Goal: Task Accomplishment & Management: Use online tool/utility

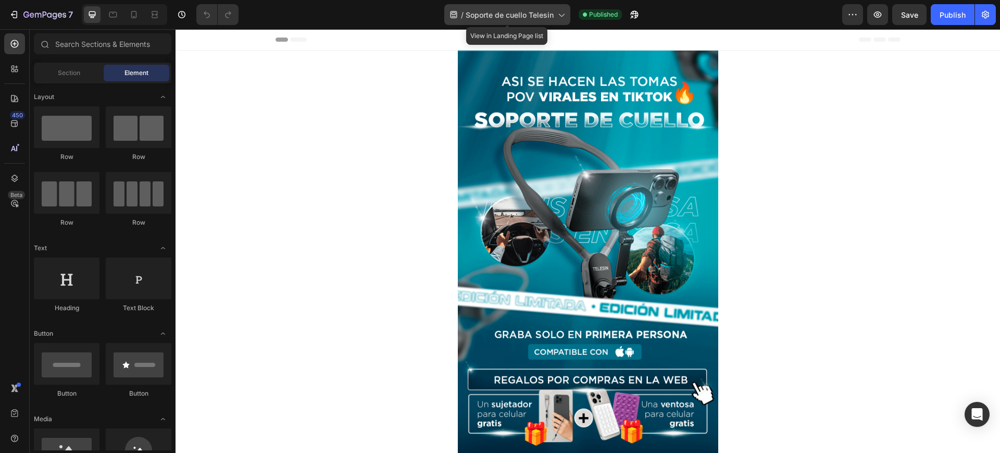
click at [473, 9] on span "Soporte de cuello Telesin" at bounding box center [510, 14] width 88 height 11
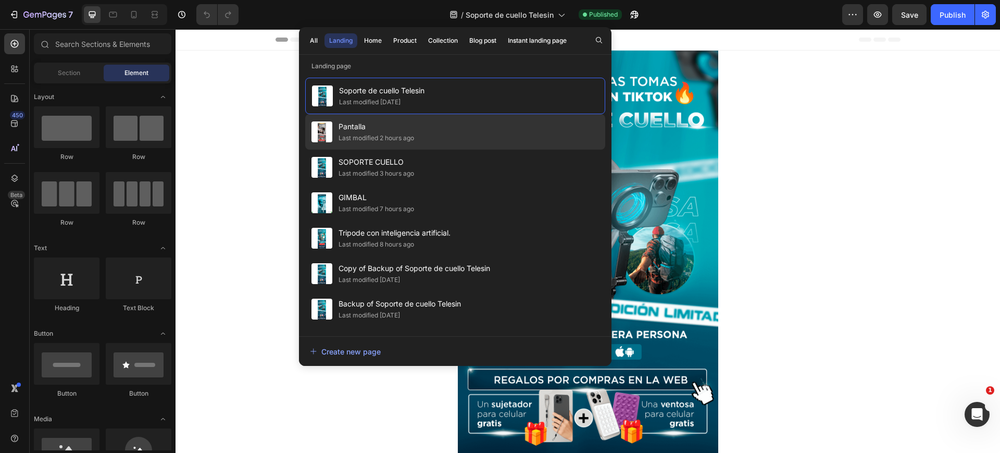
click at [475, 149] on div "Pantalla Last modified 2 hours ago" at bounding box center [455, 166] width 300 height 35
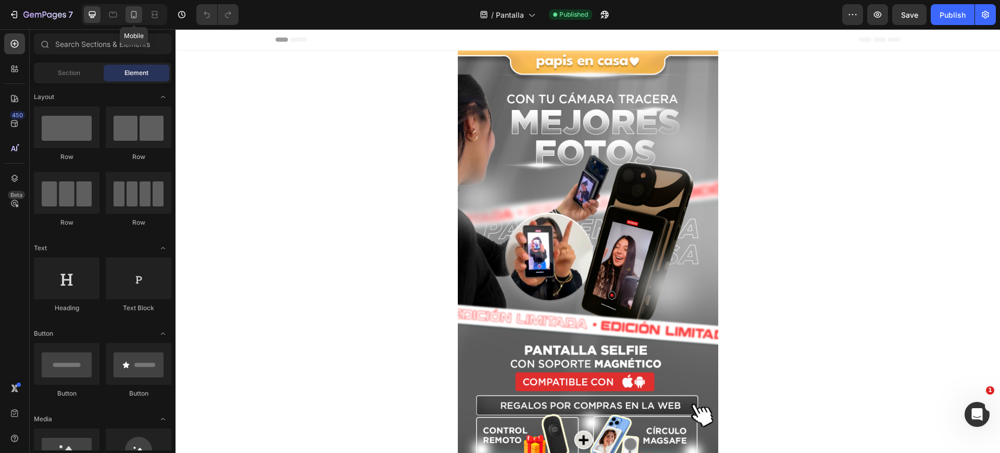
click at [133, 15] on icon at bounding box center [134, 14] width 10 height 10
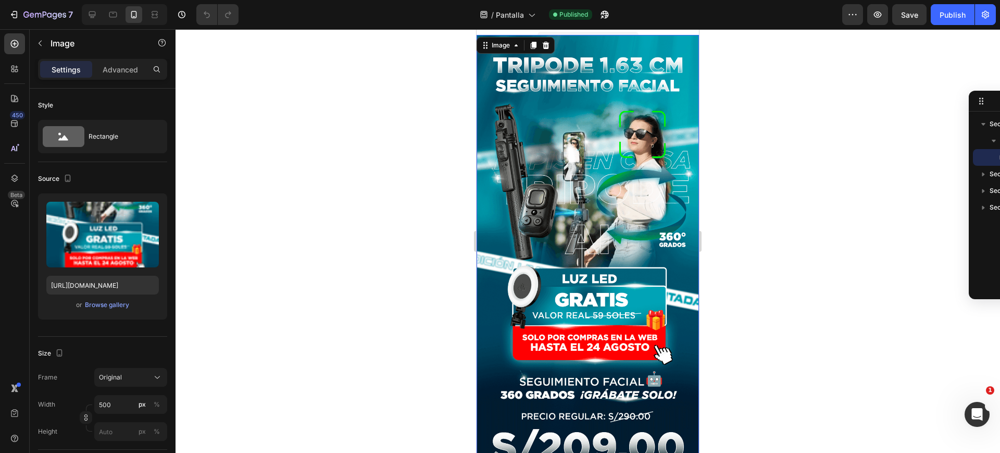
click at [598, 173] on img at bounding box center [588, 291] width 222 height 512
click at [90, 16] on icon at bounding box center [92, 14] width 10 height 10
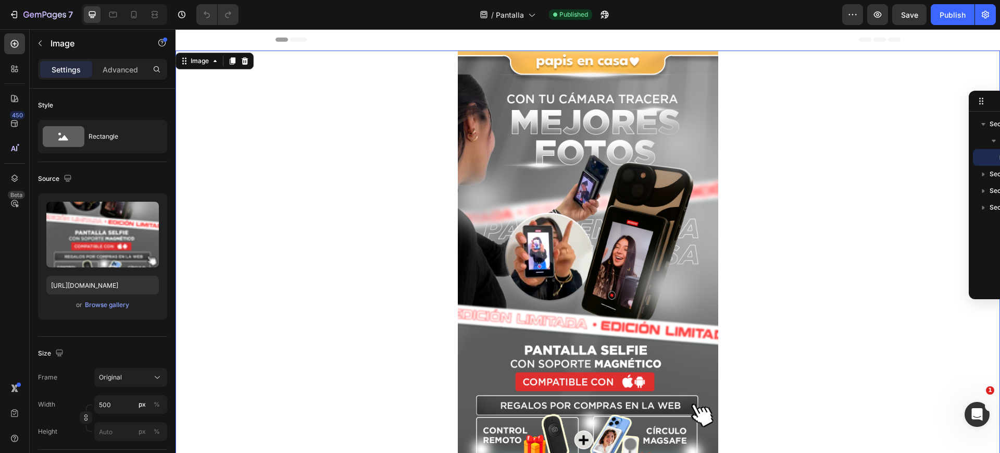
click at [526, 184] on img at bounding box center [588, 355] width 260 height 608
click at [132, 12] on icon at bounding box center [134, 14] width 10 height 10
type input "[URL][DOMAIN_NAME]"
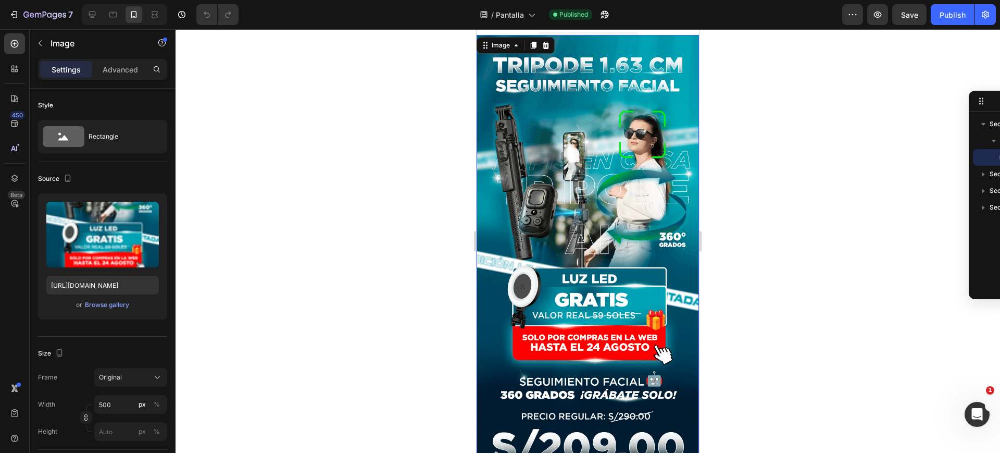
click at [613, 148] on img at bounding box center [588, 291] width 222 height 512
click at [104, 303] on div "Browse gallery" at bounding box center [107, 304] width 44 height 9
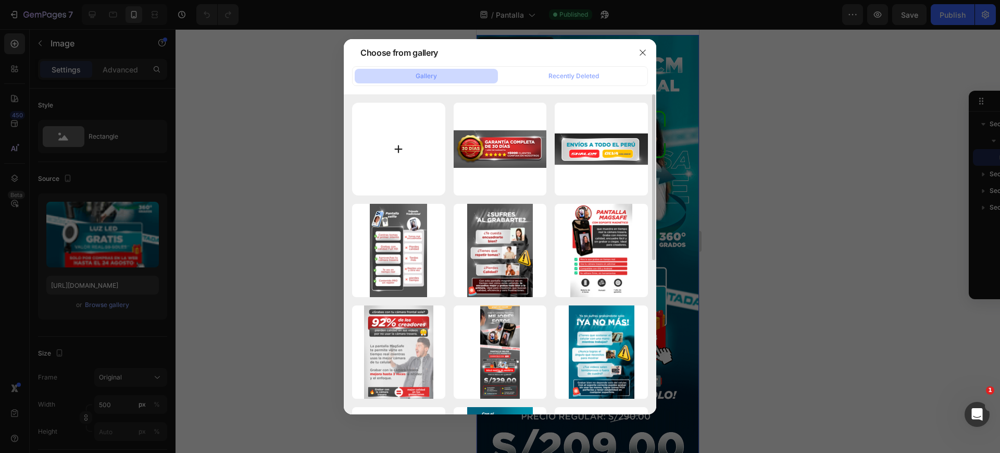
click at [397, 141] on input "file" at bounding box center [398, 149] width 93 height 93
type input "C:\fakepath\4.png"
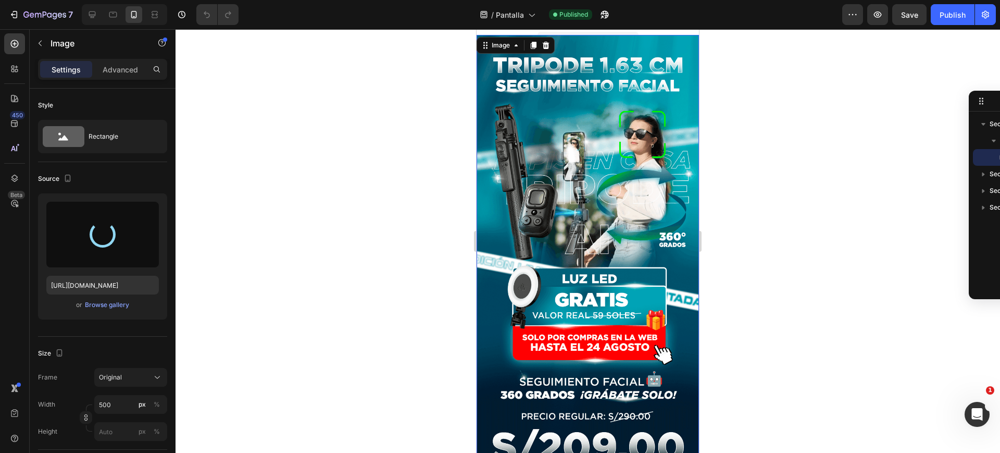
type input "[URL][DOMAIN_NAME]"
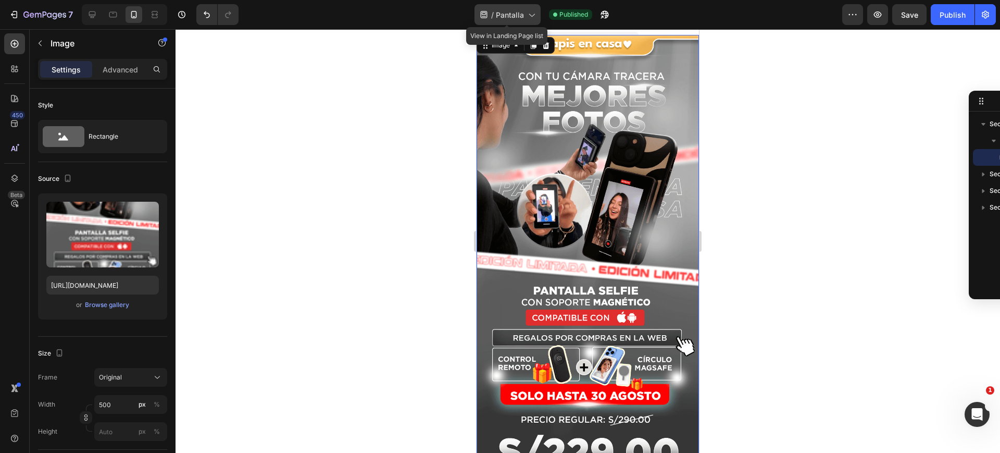
click at [532, 18] on icon at bounding box center [531, 14] width 10 height 10
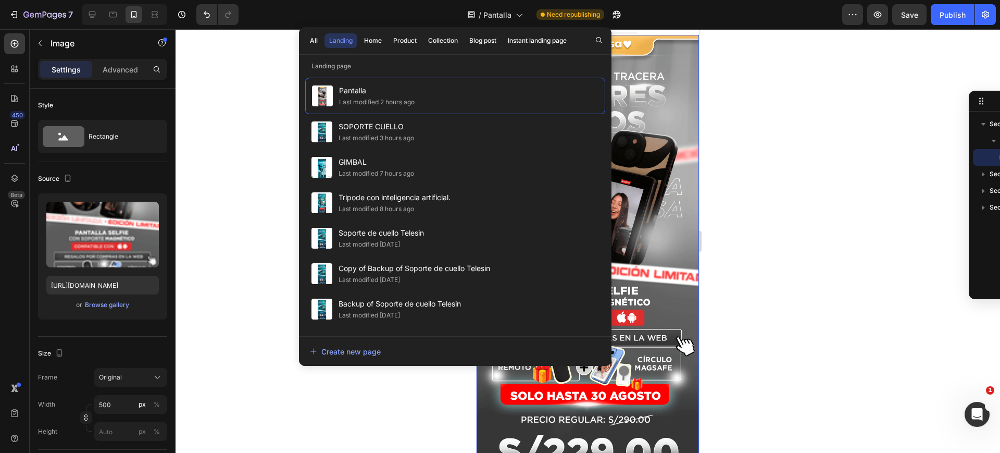
click at [796, 209] on div at bounding box center [588, 240] width 824 height 423
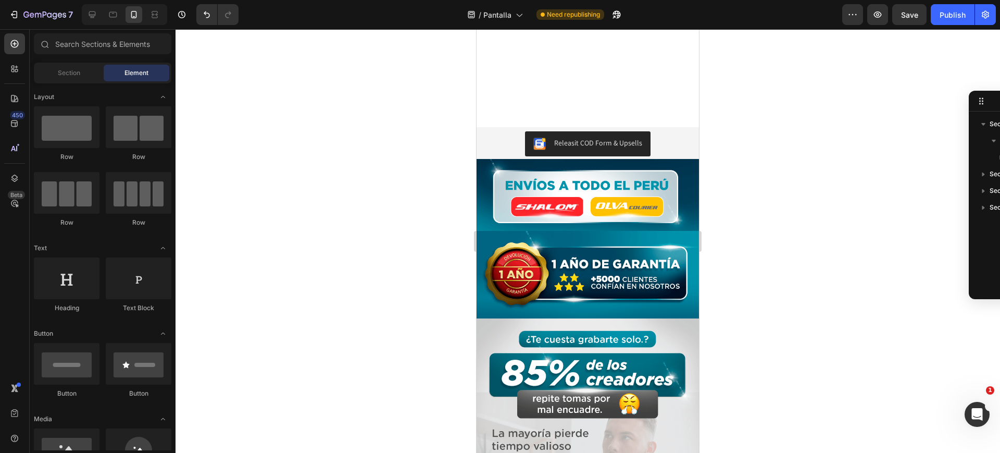
scroll to position [521, 0]
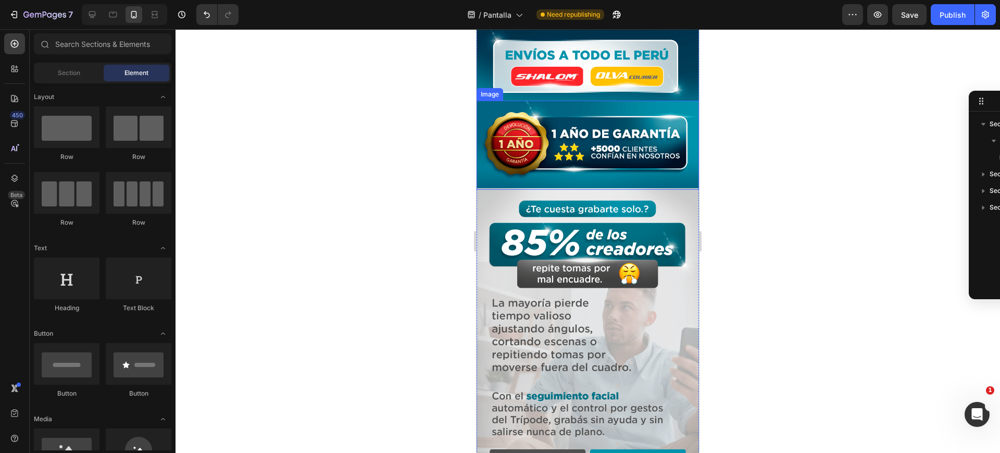
click at [584, 130] on img at bounding box center [588, 145] width 222 height 89
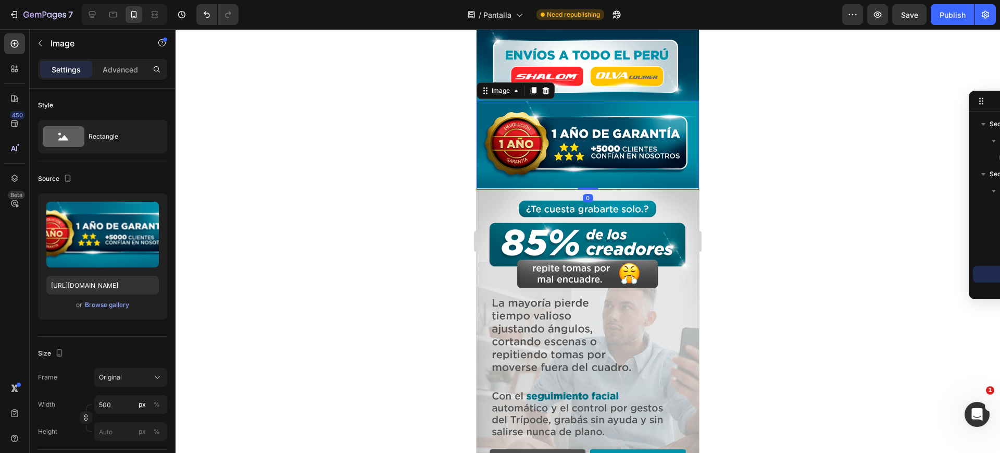
scroll to position [325, 0]
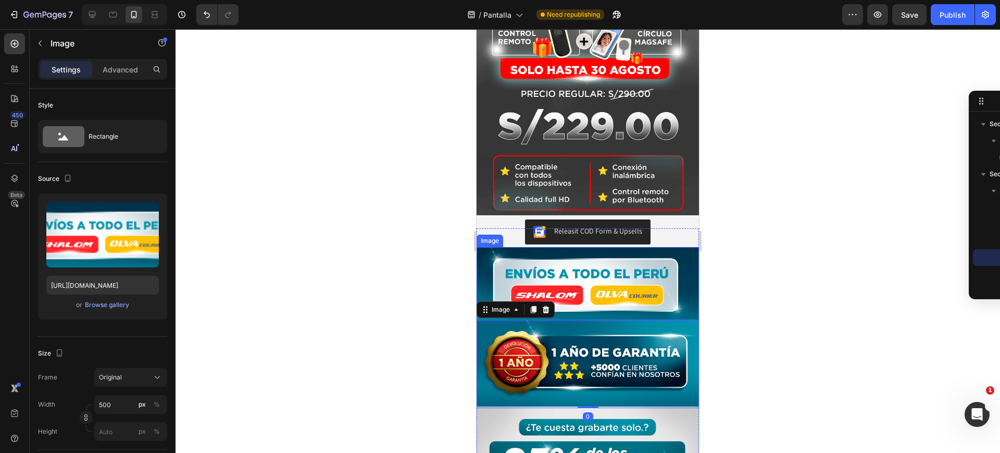
click at [547, 253] on img at bounding box center [588, 283] width 222 height 73
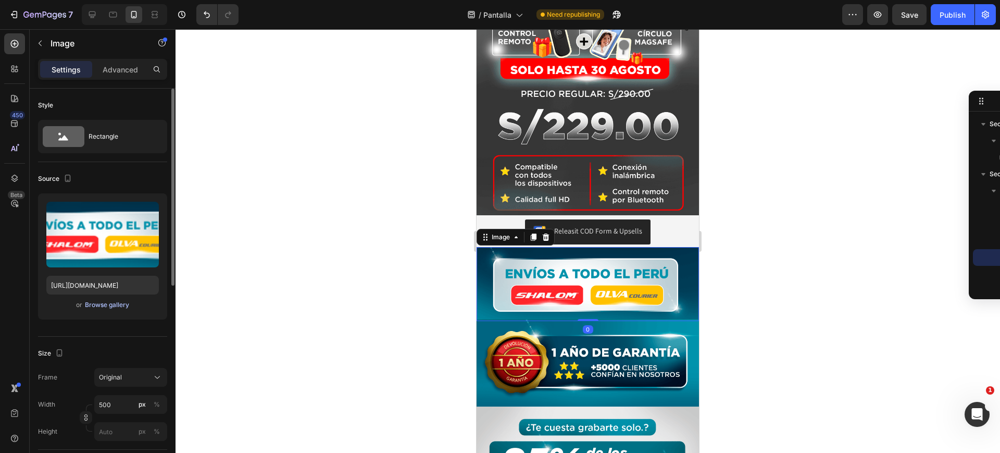
click at [111, 306] on div "Browse gallery" at bounding box center [107, 304] width 44 height 9
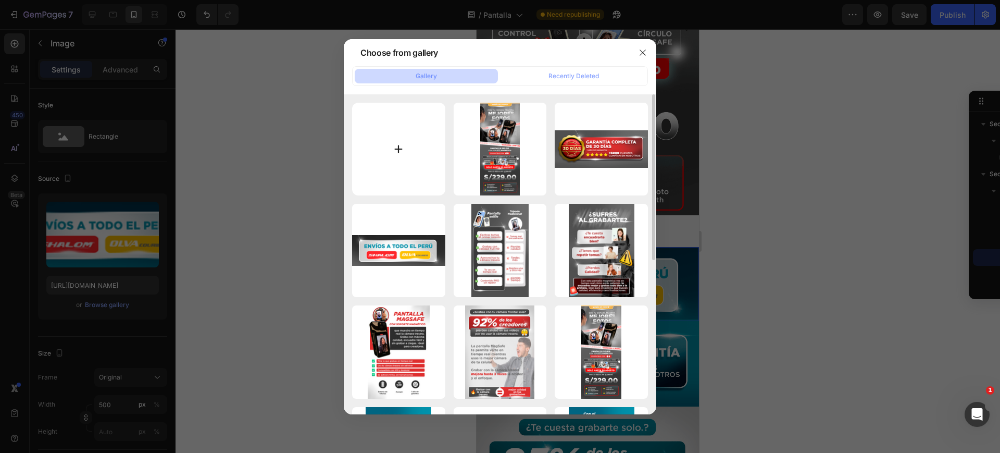
click at [411, 157] on input "file" at bounding box center [398, 149] width 93 height 93
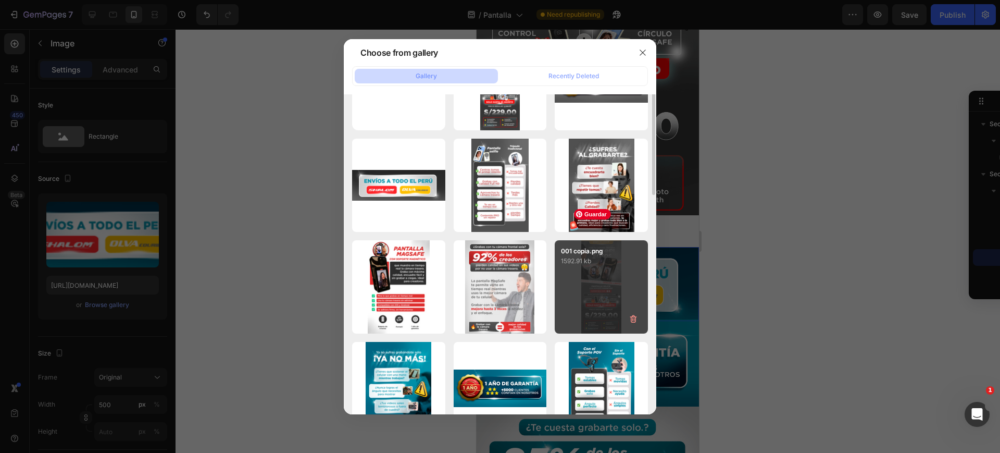
scroll to position [0, 0]
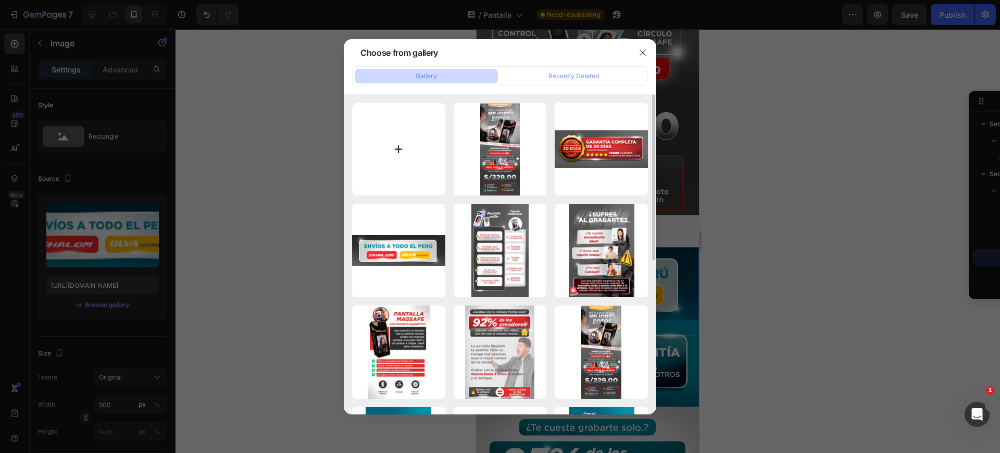
click at [413, 160] on input "file" at bounding box center [398, 149] width 93 height 93
type input "C:\fakepath\1.png"
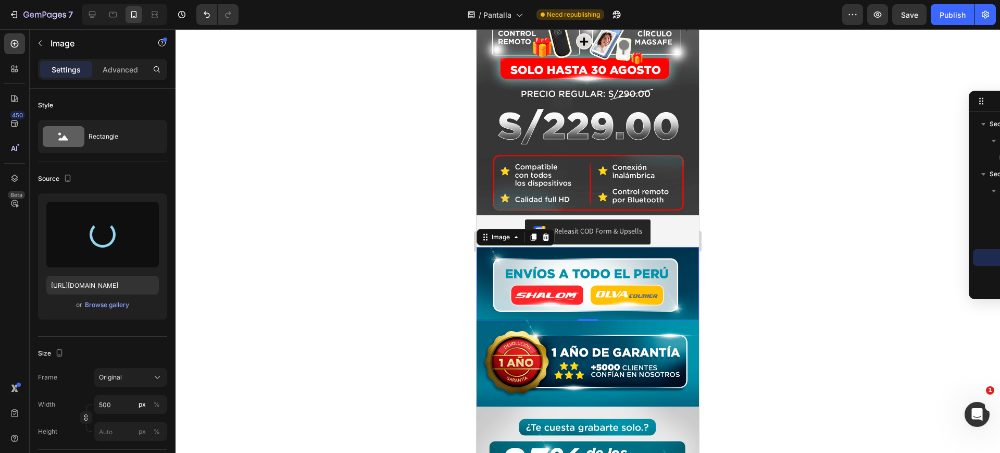
type input "[URL][DOMAIN_NAME]"
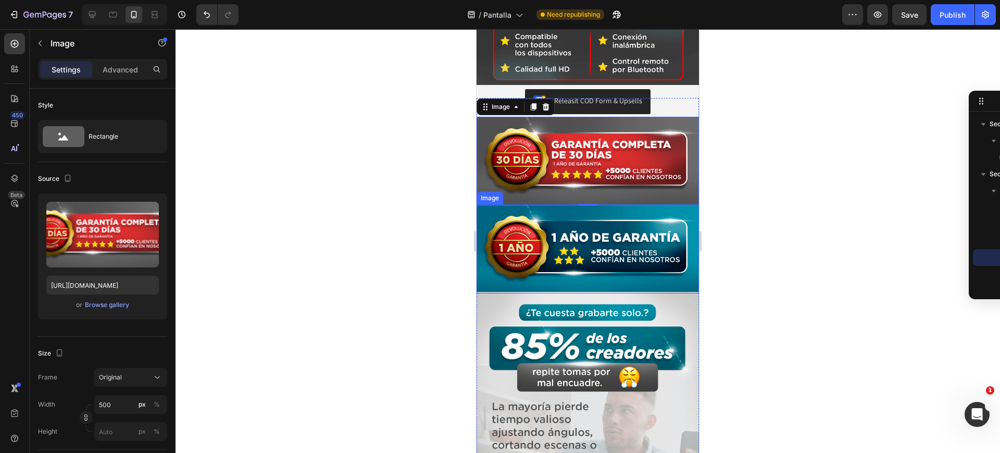
scroll to position [325, 0]
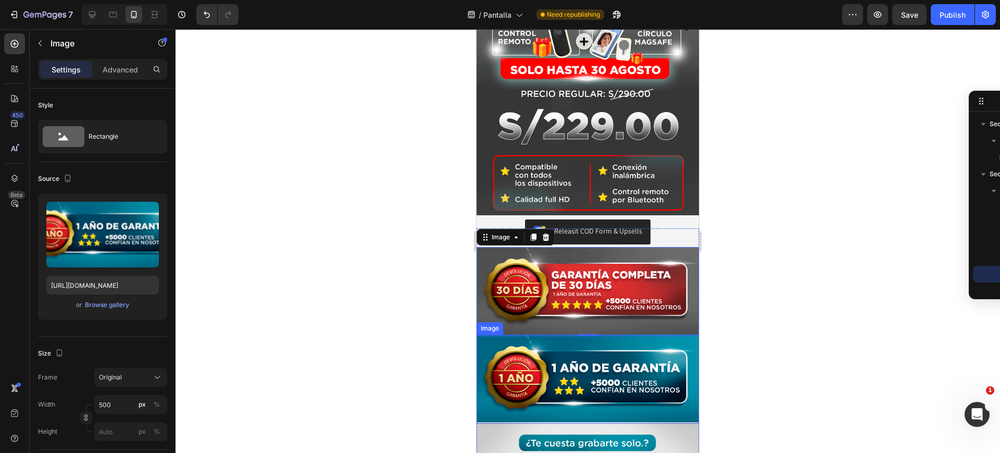
click at [585, 334] on img at bounding box center [588, 378] width 222 height 89
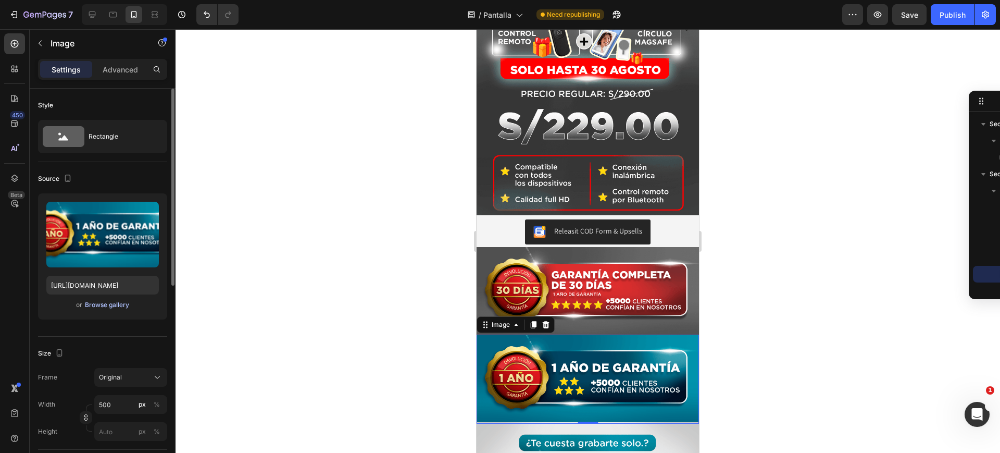
click at [118, 305] on div "Browse gallery" at bounding box center [107, 304] width 44 height 9
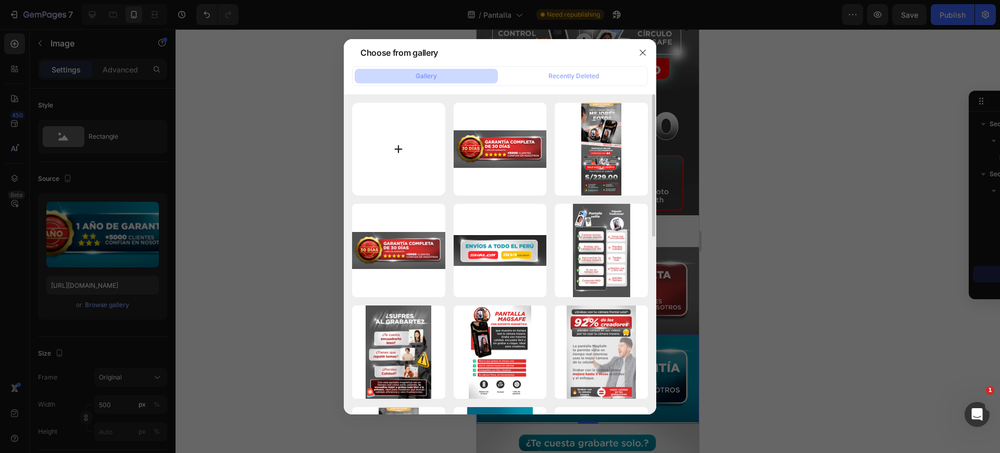
click at [411, 151] on input "file" at bounding box center [398, 149] width 93 height 93
type input "C:\fakepath\7.png"
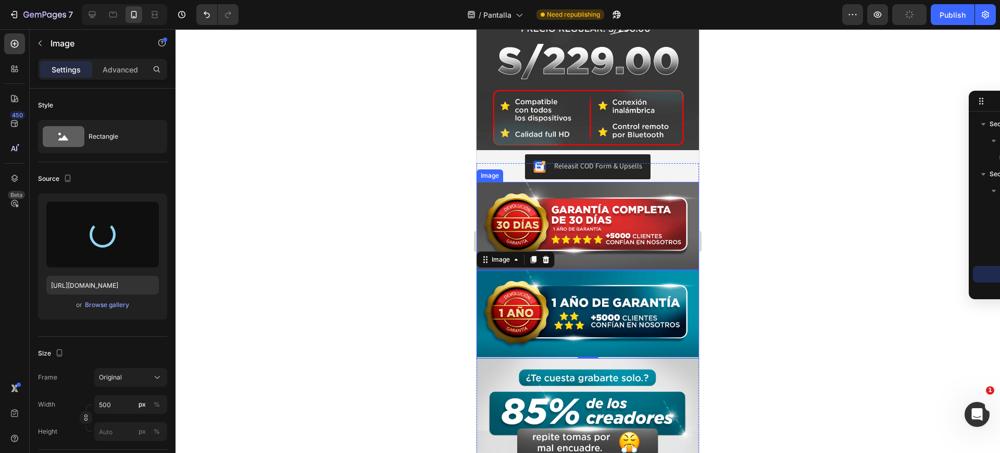
scroll to position [456, 0]
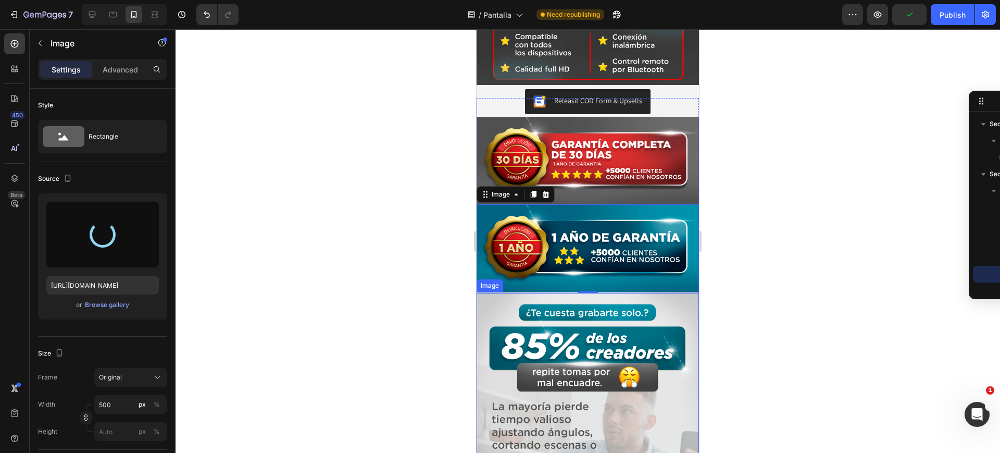
click at [574, 312] on img at bounding box center [588, 441] width 222 height 298
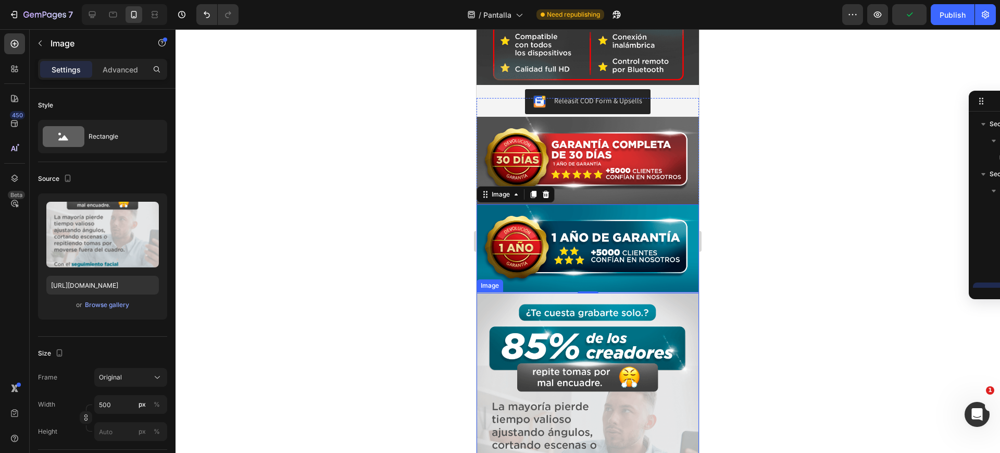
scroll to position [97, 0]
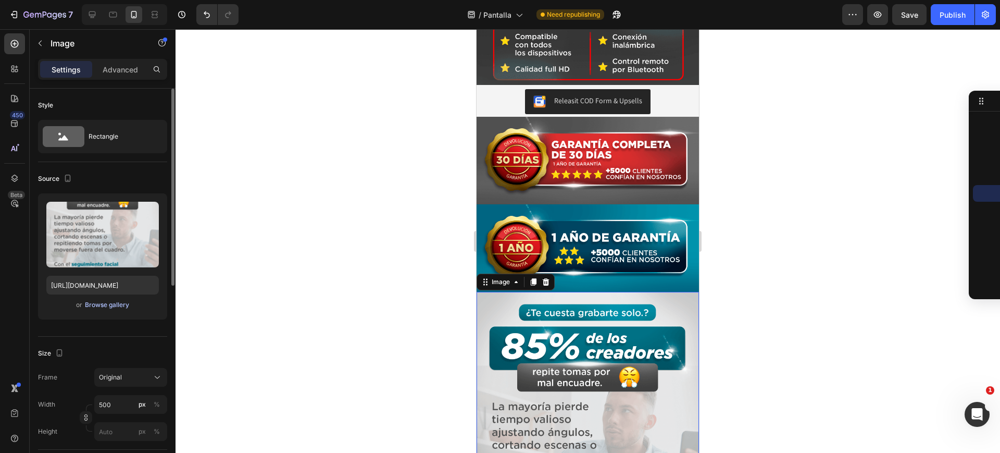
click at [122, 306] on div "Browse gallery" at bounding box center [107, 304] width 44 height 9
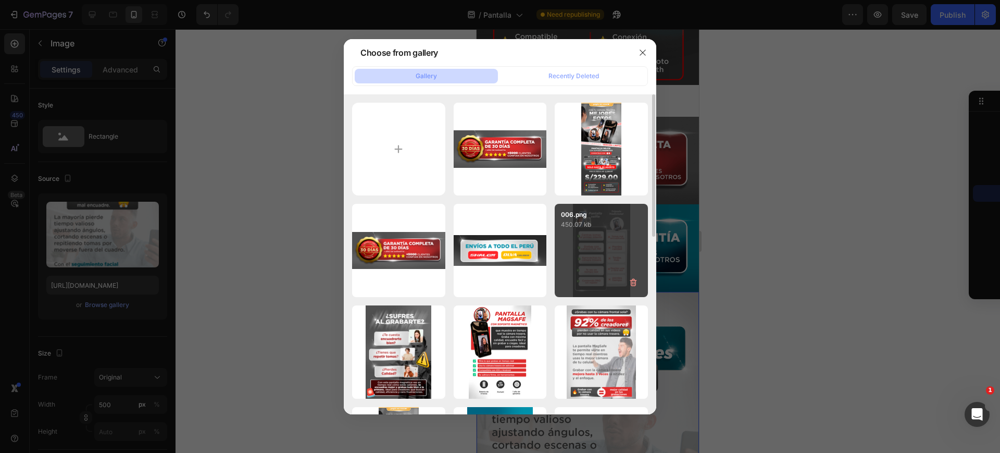
scroll to position [65, 0]
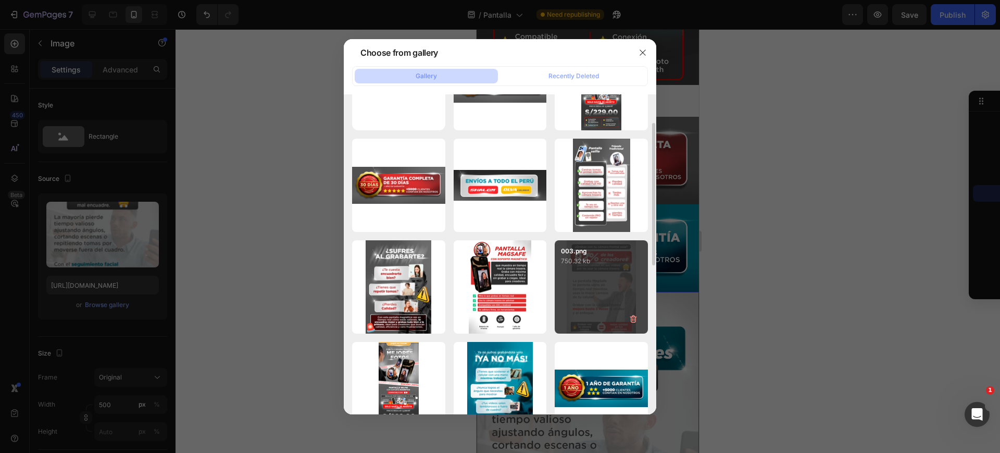
click at [597, 289] on div "003.png 750.32 kb" at bounding box center [601, 286] width 93 height 93
type input "[URL][DOMAIN_NAME]"
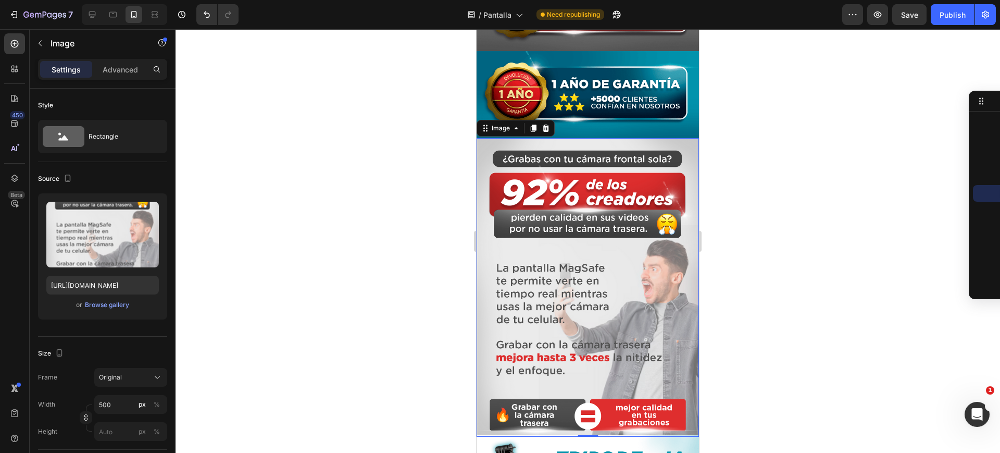
scroll to position [846, 0]
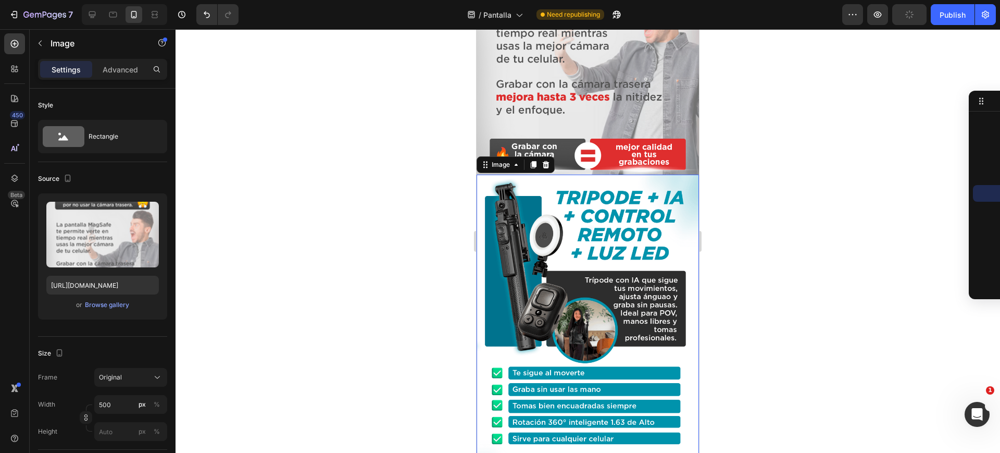
click at [580, 267] on img at bounding box center [588, 342] width 222 height 337
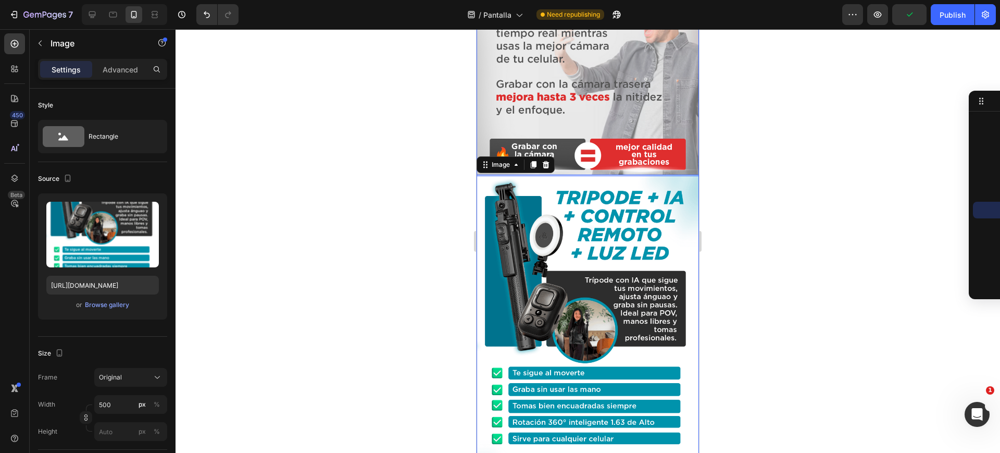
scroll to position [651, 0]
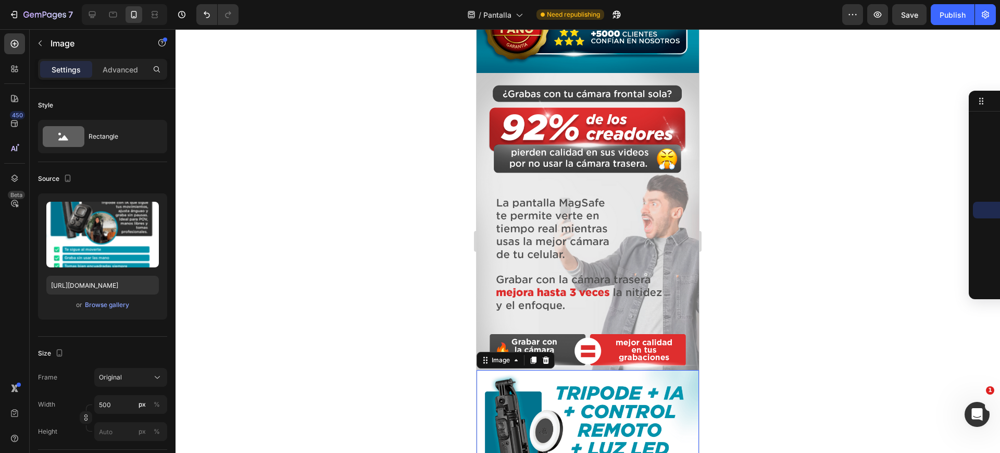
click at [108, 306] on div "Browse gallery" at bounding box center [107, 304] width 44 height 9
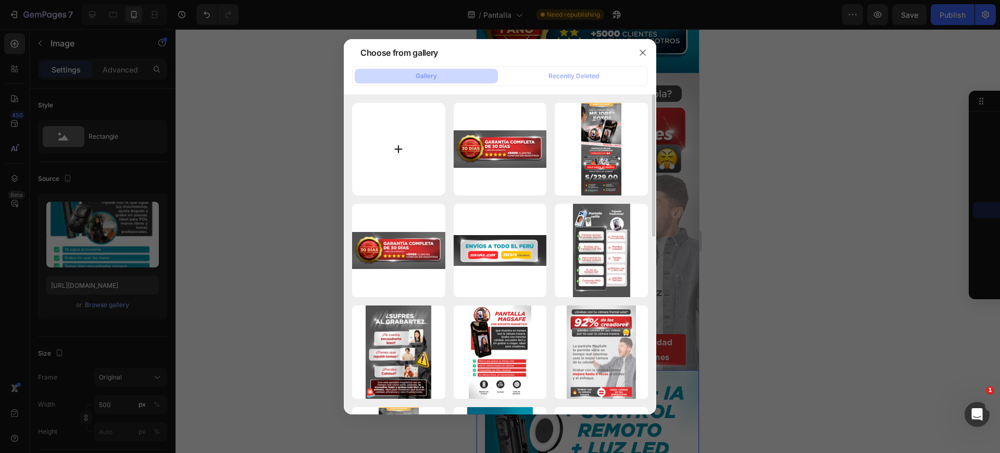
click at [415, 144] on input "file" at bounding box center [398, 149] width 93 height 93
type input "C:\fakepath\5.png"
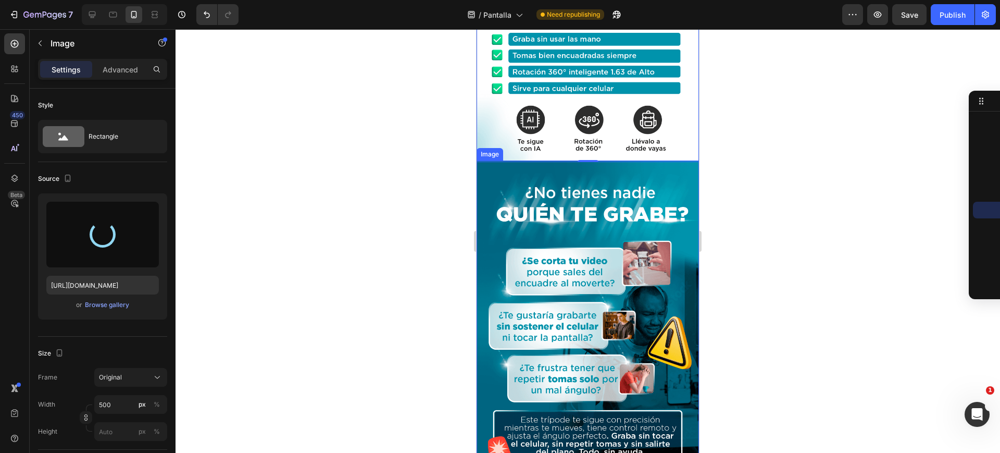
type input "[URL][DOMAIN_NAME]"
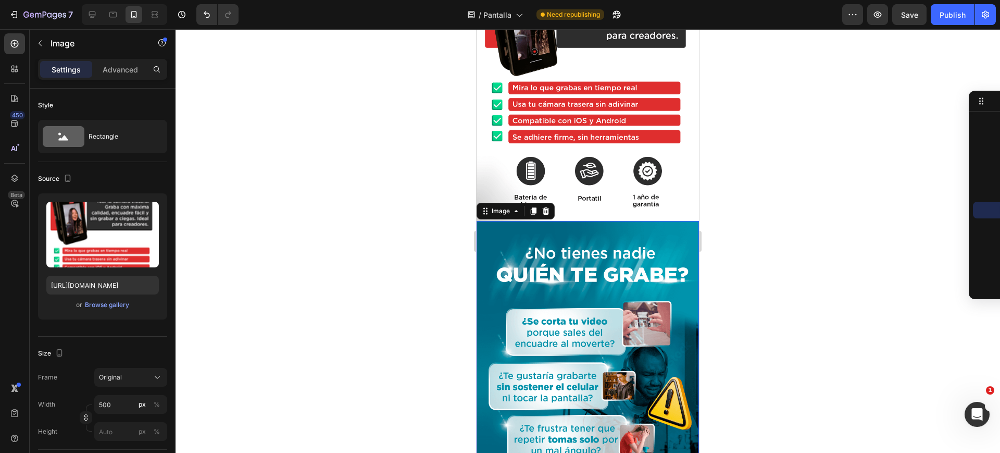
click at [562, 279] on img at bounding box center [588, 378] width 222 height 314
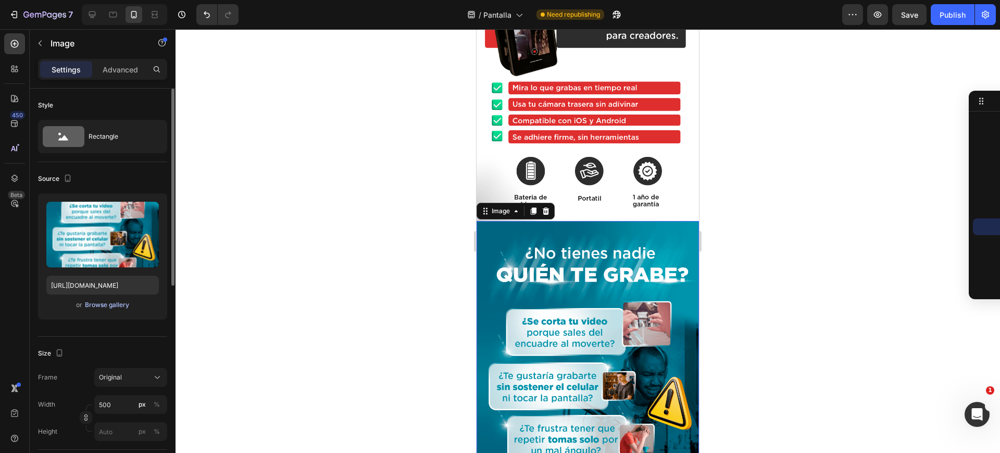
click at [105, 309] on button "Browse gallery" at bounding box center [106, 304] width 45 height 10
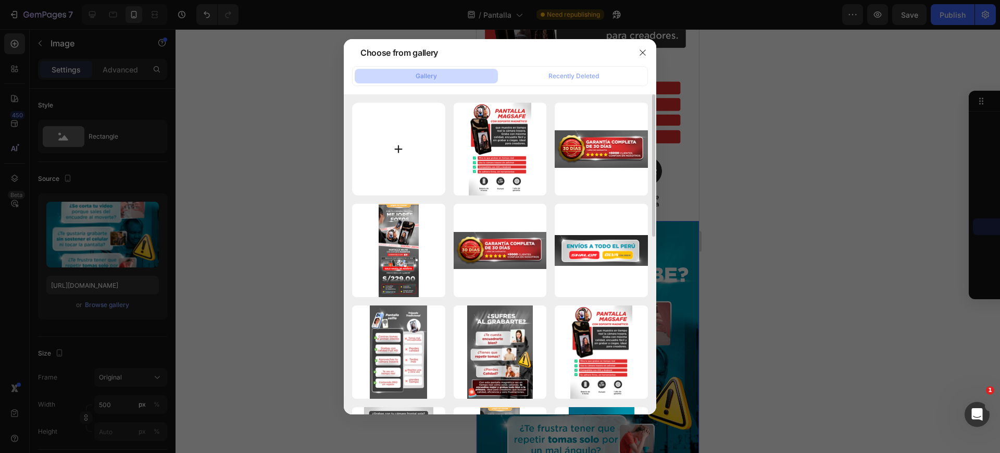
click at [418, 149] on input "file" at bounding box center [398, 149] width 93 height 93
type input "C:\fakepath\3.png"
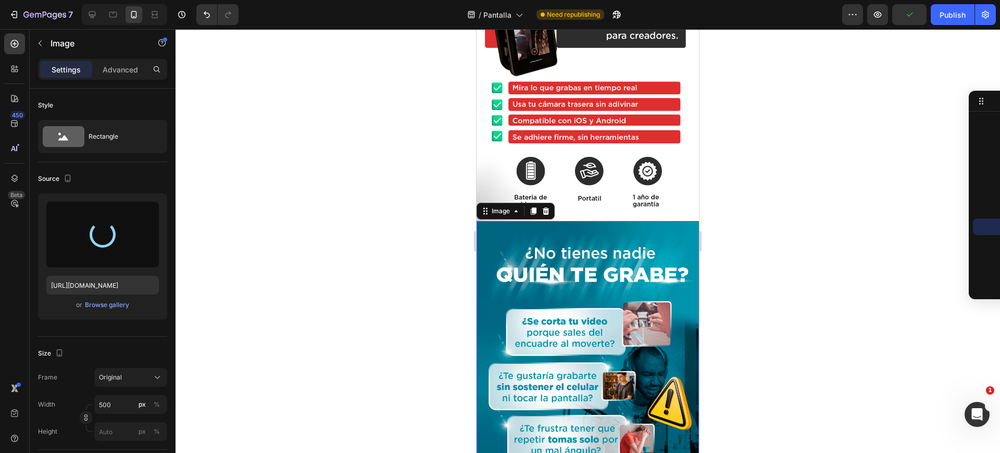
type input "[URL][DOMAIN_NAME]"
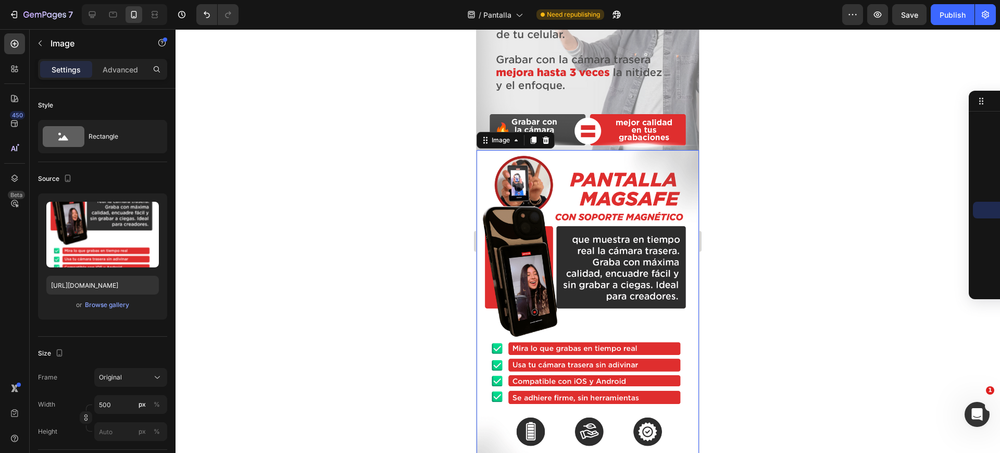
click at [606, 253] on img at bounding box center [588, 316] width 222 height 333
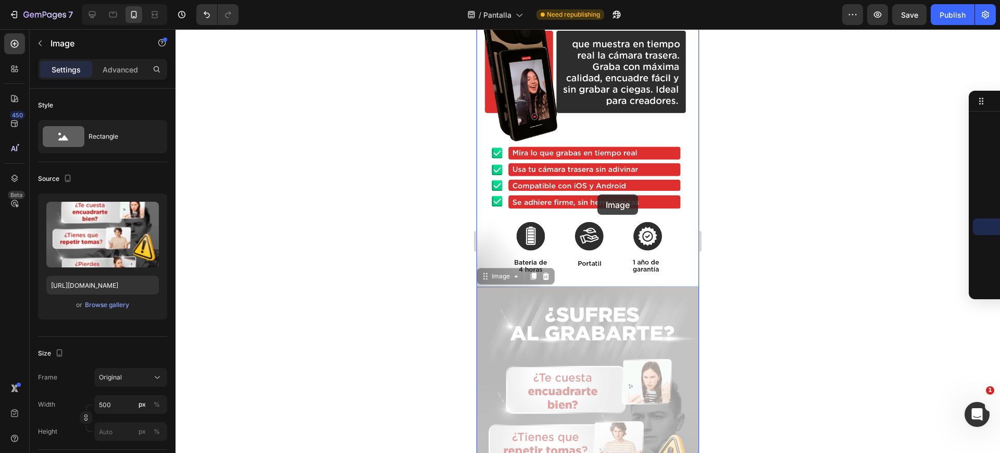
drag, startPoint x: 602, startPoint y: 295, endPoint x: 597, endPoint y: 190, distance: 105.8
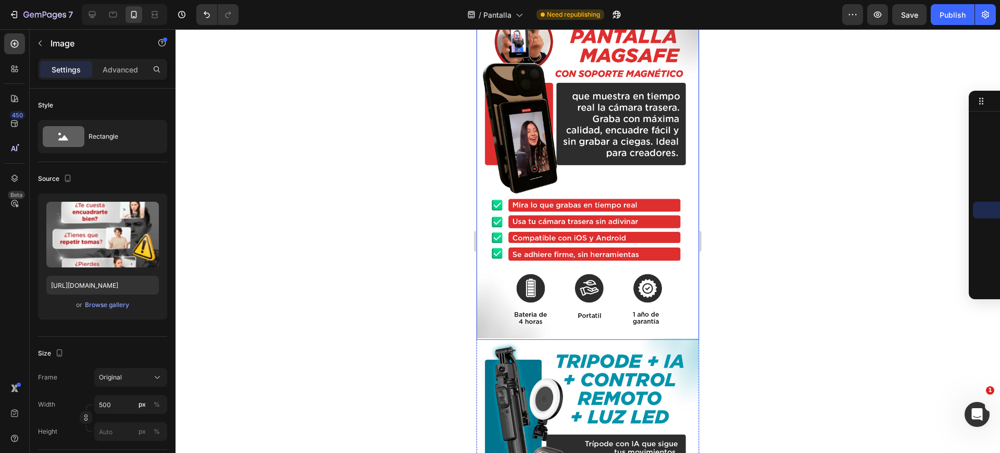
scroll to position [976, 0]
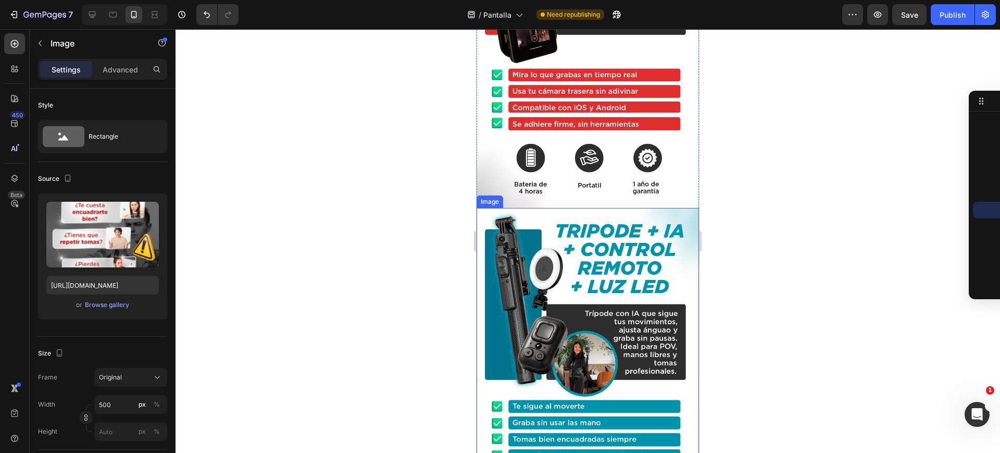
click at [588, 271] on img at bounding box center [588, 376] width 222 height 337
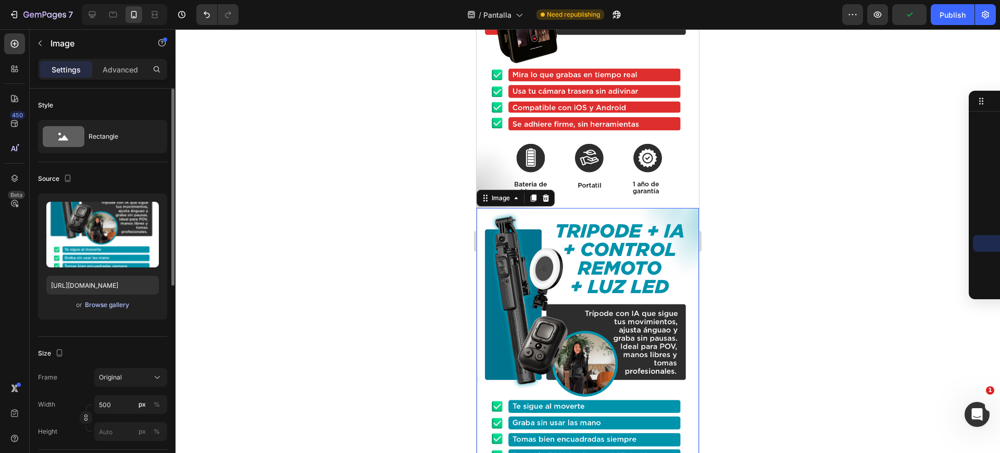
click at [111, 304] on div "Browse gallery" at bounding box center [107, 304] width 44 height 9
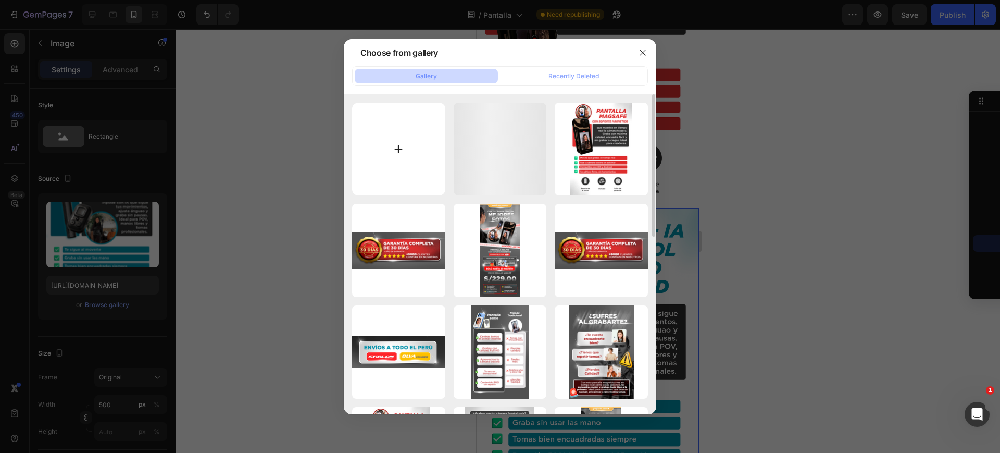
click at [361, 159] on input "file" at bounding box center [398, 149] width 93 height 93
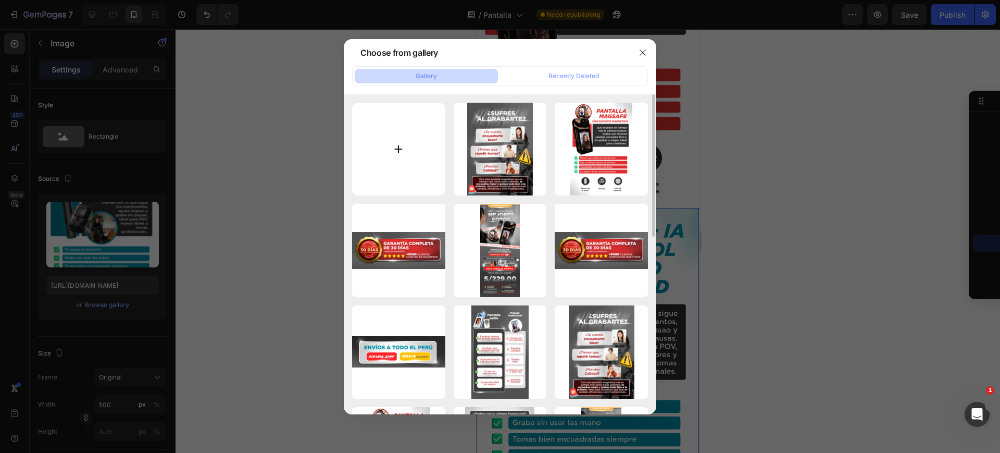
type input "C:\fakepath\2.png"
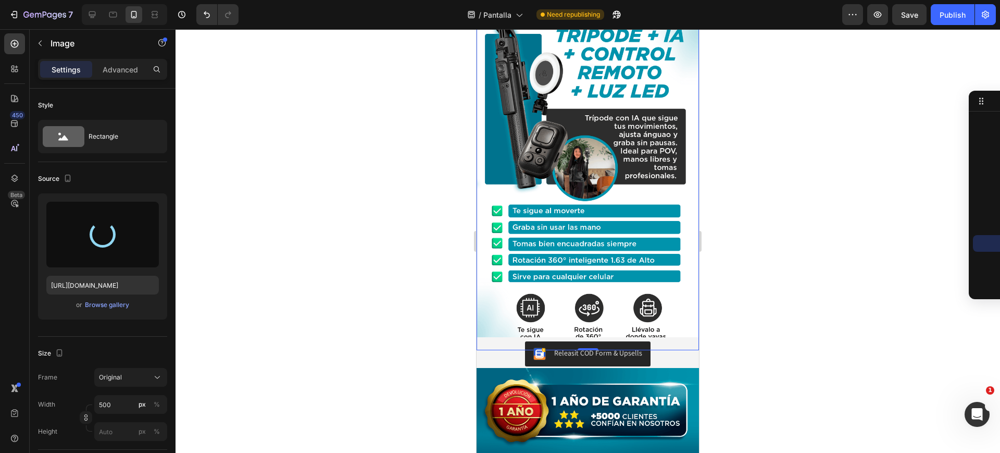
scroll to position [1302, 0]
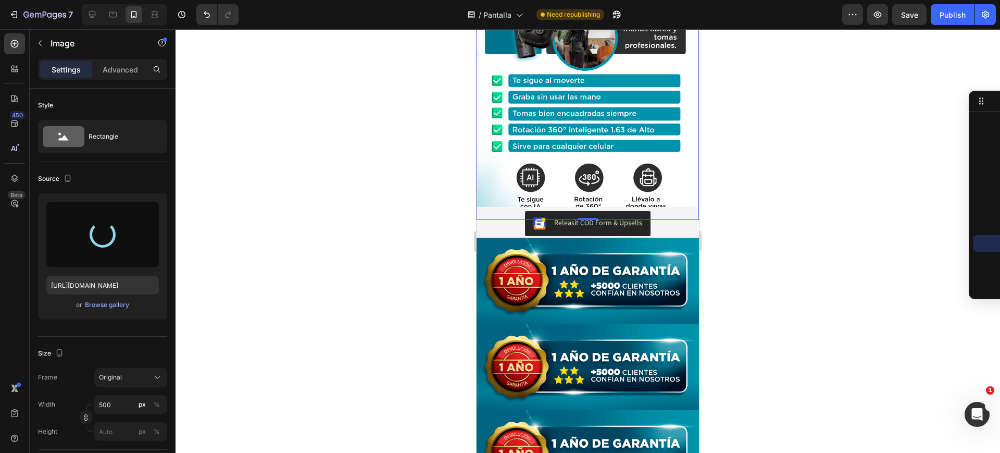
type input "[URL][DOMAIN_NAME]"
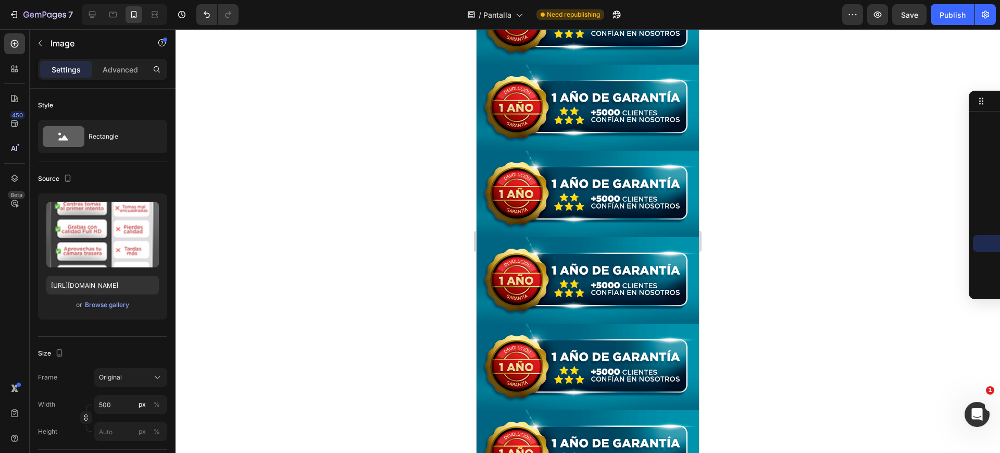
scroll to position [1325, 0]
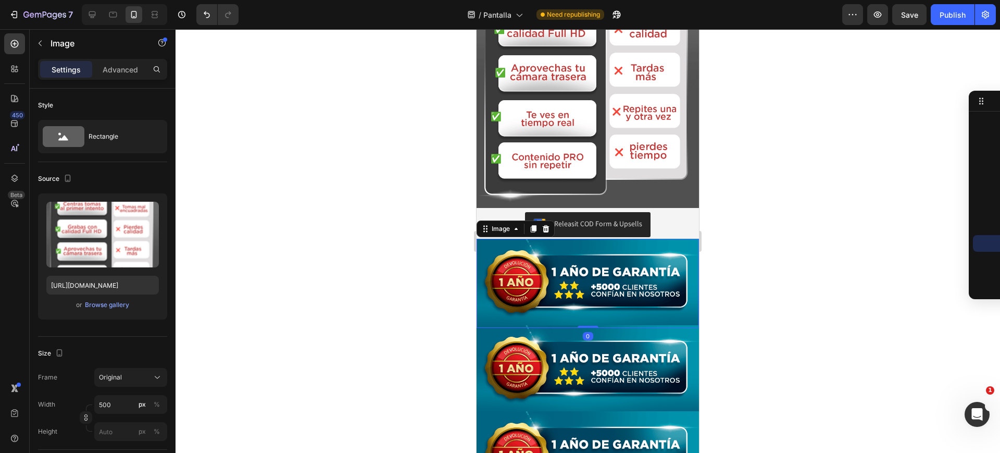
click at [601, 239] on img at bounding box center [588, 283] width 222 height 89
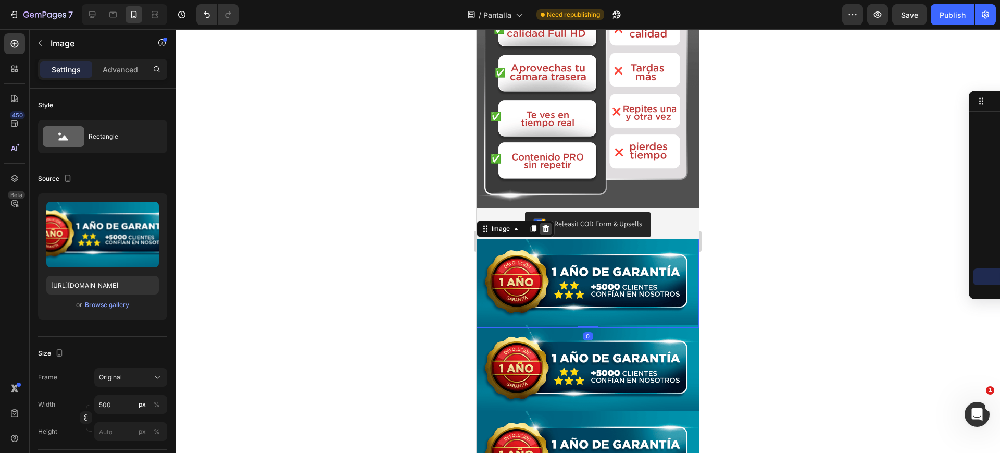
click at [546, 225] on icon at bounding box center [546, 228] width 7 height 7
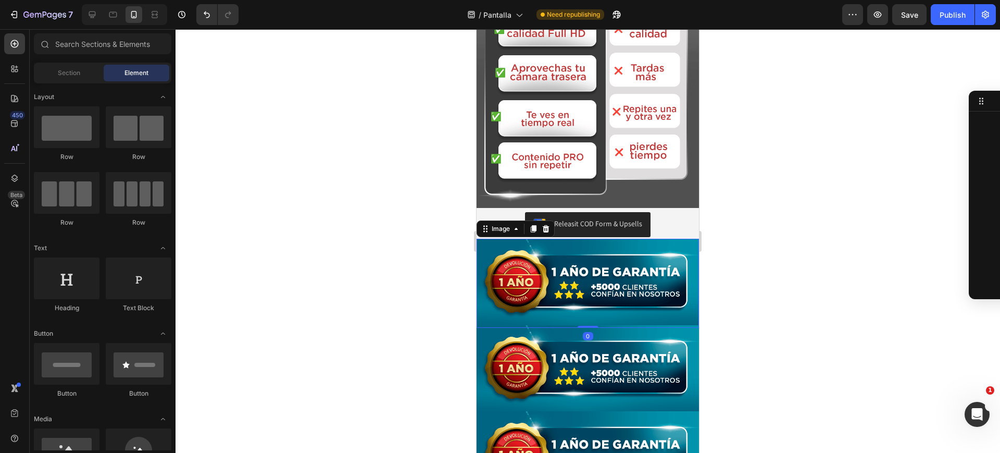
click at [555, 239] on img at bounding box center [588, 283] width 222 height 89
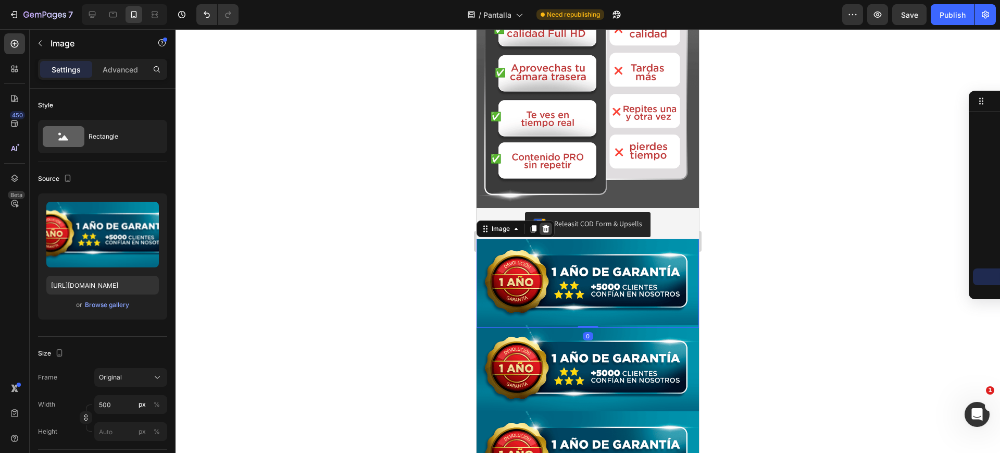
click at [544, 225] on icon at bounding box center [546, 228] width 7 height 7
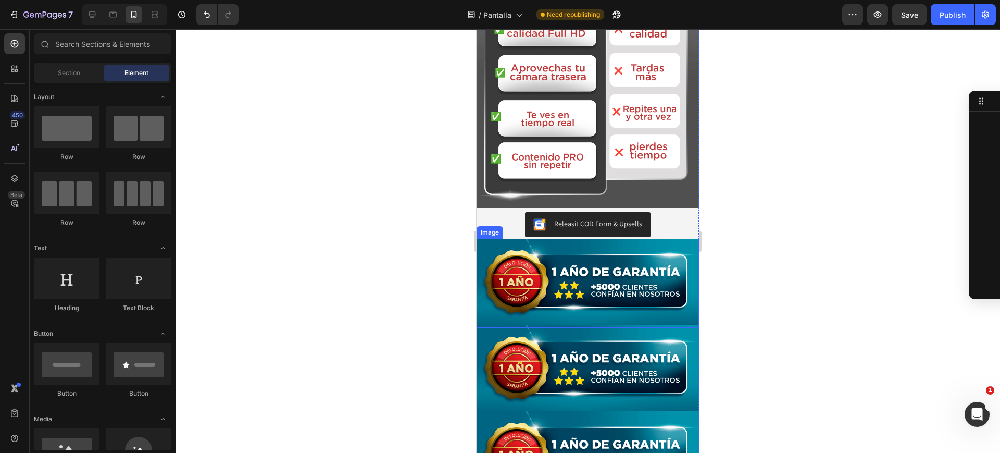
click at [551, 239] on img at bounding box center [588, 283] width 222 height 89
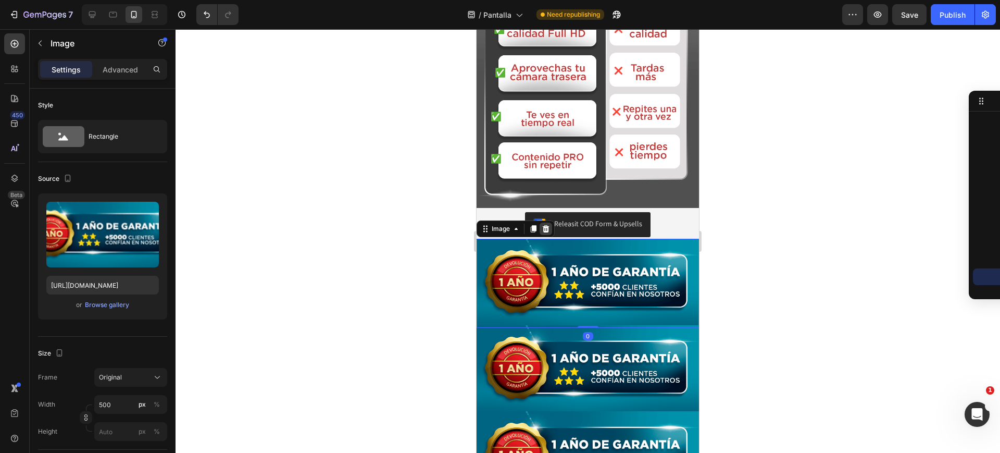
click at [543, 224] on icon at bounding box center [546, 228] width 8 height 8
click at [546, 239] on img at bounding box center [588, 283] width 222 height 89
click at [545, 225] on icon at bounding box center [546, 228] width 7 height 7
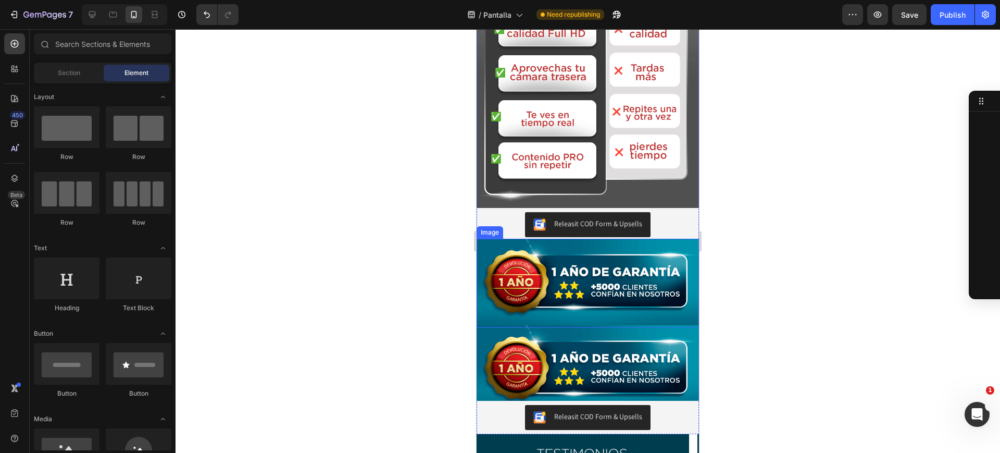
click at [546, 239] on img at bounding box center [588, 283] width 222 height 89
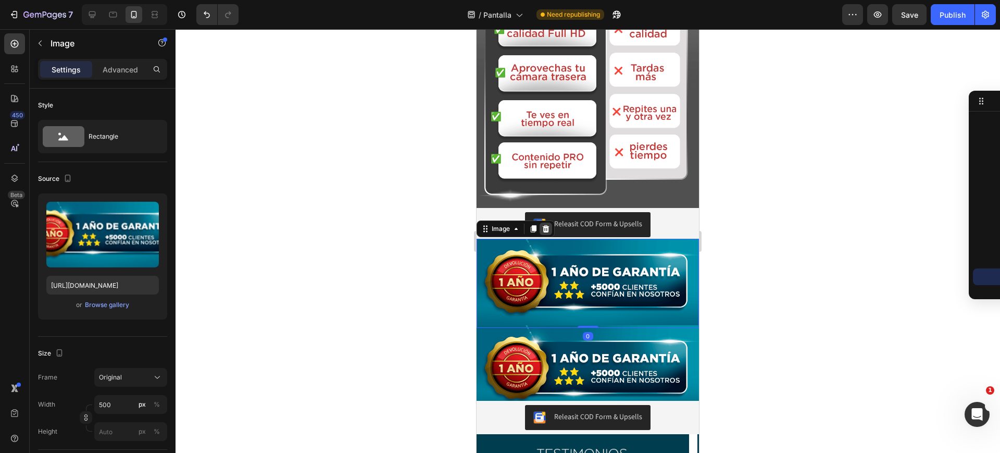
click at [549, 224] on icon at bounding box center [546, 228] width 8 height 8
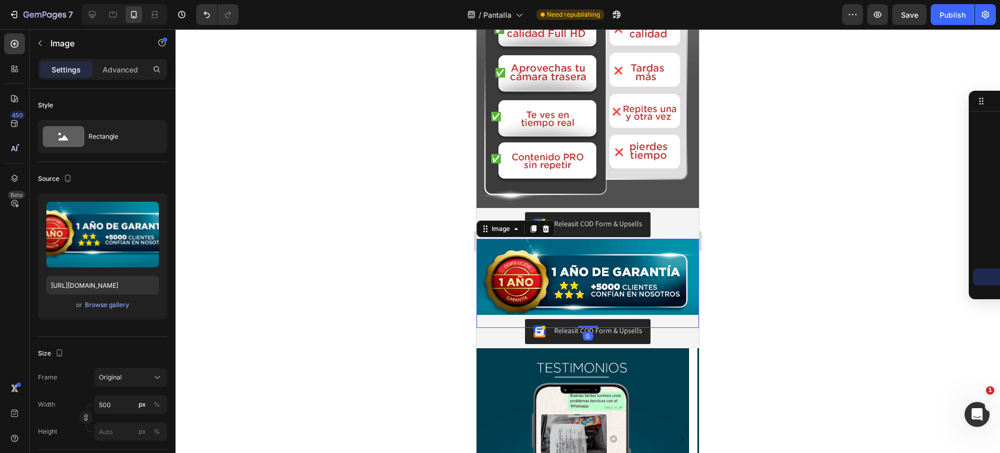
click at [566, 239] on img at bounding box center [588, 283] width 222 height 89
click at [546, 225] on icon at bounding box center [546, 228] width 7 height 7
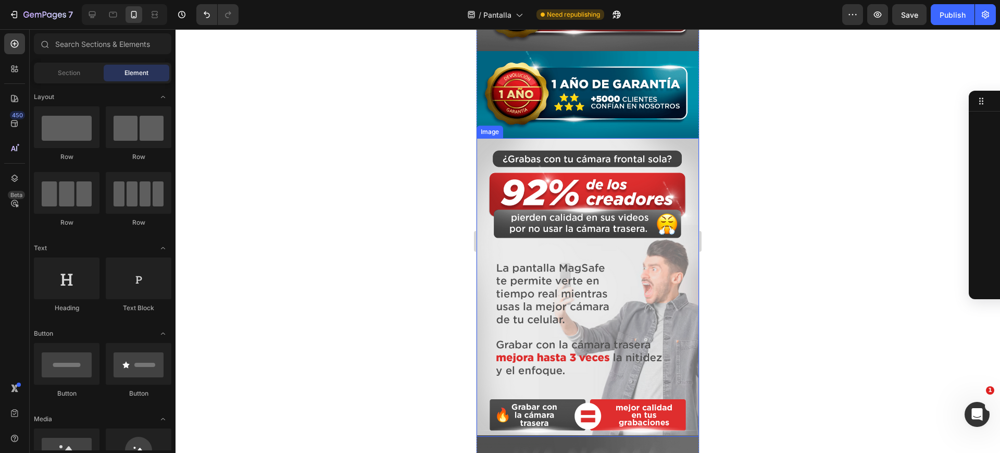
scroll to position [391, 0]
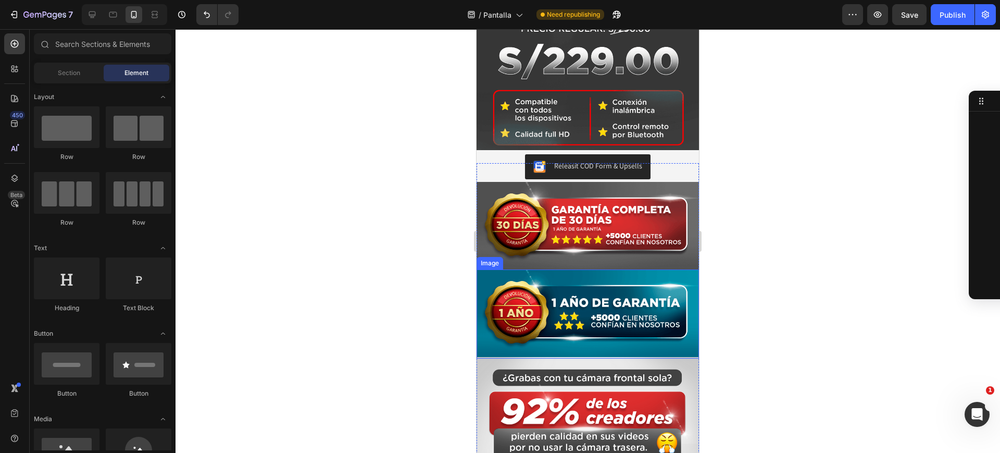
click at [625, 277] on img at bounding box center [588, 313] width 222 height 89
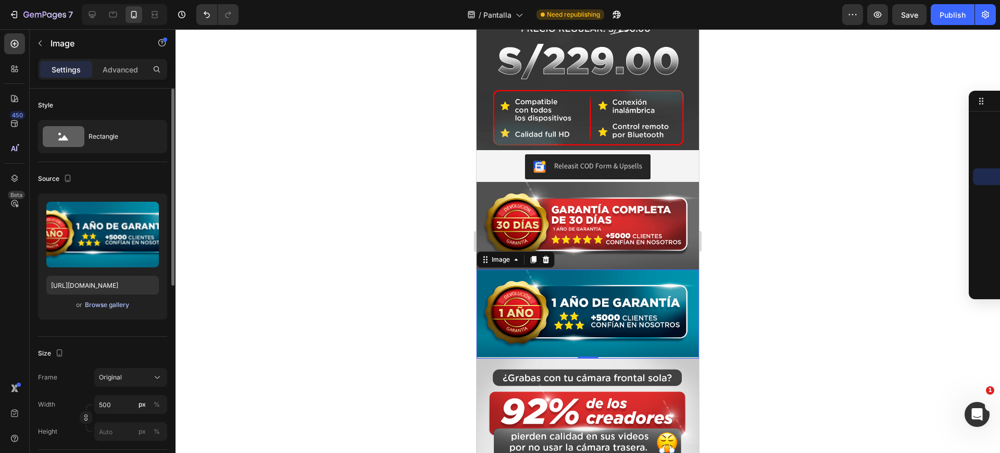
click at [117, 304] on div "Browse gallery" at bounding box center [107, 304] width 44 height 9
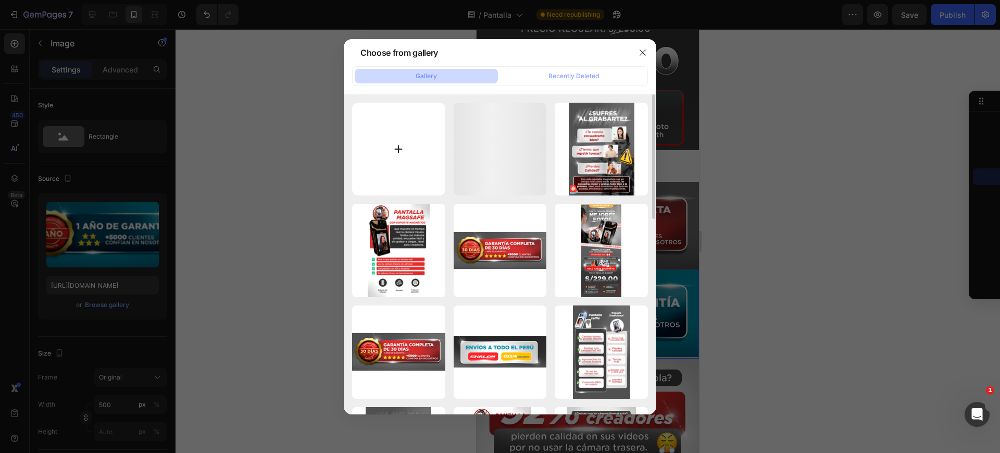
click at [396, 160] on input "file" at bounding box center [398, 149] width 93 height 93
type input "C:\fakepath\7.png"
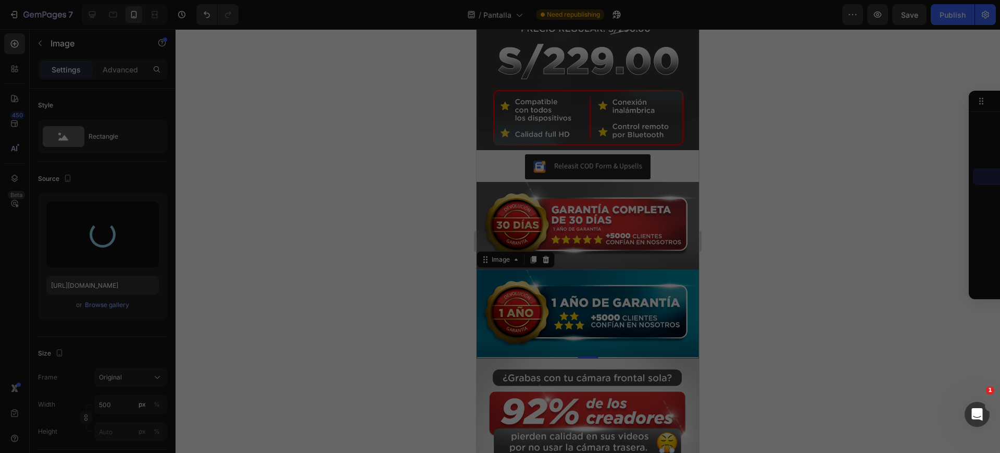
type input "[URL][DOMAIN_NAME]"
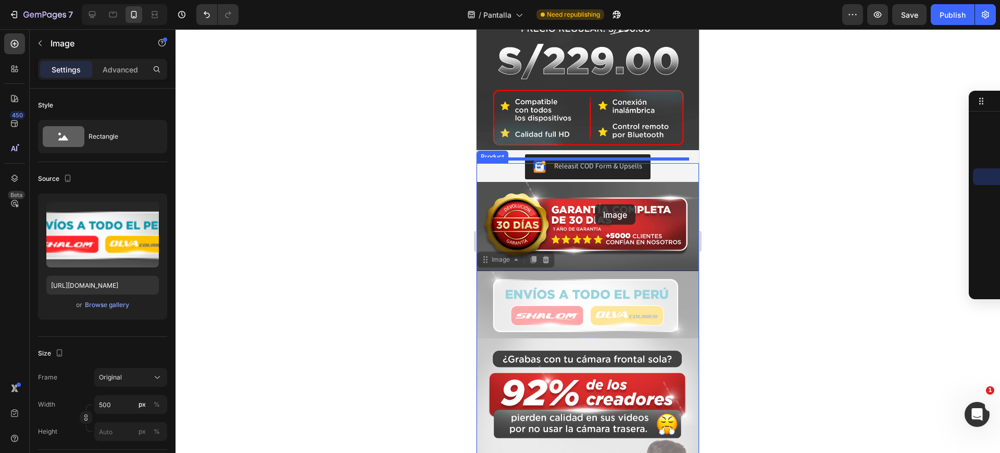
drag, startPoint x: 600, startPoint y: 273, endPoint x: 595, endPoint y: 204, distance: 69.5
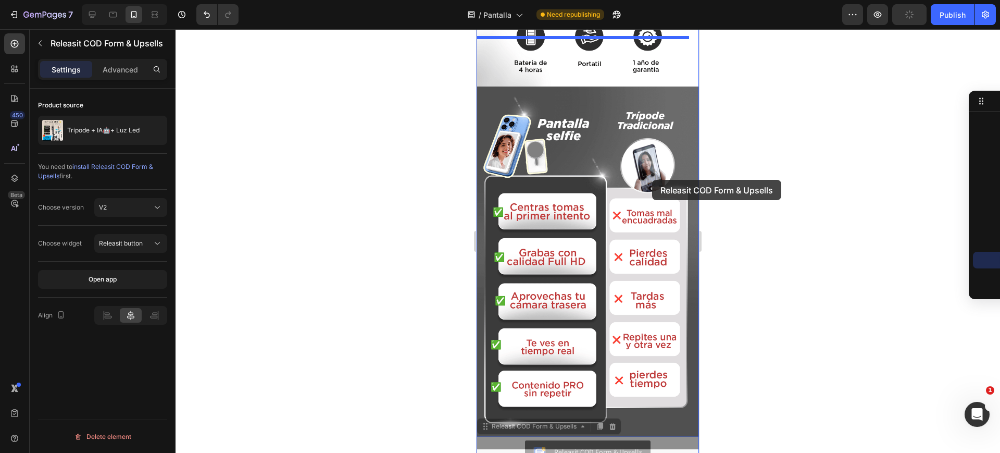
scroll to position [1497, 0]
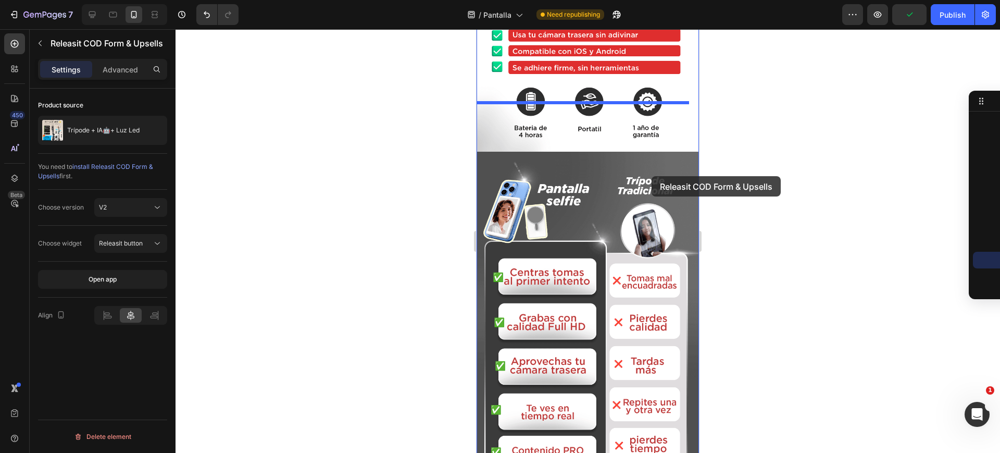
drag, startPoint x: 664, startPoint y: 247, endPoint x: 652, endPoint y: 176, distance: 71.9
click at [652, 176] on div "Mobile ( 427 px) iPhone 13 Mini iPhone 13 Pro iPhone 11 Pro Max iPhone 15 Pro M…" at bounding box center [588, 117] width 222 height 3170
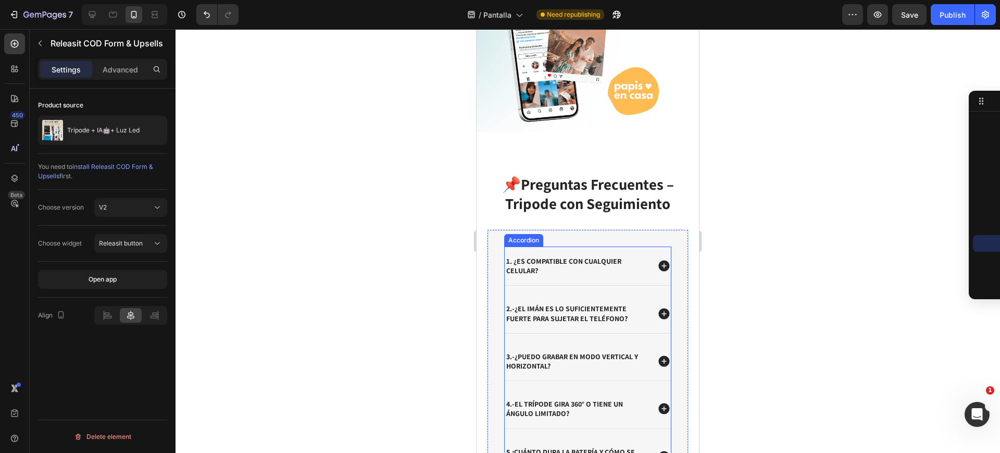
scroll to position [2278, 0]
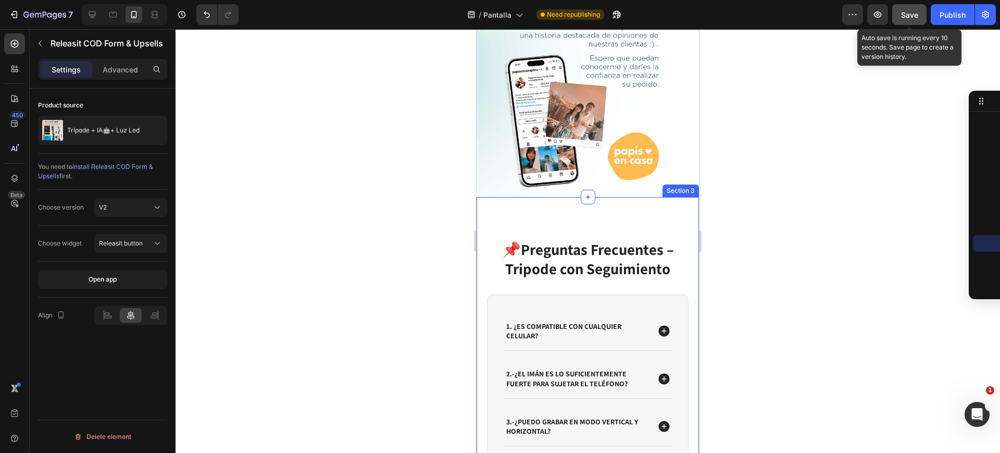
click at [910, 23] on button "Save" at bounding box center [909, 14] width 34 height 21
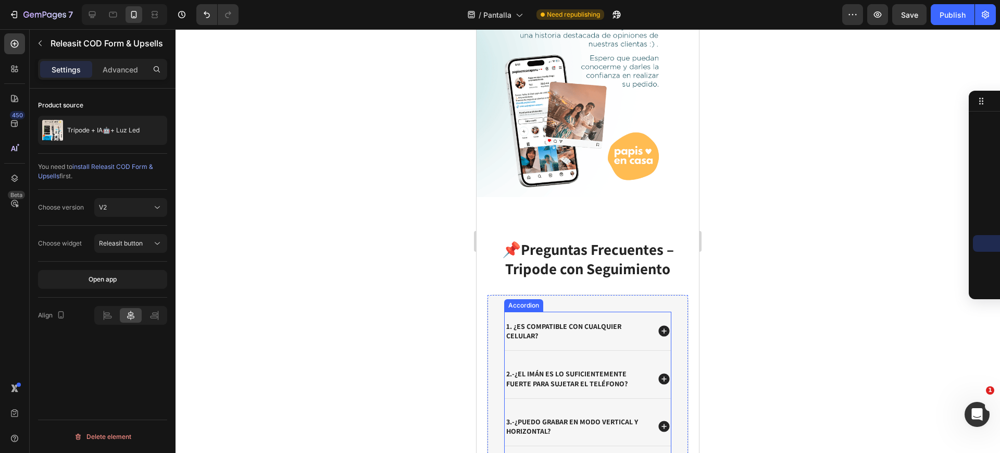
scroll to position [2344, 0]
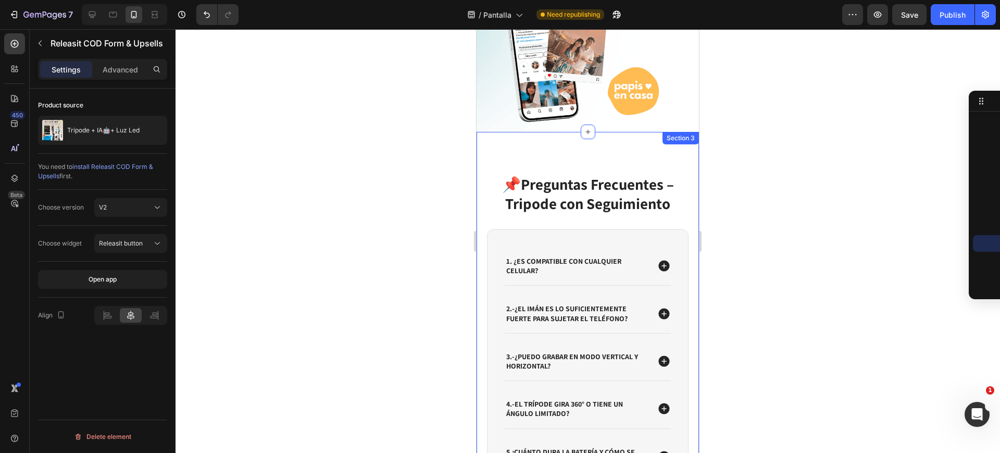
click at [527, 352] on strong "3.-¿Puedo grabar en modo vertical y horizontal?" at bounding box center [572, 361] width 132 height 19
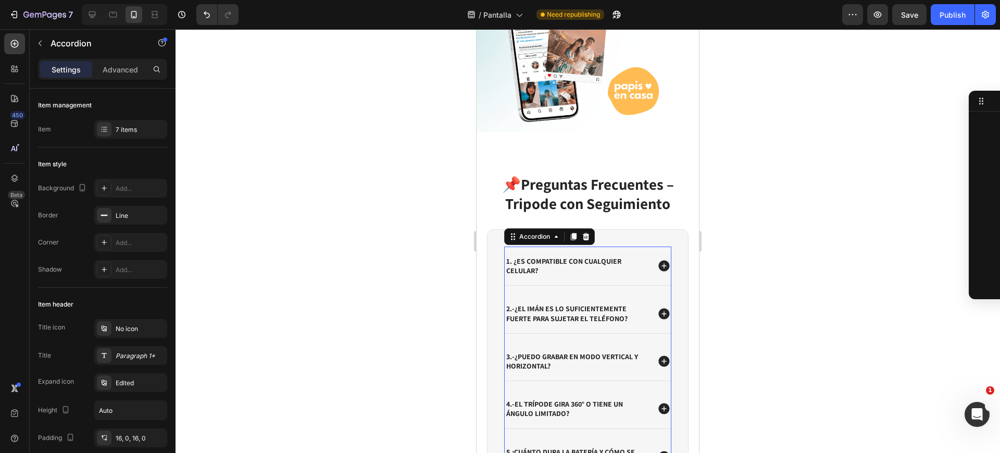
scroll to position [445, 0]
click at [534, 352] on strong "3.-¿Puedo grabar en modo vertical y horizontal?" at bounding box center [572, 361] width 132 height 19
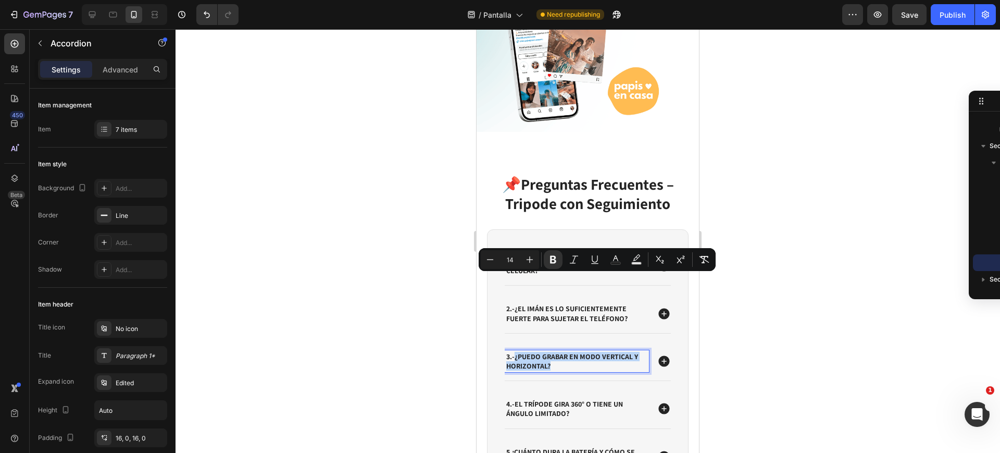
drag, startPoint x: 555, startPoint y: 289, endPoint x: 514, endPoint y: 281, distance: 41.4
click at [514, 352] on p "3.-¿Puedo grabar en modo vertical y horizontal?" at bounding box center [576, 361] width 141 height 19
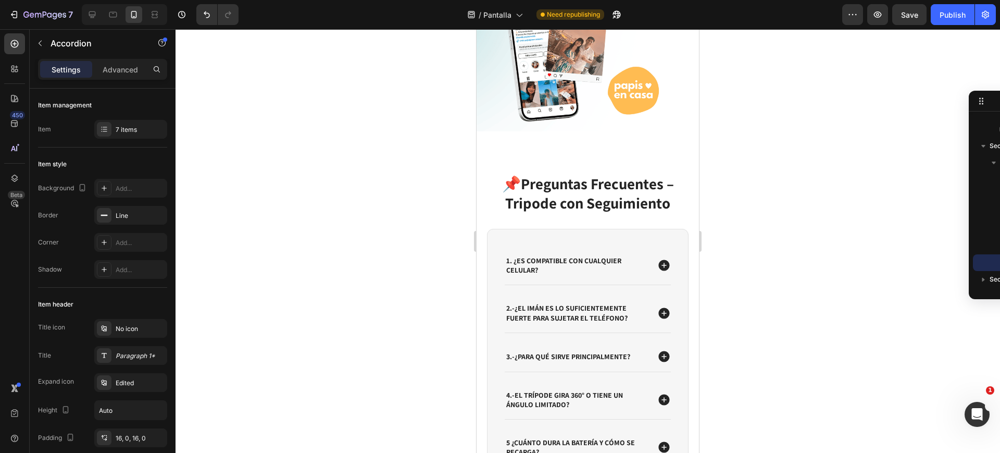
click at [658, 349] on icon at bounding box center [664, 356] width 14 height 14
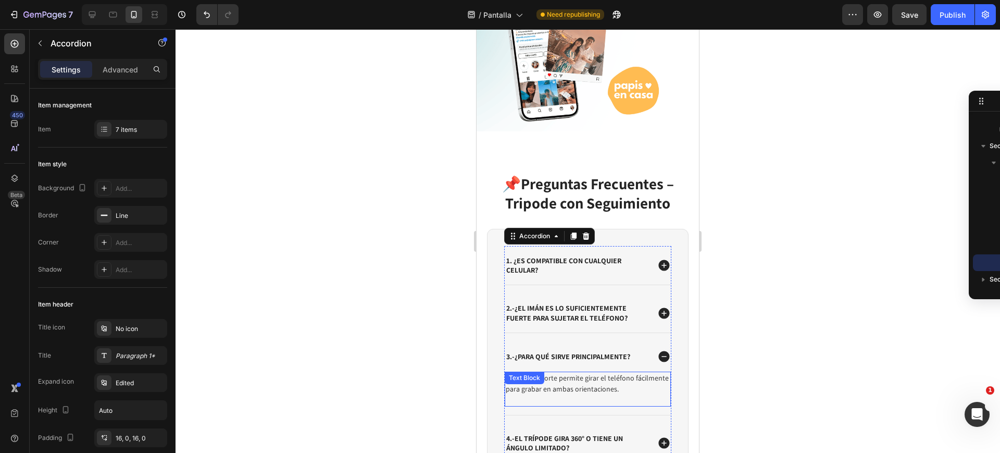
click at [564, 372] on p "Claro. El soporte permite girar el teléfono fácilmente para grabar en ambas ori…" at bounding box center [588, 383] width 164 height 22
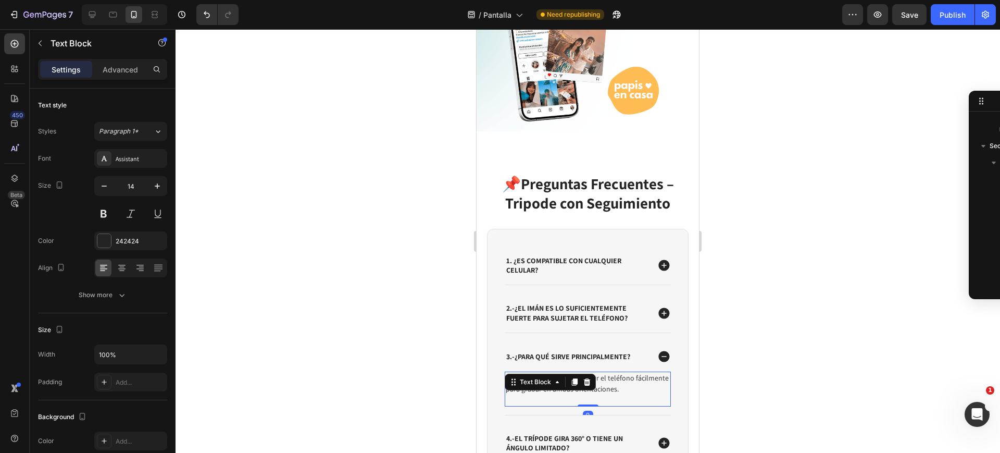
click at [564, 373] on div "Text Block" at bounding box center [550, 381] width 91 height 17
click at [619, 372] on p "Claro. El soporte permite girar el teléfono fácilmente para grabar en ambas ori…" at bounding box center [588, 383] width 164 height 22
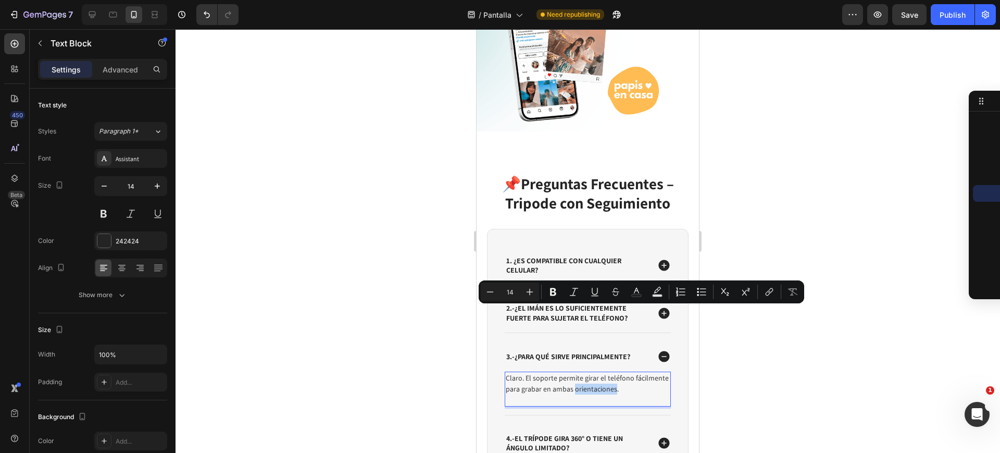
click at [634, 372] on p "Claro. El soporte permite girar el teléfono fácilmente para grabar en ambas ori…" at bounding box center [588, 383] width 164 height 22
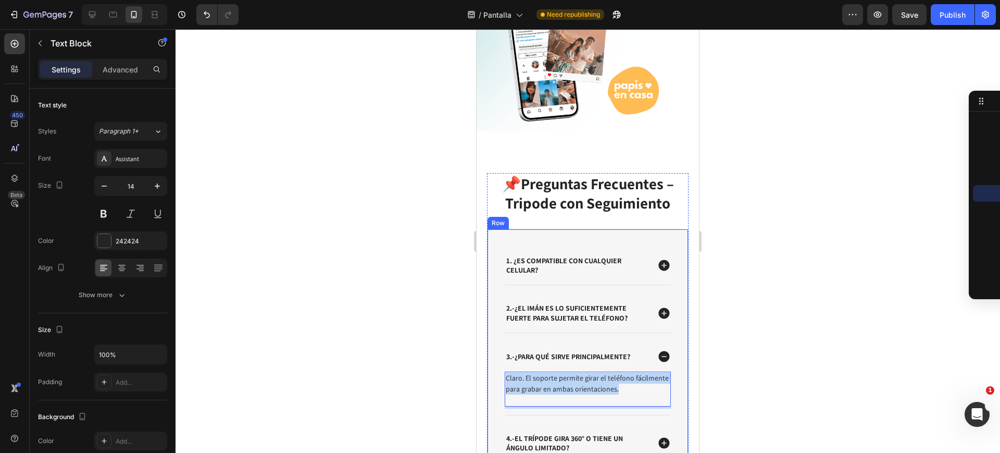
drag, startPoint x: 652, startPoint y: 314, endPoint x: 490, endPoint y: 302, distance: 162.9
click at [490, 302] on div "1. ¿Es compatible con cualquier celular? 2.-¿El imán es lo suficientemente fuer…" at bounding box center [588, 421] width 202 height 384
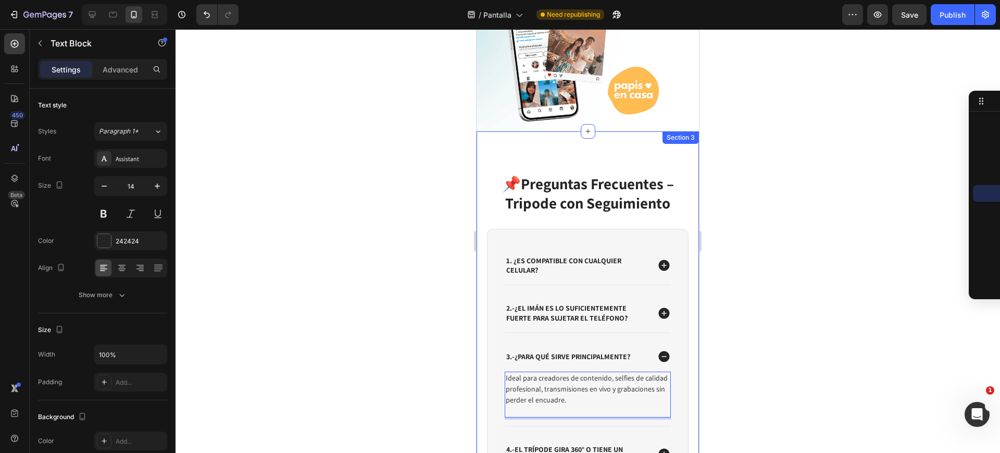
click at [414, 334] on div at bounding box center [588, 240] width 824 height 423
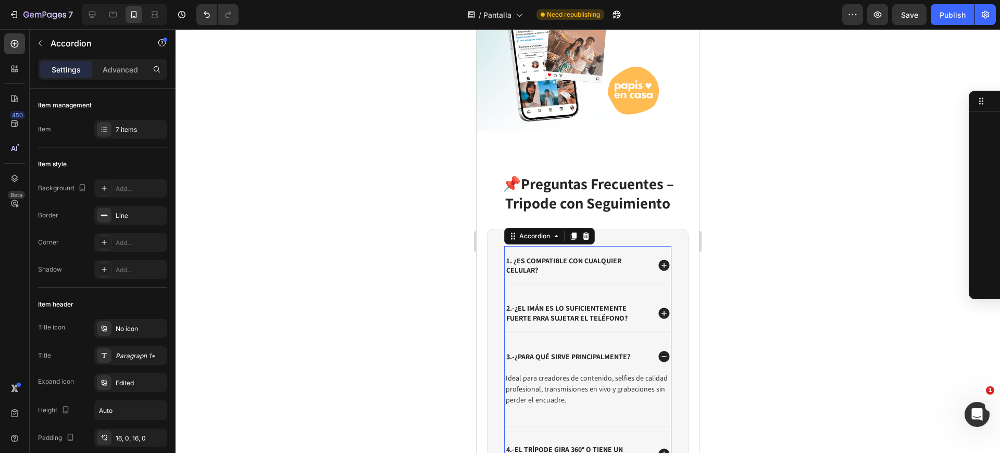
click at [556, 444] on strong "4.-El trípode gira 360° o tiene un ángulo limitado?" at bounding box center [564, 453] width 117 height 19
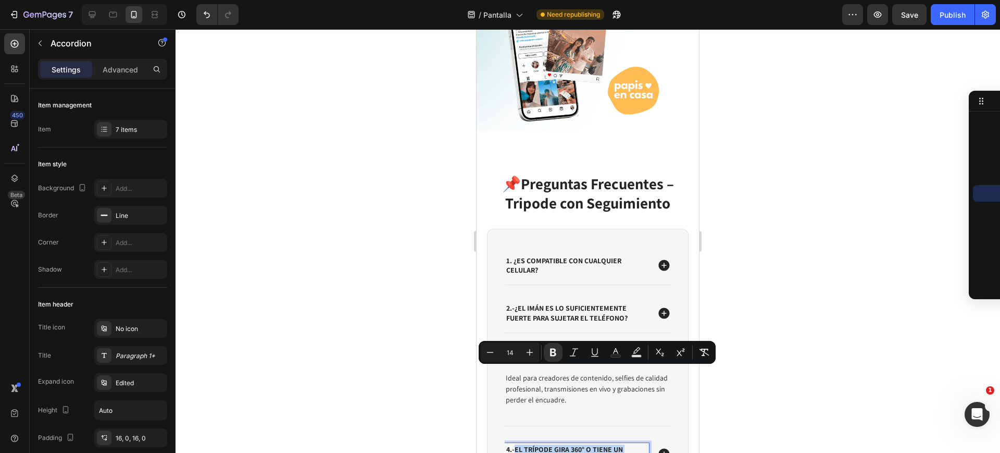
drag, startPoint x: 571, startPoint y: 381, endPoint x: 514, endPoint y: 371, distance: 58.2
click at [514, 444] on p "4.-El trípode gira 360° o tiene un ángulo limitado?" at bounding box center [576, 453] width 141 height 19
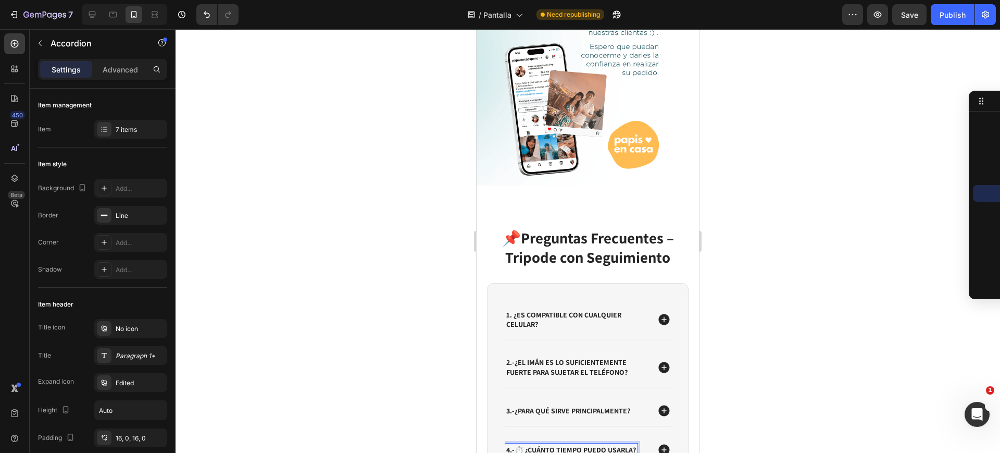
scroll to position [2290, 0]
click at [658, 443] on icon at bounding box center [663, 448] width 11 height 11
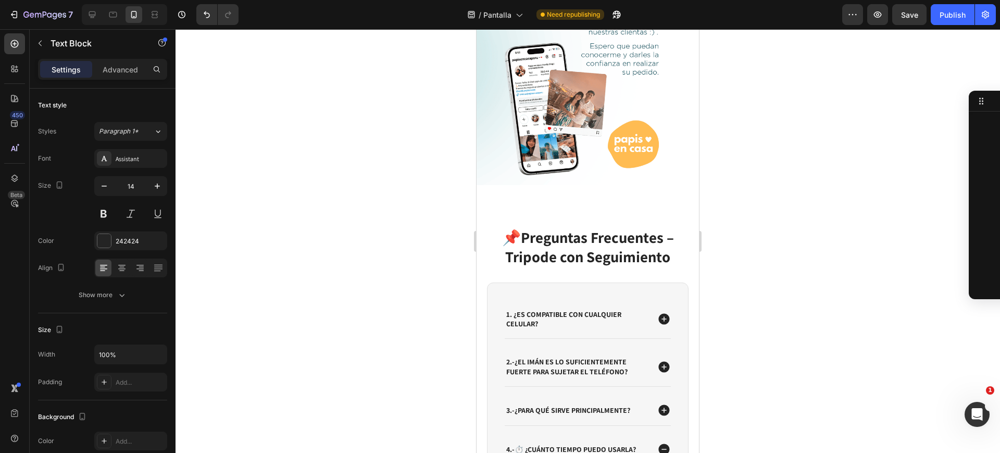
scroll to position [714, 0]
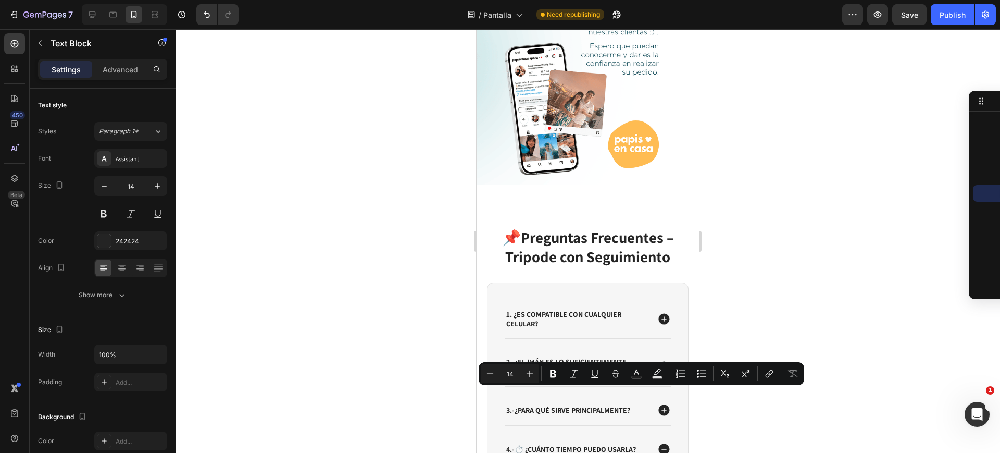
drag, startPoint x: 600, startPoint y: 402, endPoint x: 506, endPoint y: 394, distance: 94.6
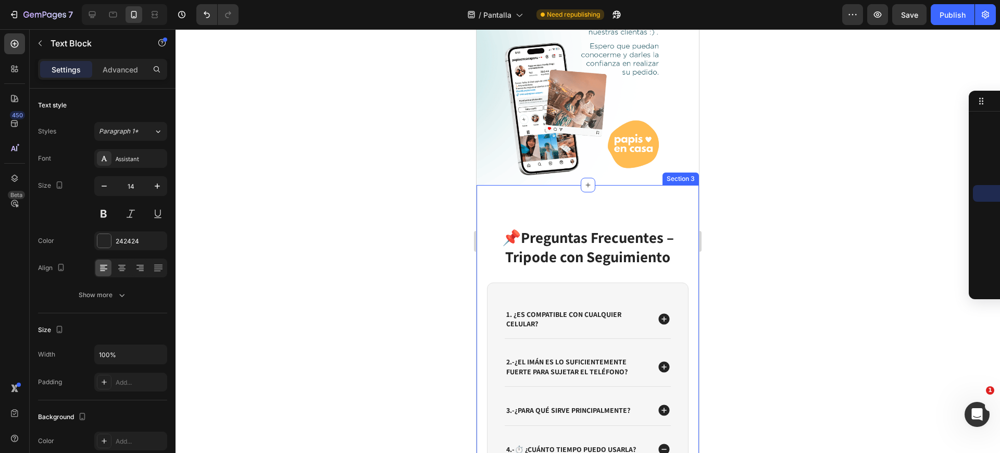
drag, startPoint x: 429, startPoint y: 377, endPoint x: 448, endPoint y: 375, distance: 19.4
click at [430, 377] on div at bounding box center [588, 240] width 824 height 423
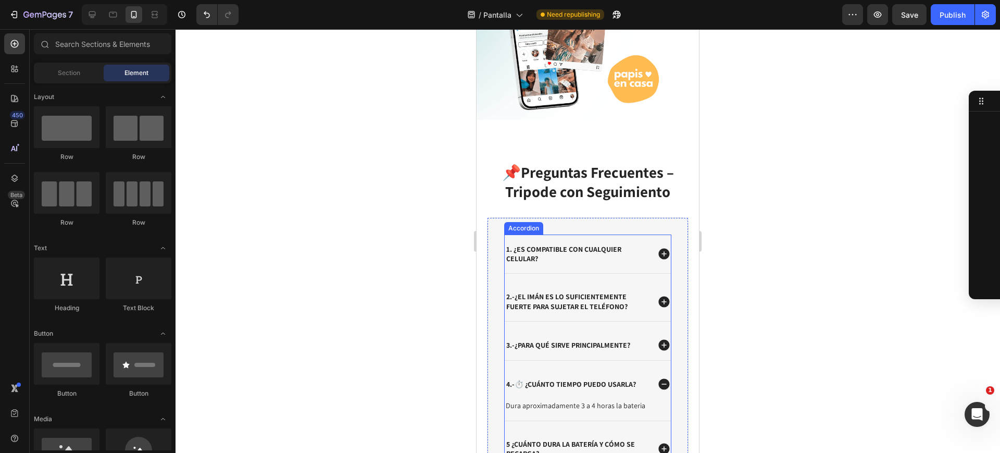
scroll to position [2421, 0]
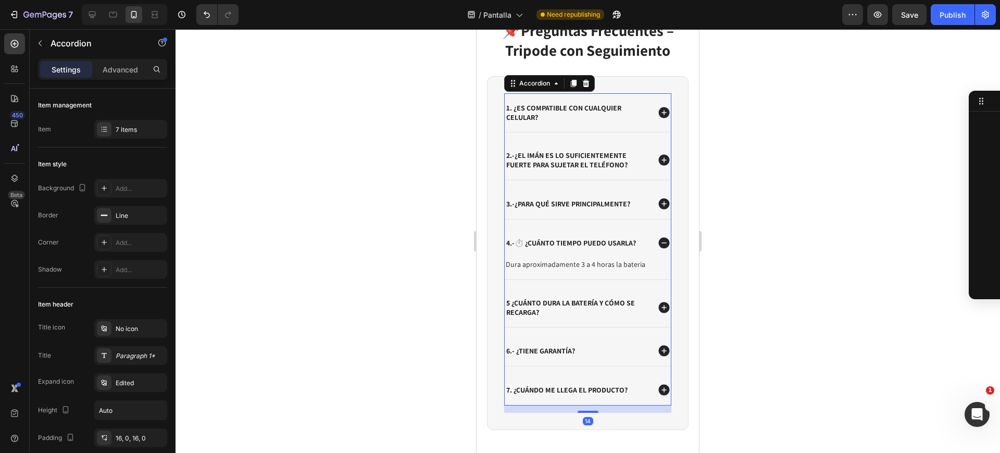
click at [599, 243] on strong "4.-⏱️ ¿Cuánto tiempo puedo usarla?" at bounding box center [571, 242] width 130 height 9
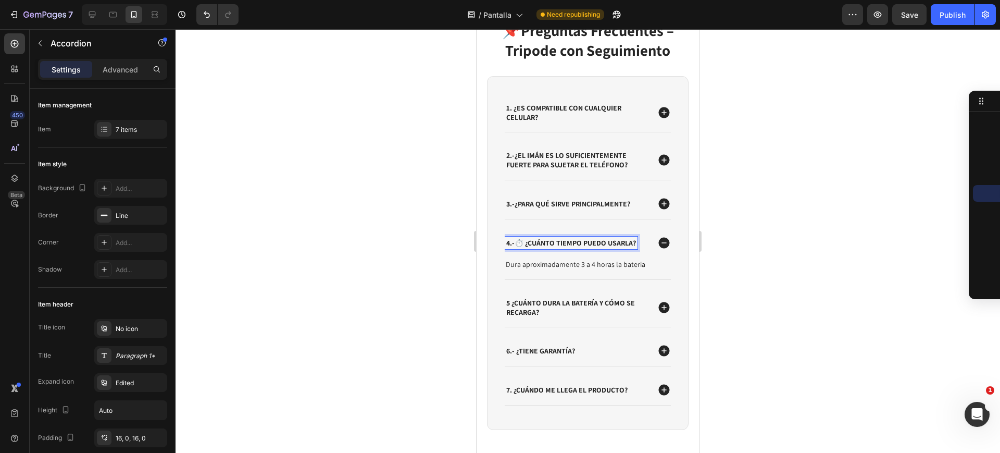
click at [658, 245] on icon at bounding box center [663, 242] width 11 height 11
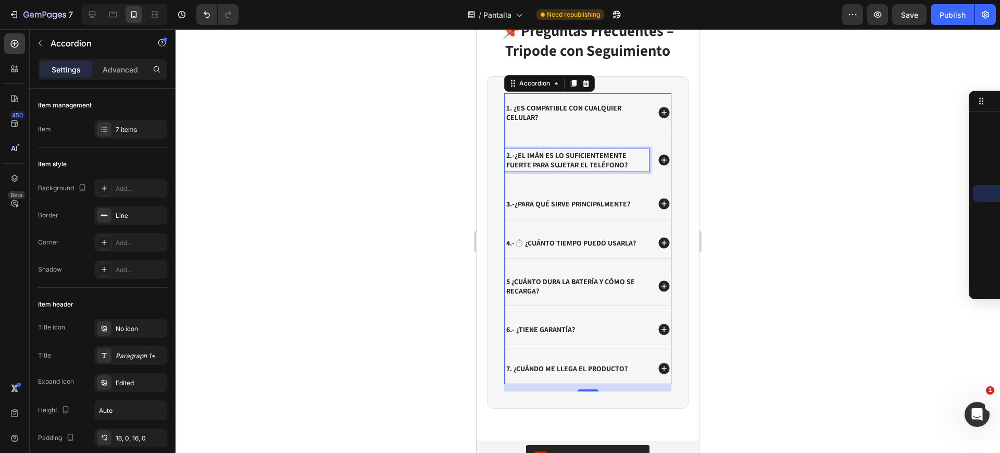
click at [589, 159] on strong "2.-¿El imán es lo suficientemente fuerte para sujetar el teléfono?" at bounding box center [566, 160] width 121 height 19
click at [658, 159] on icon at bounding box center [663, 160] width 11 height 11
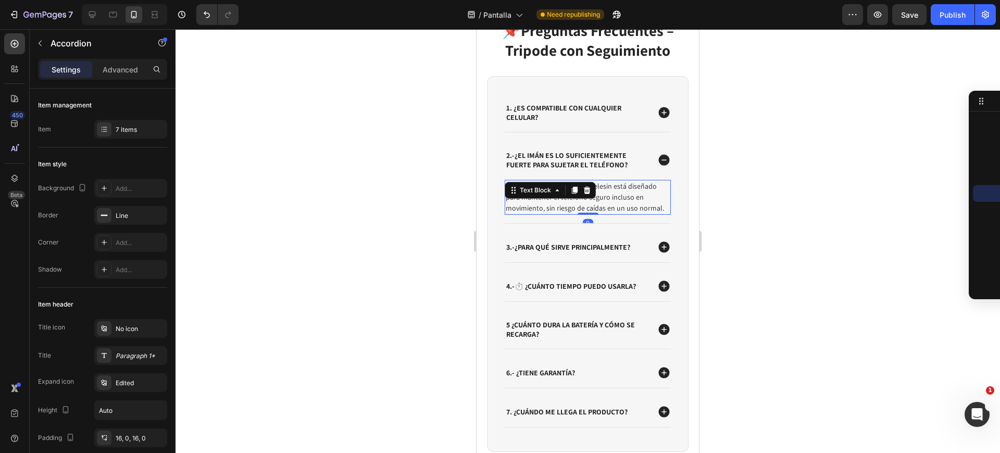
click at [596, 194] on p "Sí. El sistema magnético de Telesin está diseñado para mantener el teléfono seg…" at bounding box center [588, 197] width 164 height 33
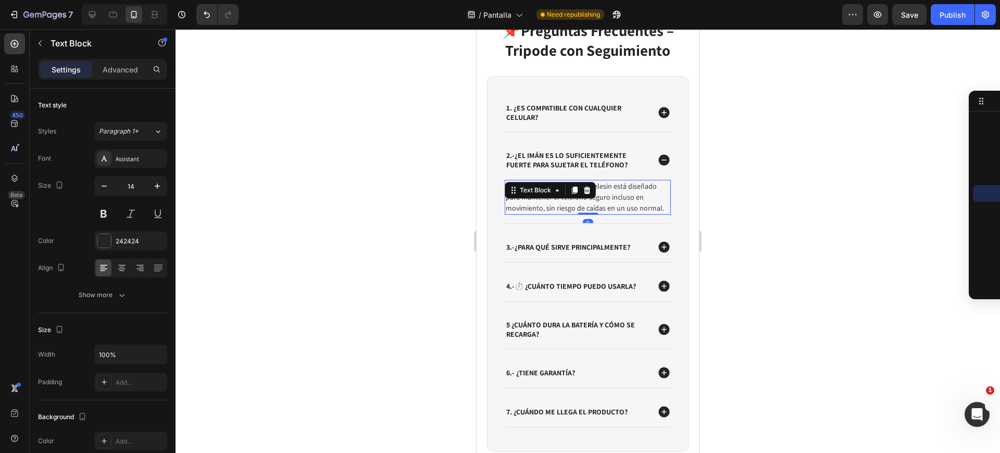
click at [596, 194] on p "Sí. El sistema magnético de Telesin está diseñado para mantener el teléfono seg…" at bounding box center [588, 197] width 164 height 33
click at [578, 196] on p "Sí. El sistema magnético de Telesin está diseñado para mantener el teléfono seg…" at bounding box center [588, 197] width 164 height 33
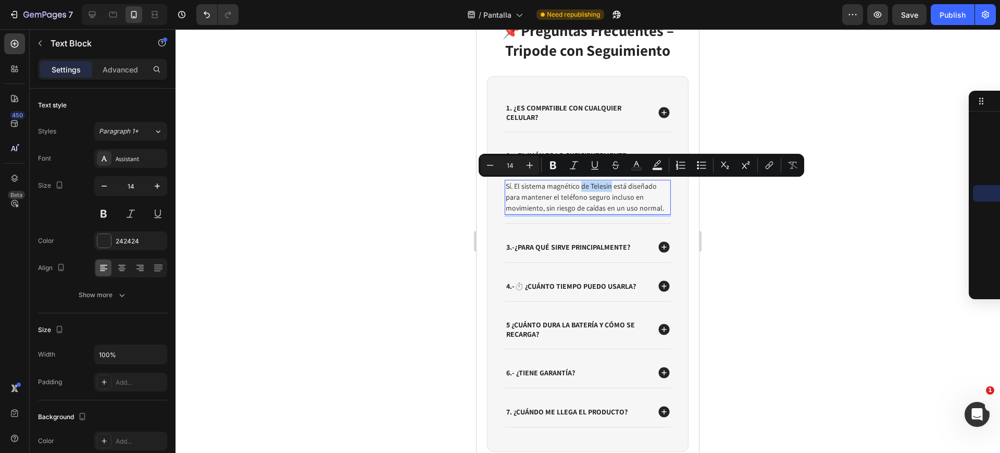
drag, startPoint x: 581, startPoint y: 185, endPoint x: 609, endPoint y: 184, distance: 27.6
click at [609, 184] on p "Sí. El sistema magnético de Telesin está diseñado para mantener el teléfono seg…" at bounding box center [588, 197] width 164 height 33
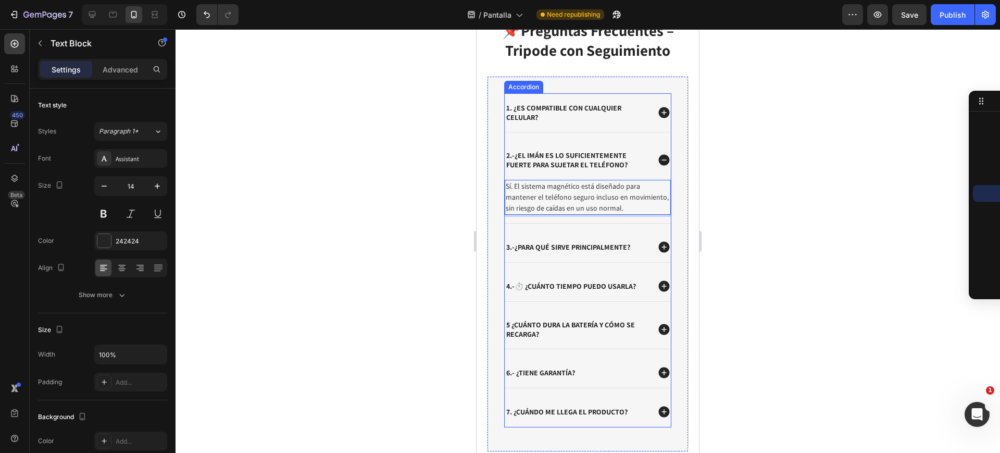
scroll to position [2551, 0]
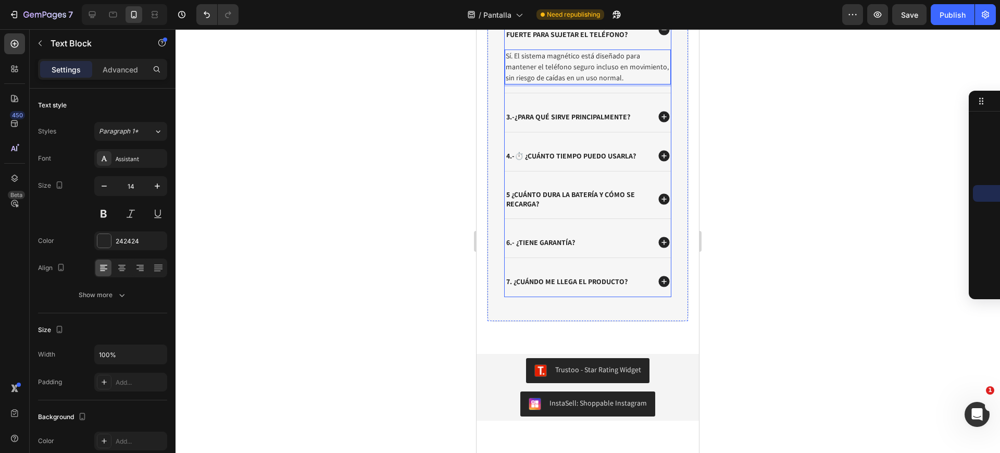
click at [596, 195] on strong "5 ¿Cuánto dura la batería y cómo se recarga?" at bounding box center [570, 199] width 129 height 19
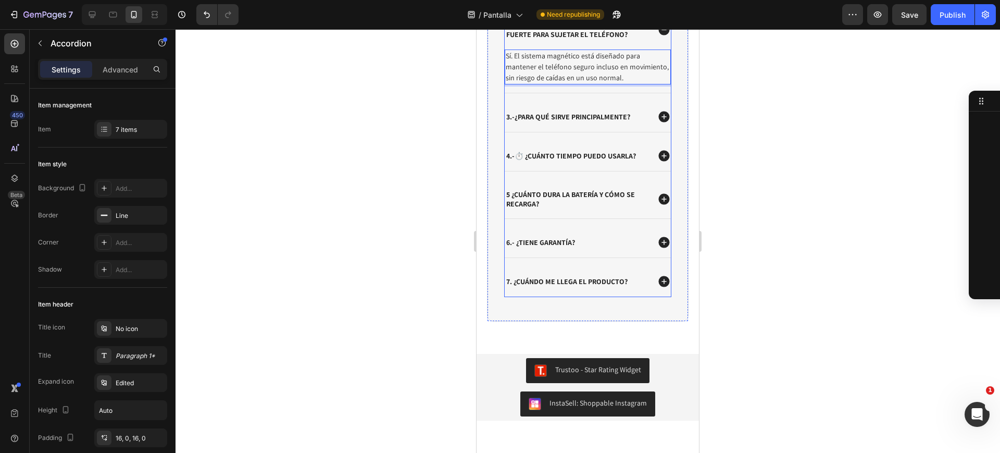
scroll to position [514, 0]
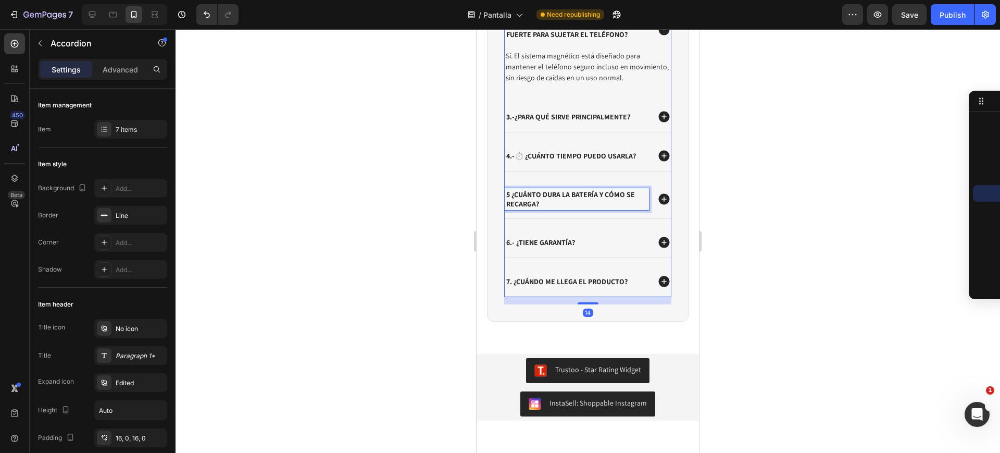
click at [544, 195] on strong "5 ¿Cuánto dura la batería y cómo se recarga?" at bounding box center [570, 199] width 129 height 19
click at [552, 201] on p "5 ¿Cuánto dura la batería y cómo se recarga?" at bounding box center [576, 199] width 141 height 19
drag, startPoint x: 541, startPoint y: 201, endPoint x: 511, endPoint y: 193, distance: 30.2
click at [511, 193] on p "5 ¿Cuánto dura la batería y cómo se recarga?" at bounding box center [576, 199] width 141 height 19
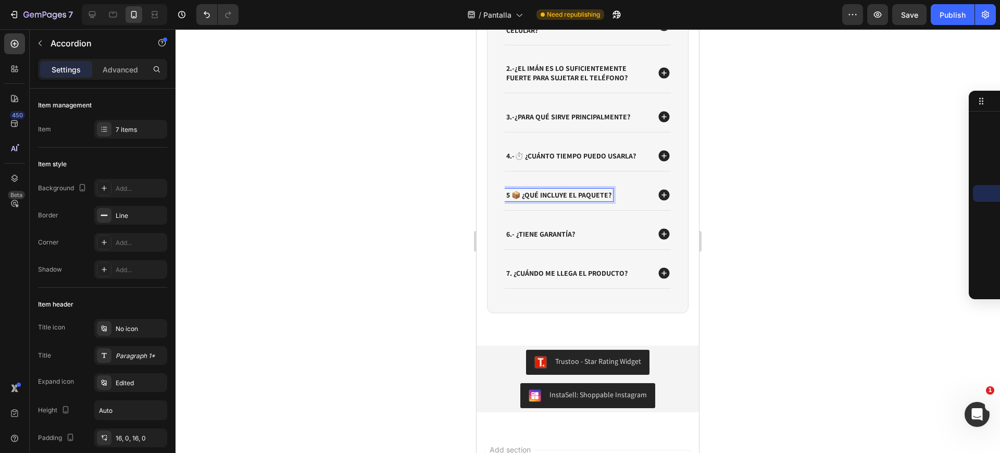
scroll to position [2508, 0]
click at [658, 195] on icon at bounding box center [663, 194] width 11 height 11
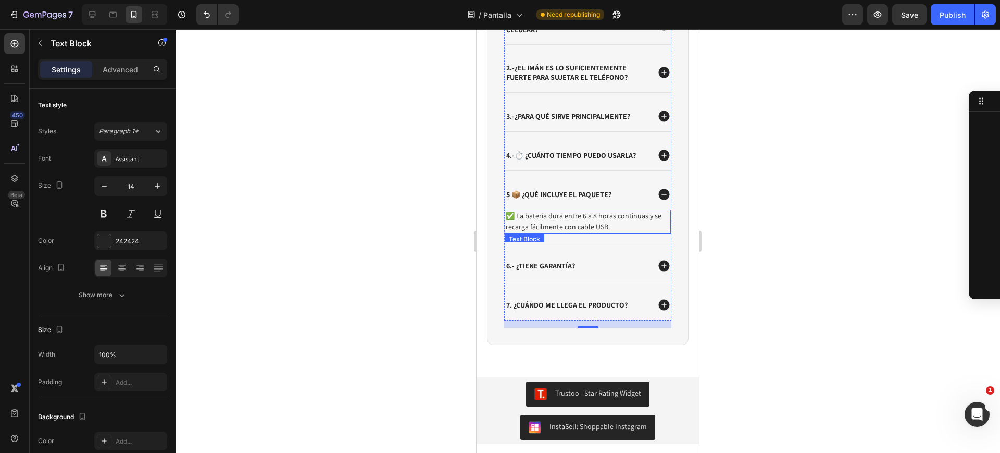
click at [565, 222] on p "✅ La batería dura entre 6 a 8 horas continuas y se recarga fácilmente con cable…" at bounding box center [588, 221] width 164 height 22
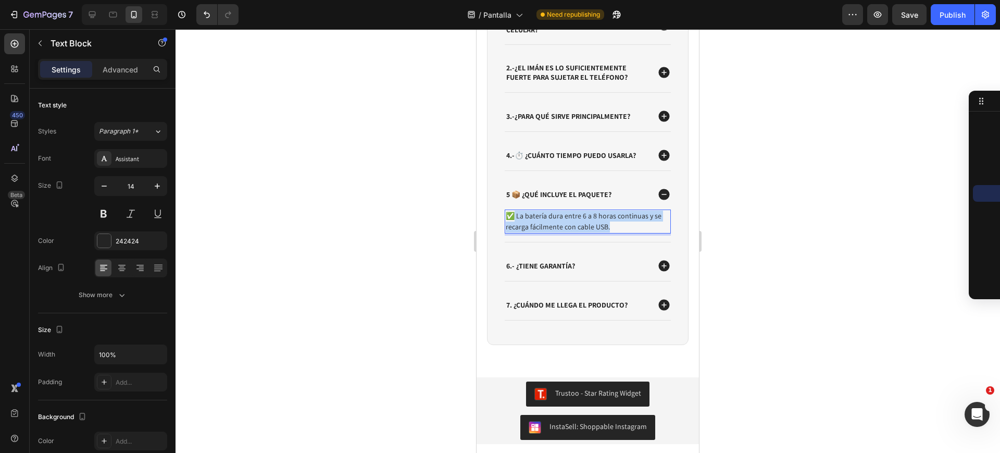
drag, startPoint x: 609, startPoint y: 222, endPoint x: 515, endPoint y: 211, distance: 94.9
click at [515, 211] on p "✅ La batería dura entre 6 a 8 horas continuas y se recarga fácilmente con cable…" at bounding box center [588, 221] width 164 height 22
click at [850, 164] on div at bounding box center [588, 240] width 824 height 423
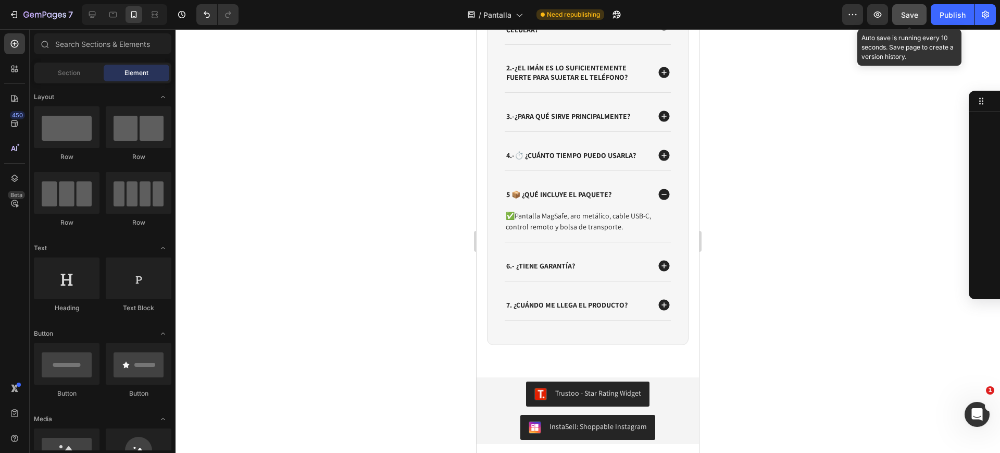
drag, startPoint x: 910, startPoint y: 17, endPoint x: 955, endPoint y: 20, distance: 44.9
click at [913, 17] on span "Save" at bounding box center [909, 14] width 17 height 9
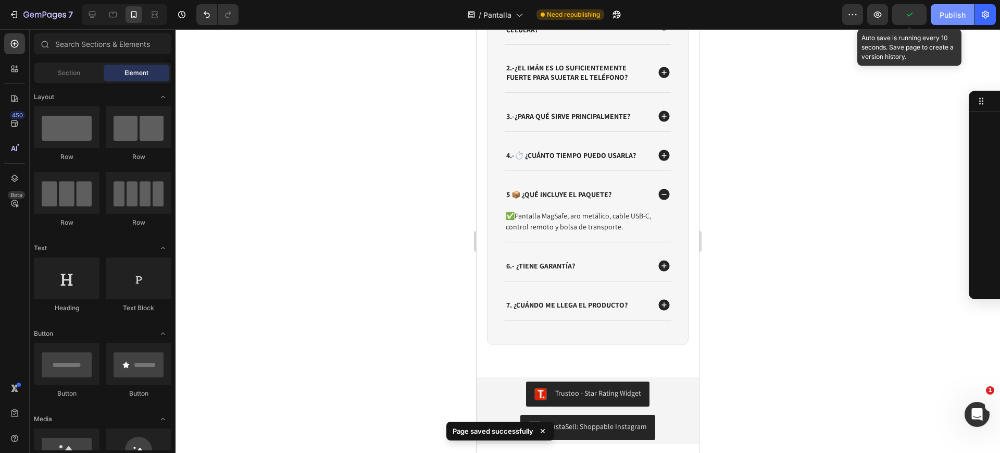
click at [959, 20] on button "Publish" at bounding box center [953, 14] width 44 height 21
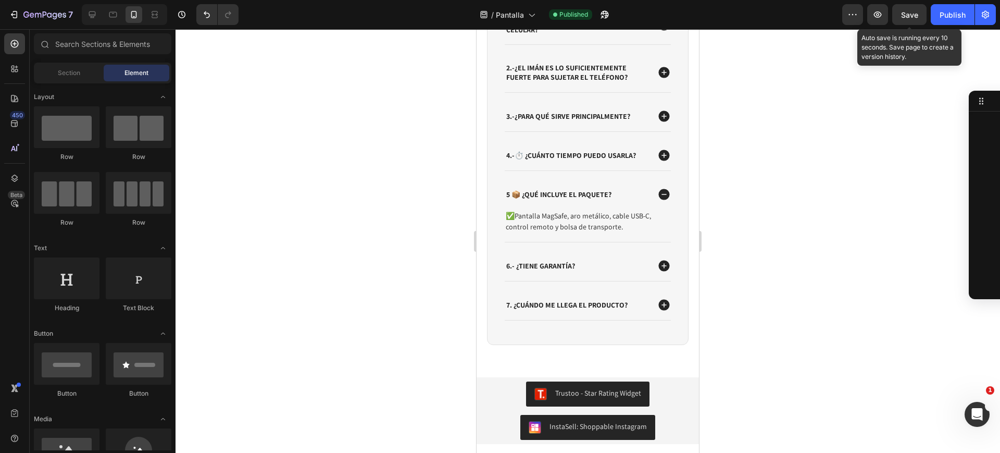
click at [874, 215] on div at bounding box center [588, 240] width 824 height 423
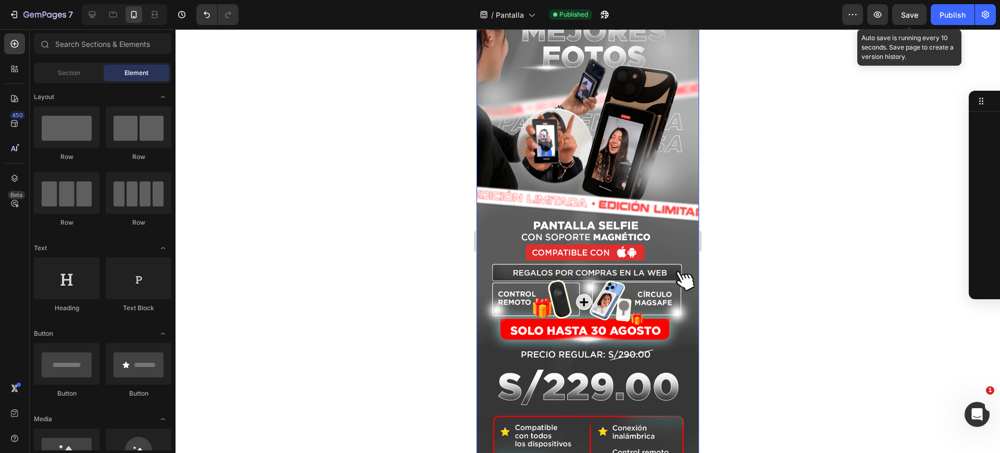
scroll to position [0, 0]
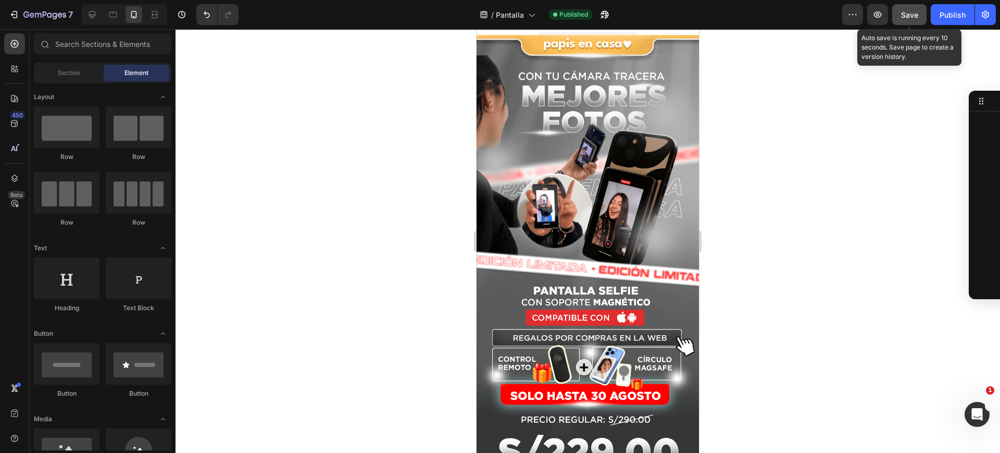
click at [915, 18] on span "Save" at bounding box center [909, 14] width 17 height 9
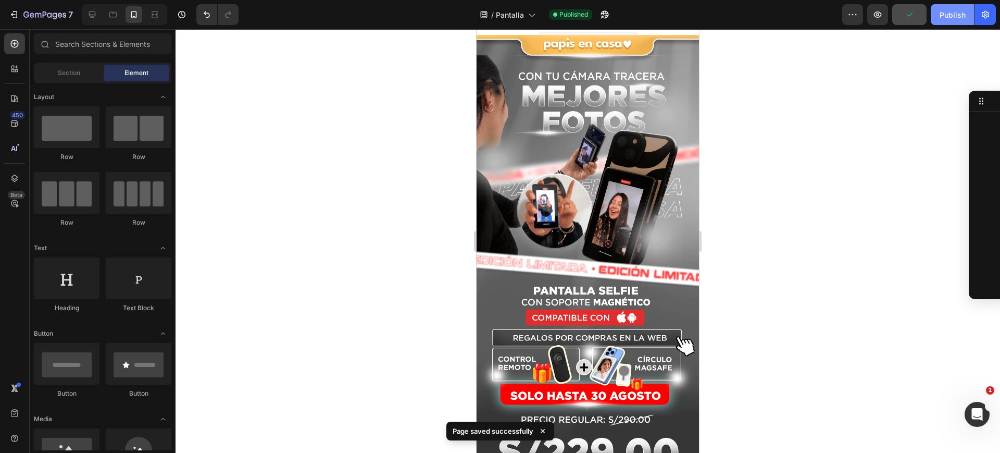
click at [948, 16] on div "Publish" at bounding box center [953, 14] width 26 height 11
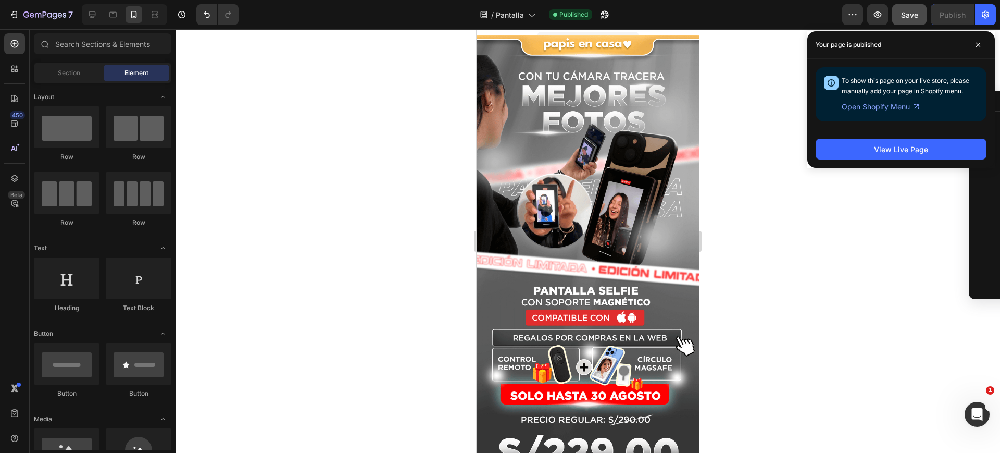
click at [415, 260] on div at bounding box center [588, 240] width 824 height 423
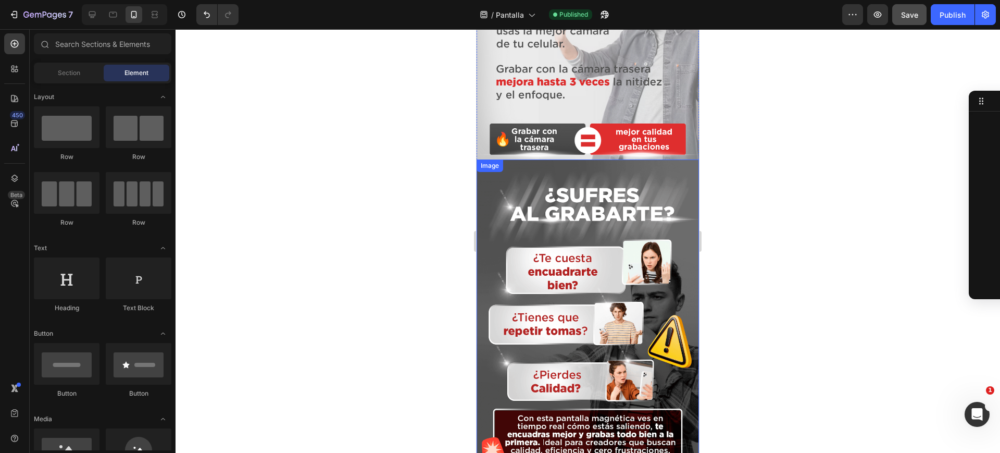
scroll to position [716, 0]
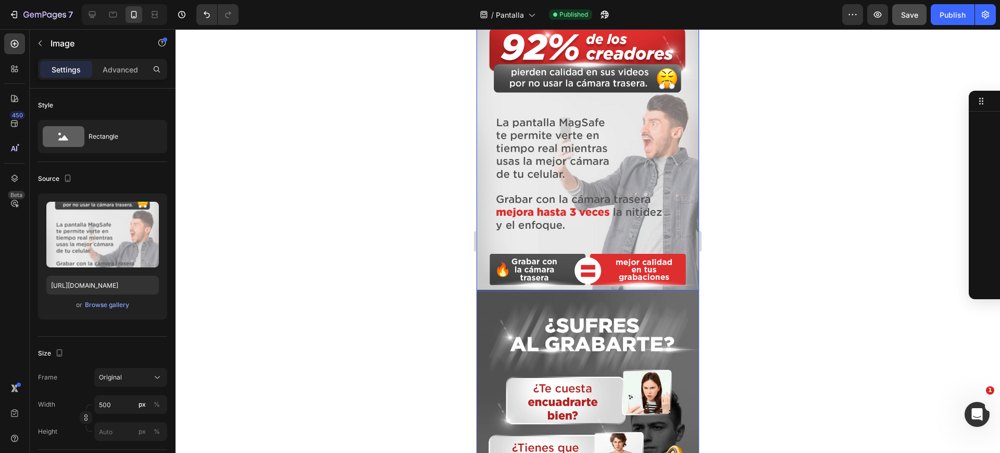
click at [594, 159] on img at bounding box center [588, 142] width 222 height 298
click at [35, 46] on button "button" at bounding box center [40, 43] width 17 height 17
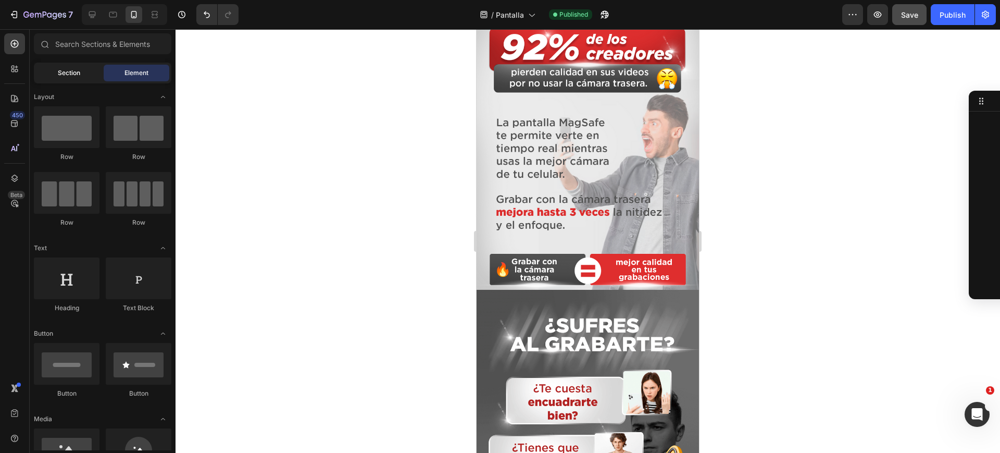
click at [82, 73] on div "Section" at bounding box center [69, 73] width 66 height 17
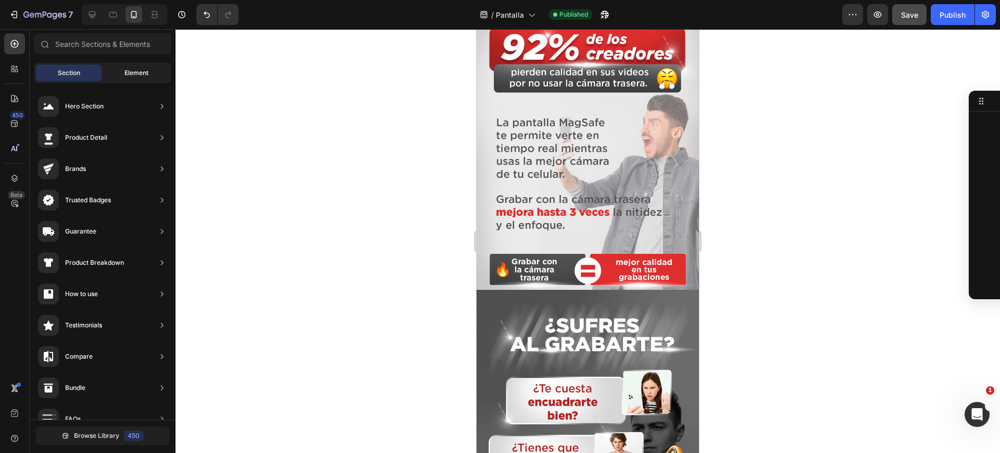
click at [123, 66] on div "Element" at bounding box center [137, 73] width 66 height 17
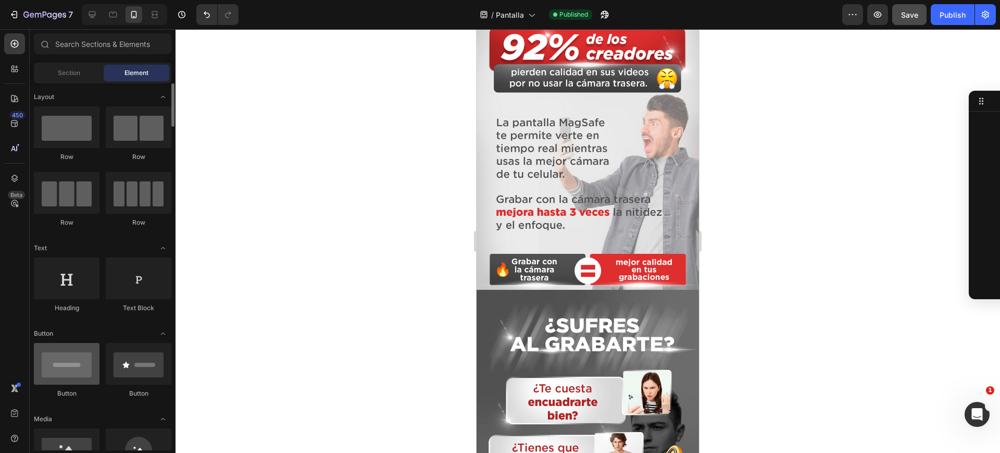
scroll to position [195, 0]
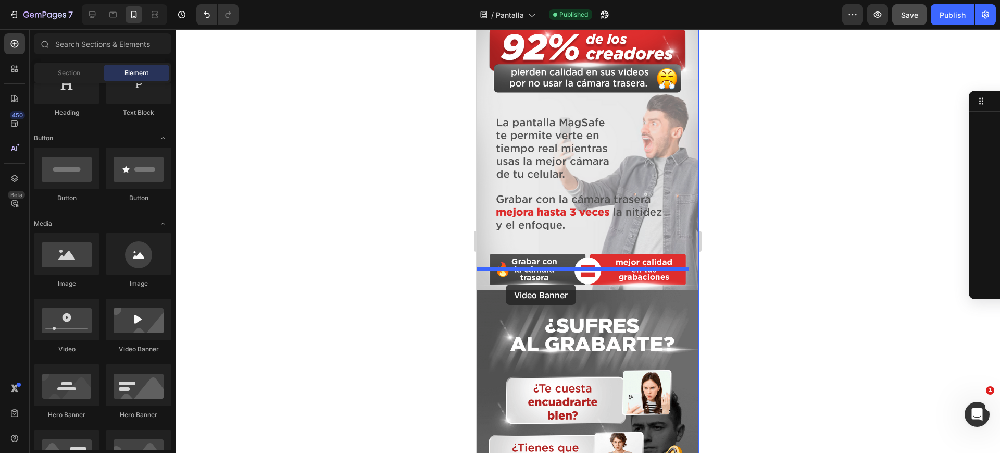
drag, startPoint x: 608, startPoint y: 361, endPoint x: 504, endPoint y: 283, distance: 129.9
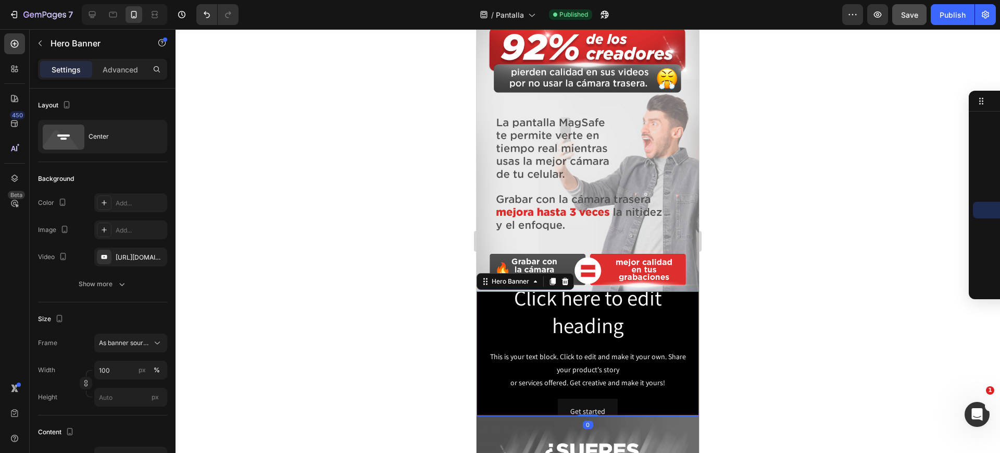
scroll to position [781, 0]
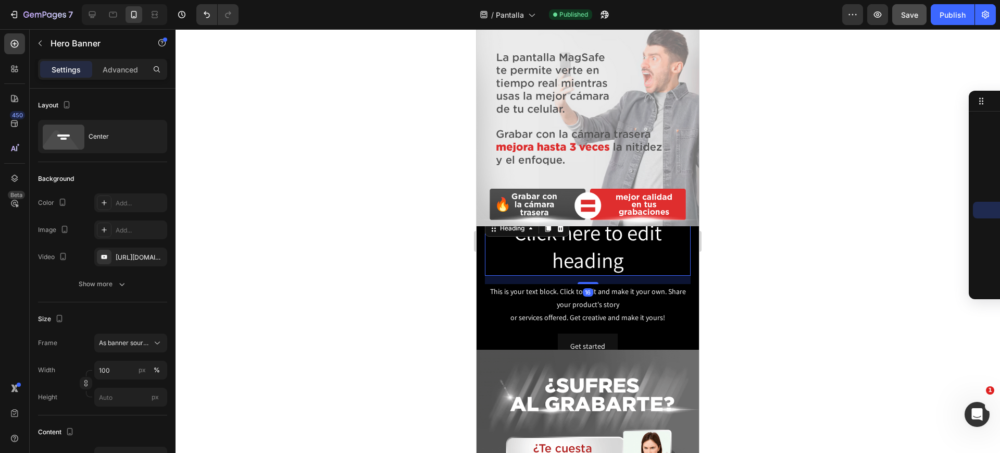
click at [546, 231] on h2 "Click here to edit heading" at bounding box center [588, 247] width 206 height 58
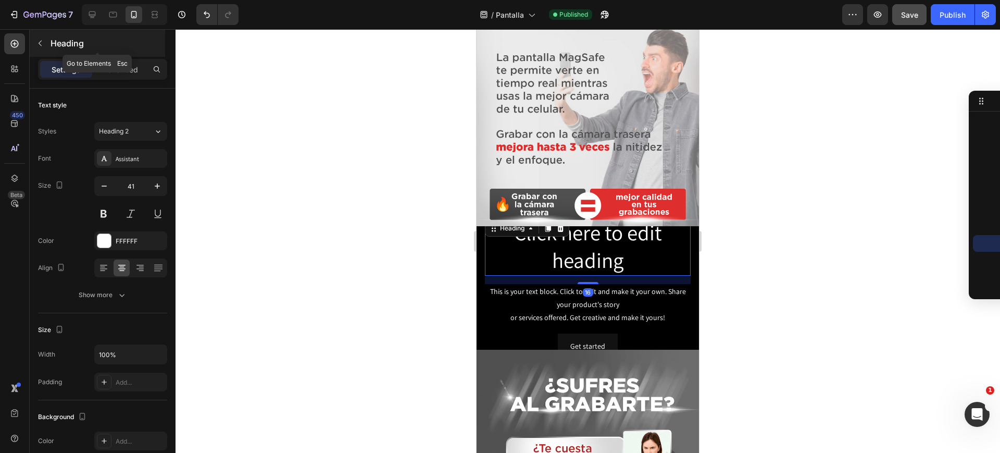
click at [43, 44] on icon "button" at bounding box center [40, 43] width 8 height 8
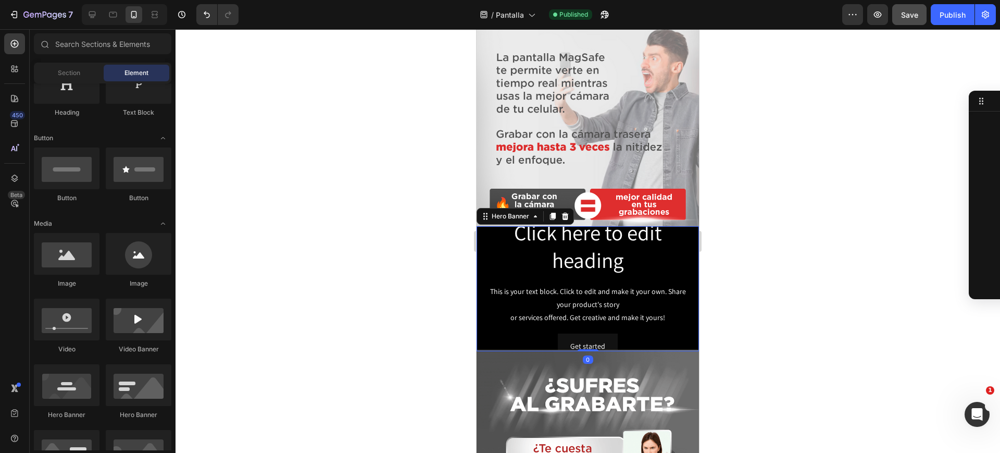
click at [480, 225] on div "Click here to edit heading Heading This is your text block. Click to edit and m…" at bounding box center [588, 288] width 222 height 158
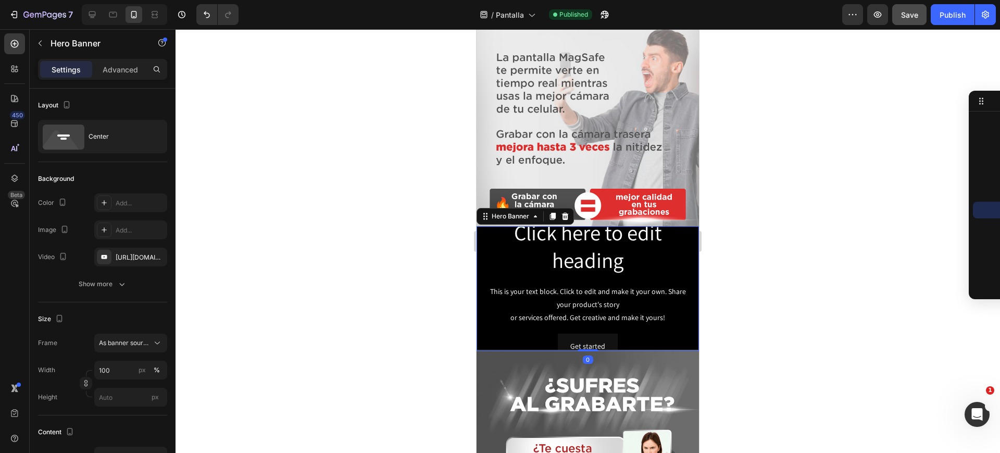
drag, startPoint x: 566, startPoint y: 197, endPoint x: 533, endPoint y: 196, distance: 32.3
click at [565, 212] on icon at bounding box center [565, 215] width 7 height 7
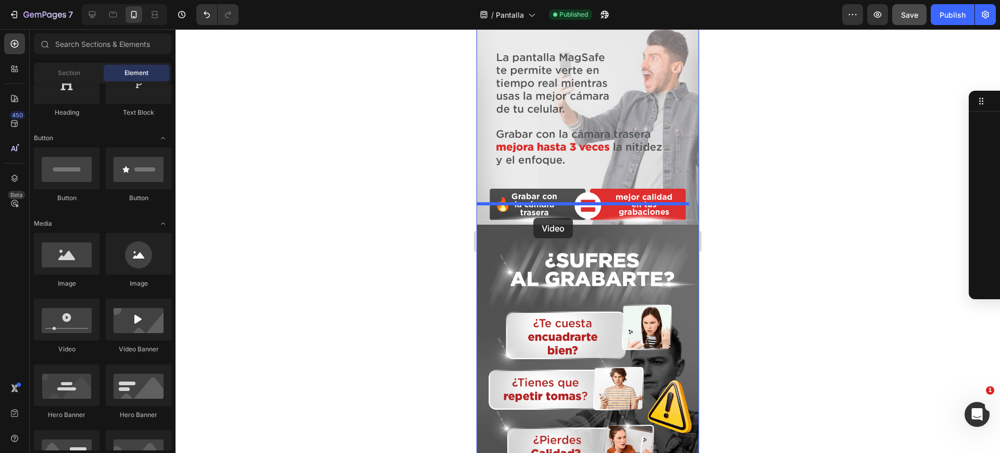
drag, startPoint x: 549, startPoint y: 345, endPoint x: 533, endPoint y: 218, distance: 128.5
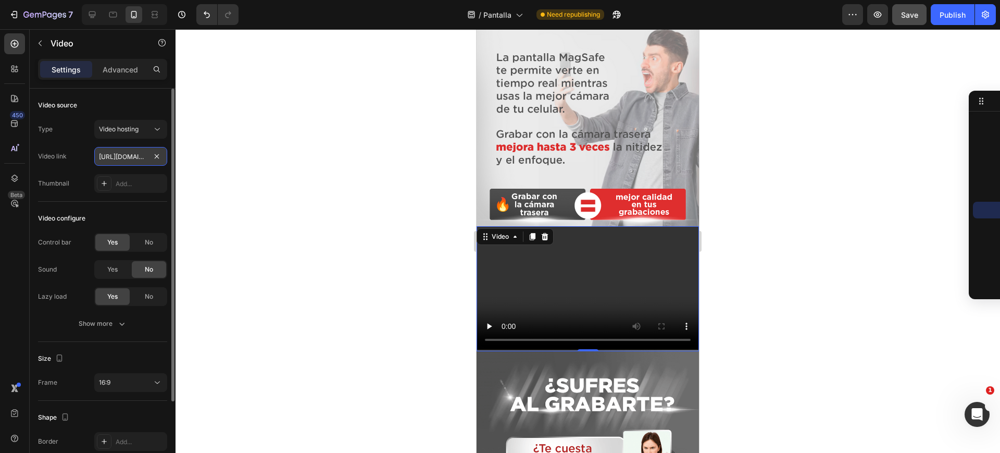
click at [131, 153] on input "[URL][DOMAIN_NAME]" at bounding box center [130, 156] width 73 height 19
paste input "d1b34b0d55e84378ad1931b85064671b.mov"
type input "[URL][DOMAIN_NAME]"
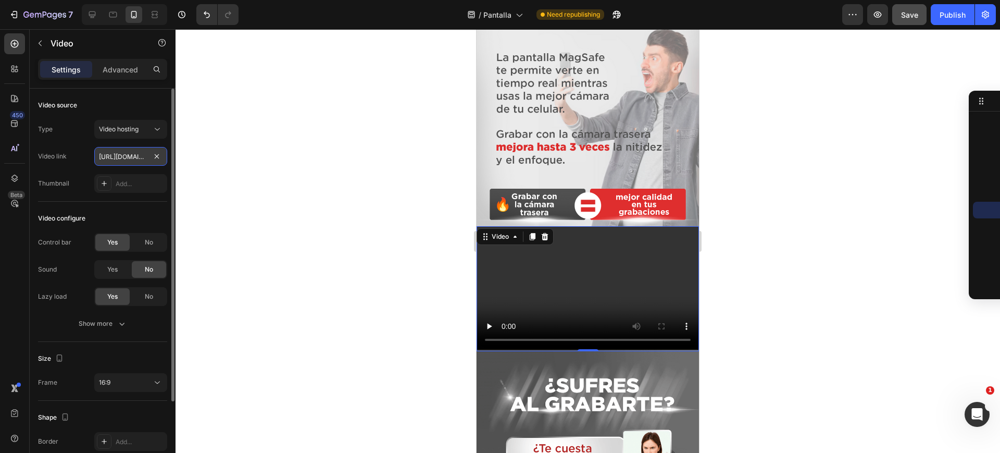
scroll to position [0, 196]
click at [129, 73] on p "Advanced" at bounding box center [120, 69] width 35 height 11
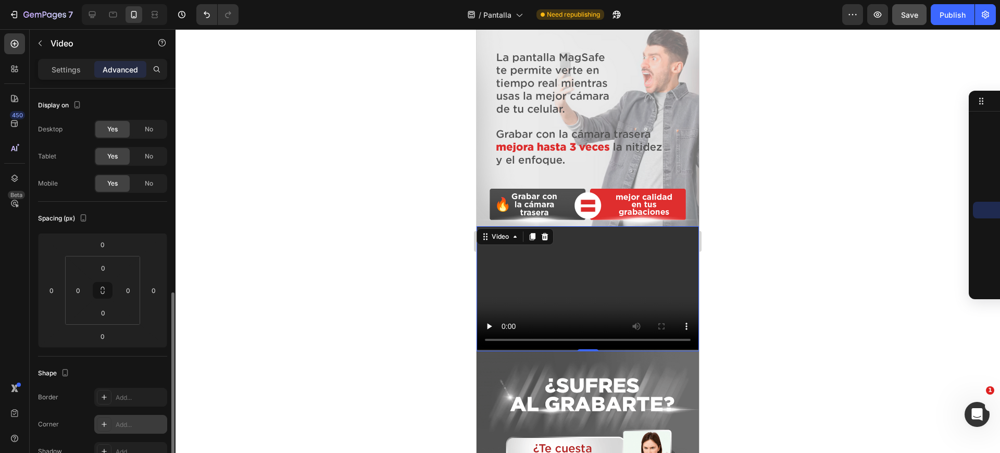
scroll to position [260, 0]
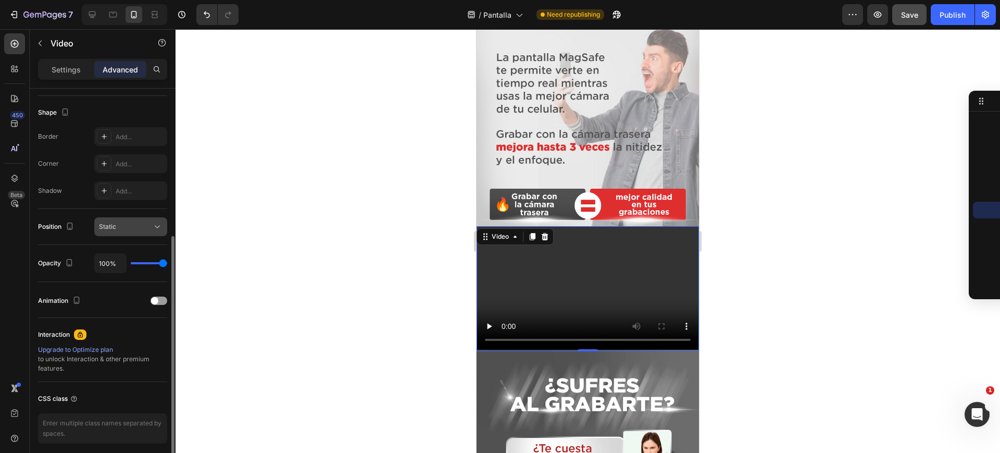
click at [147, 227] on div "Static" at bounding box center [125, 226] width 53 height 9
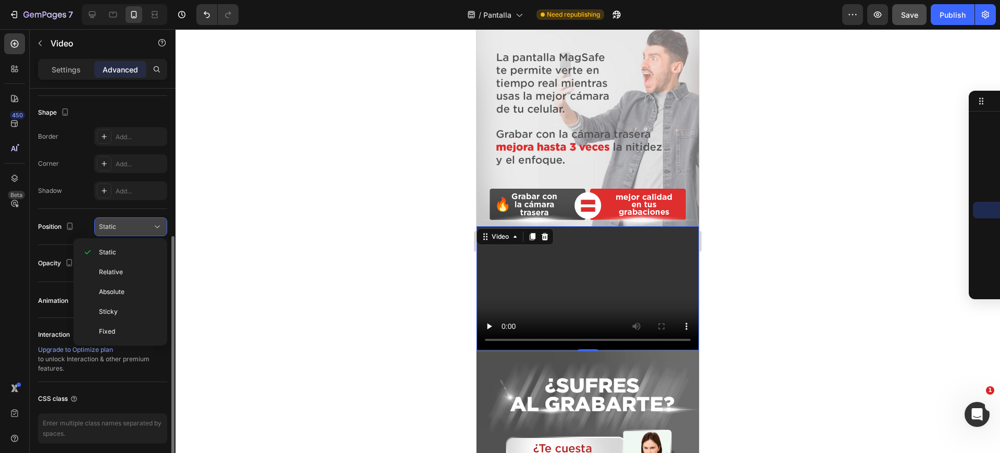
click at [147, 227] on div "Static" at bounding box center [125, 226] width 53 height 9
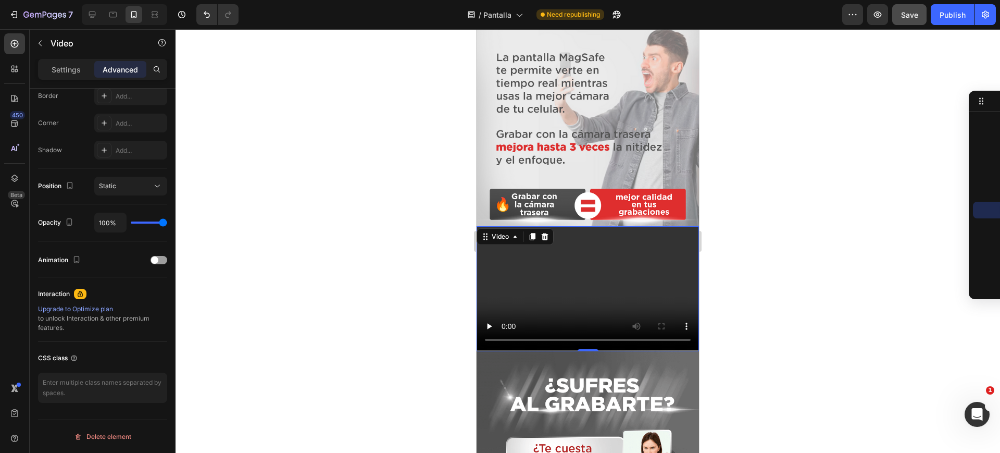
scroll to position [0, 0]
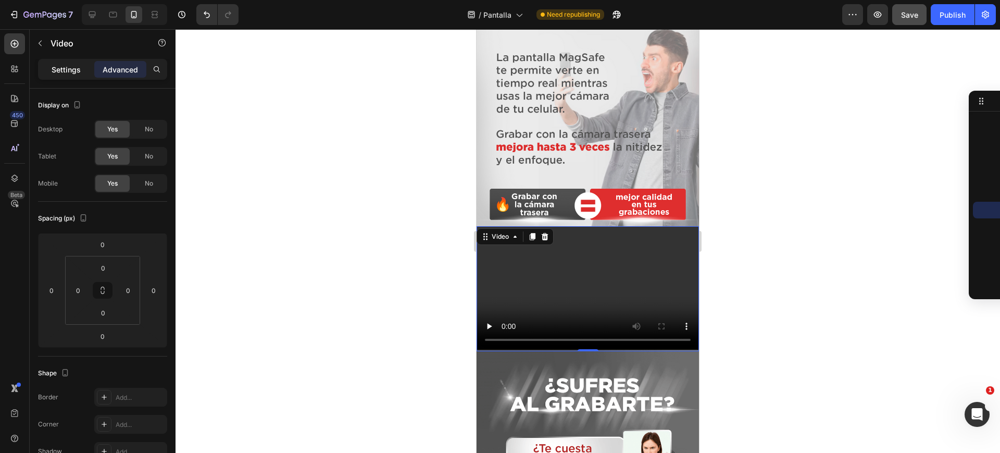
click at [78, 70] on p "Settings" at bounding box center [66, 69] width 29 height 11
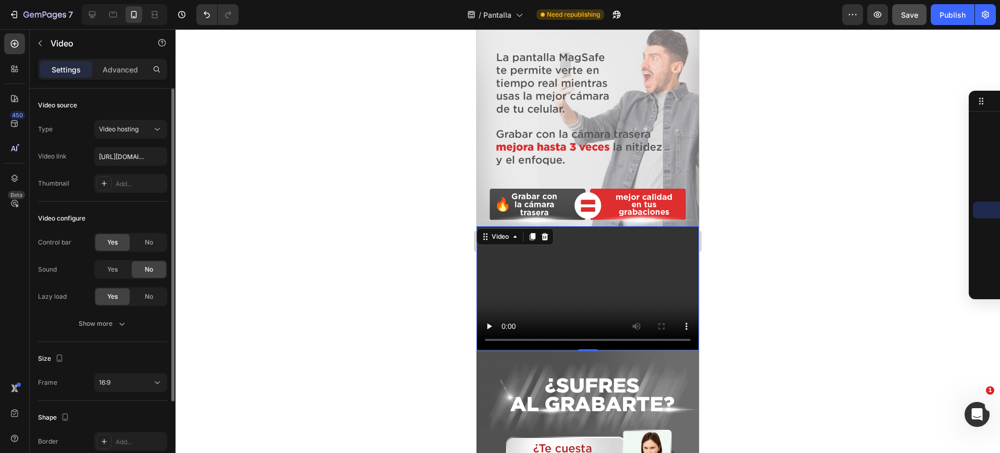
scroll to position [102, 0]
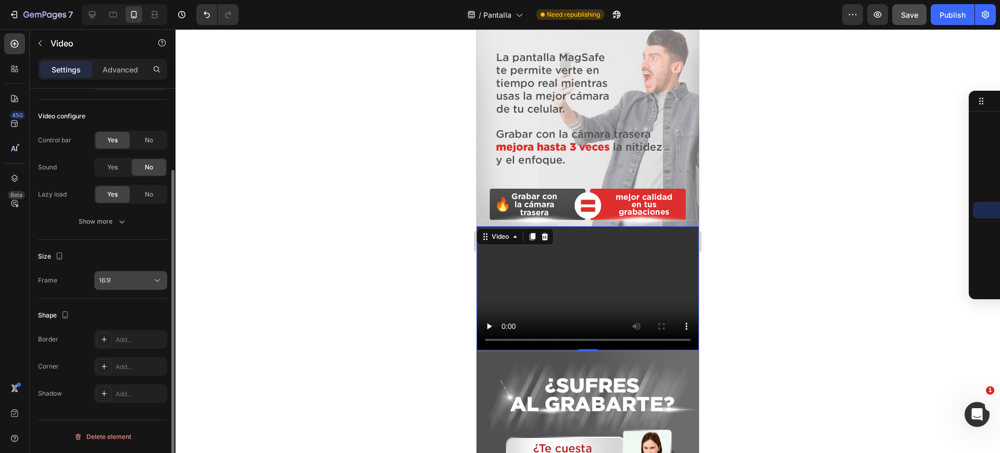
click at [140, 281] on div "16:9" at bounding box center [125, 280] width 53 height 9
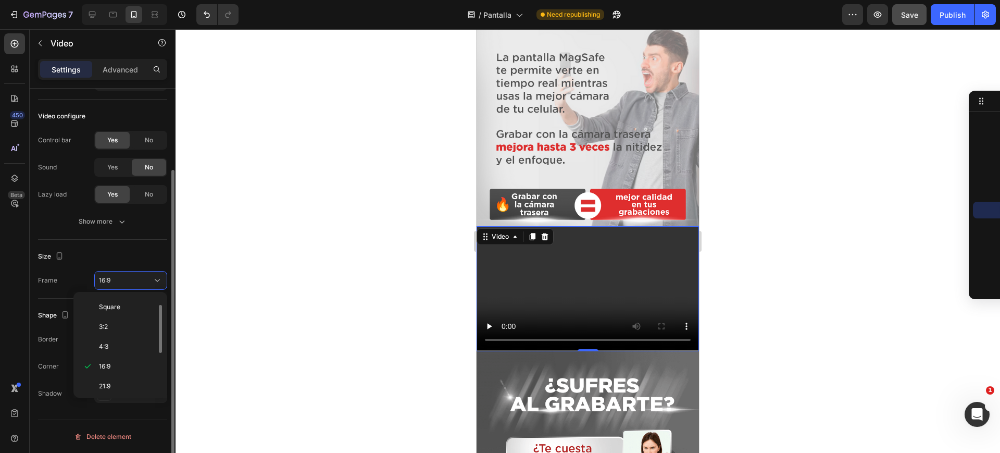
scroll to position [101, 0]
click at [124, 364] on p "9:16" at bounding box center [126, 363] width 55 height 9
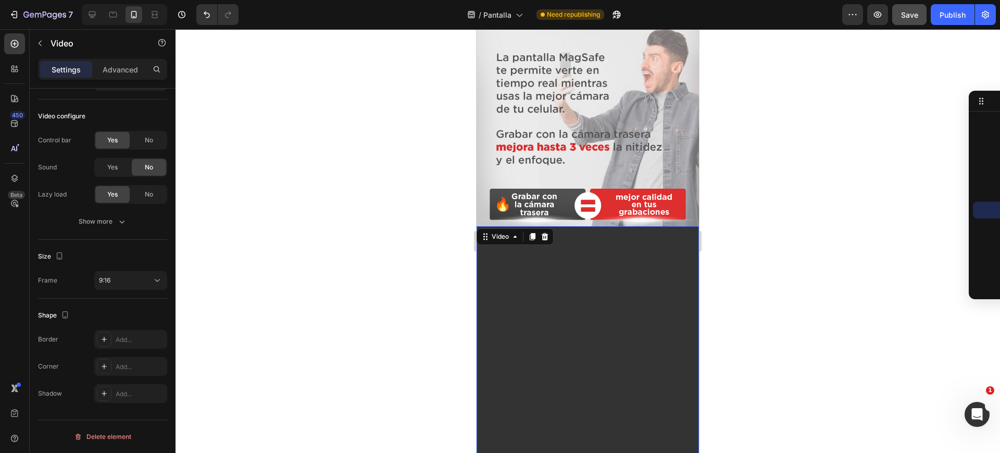
click at [352, 254] on div at bounding box center [588, 240] width 824 height 423
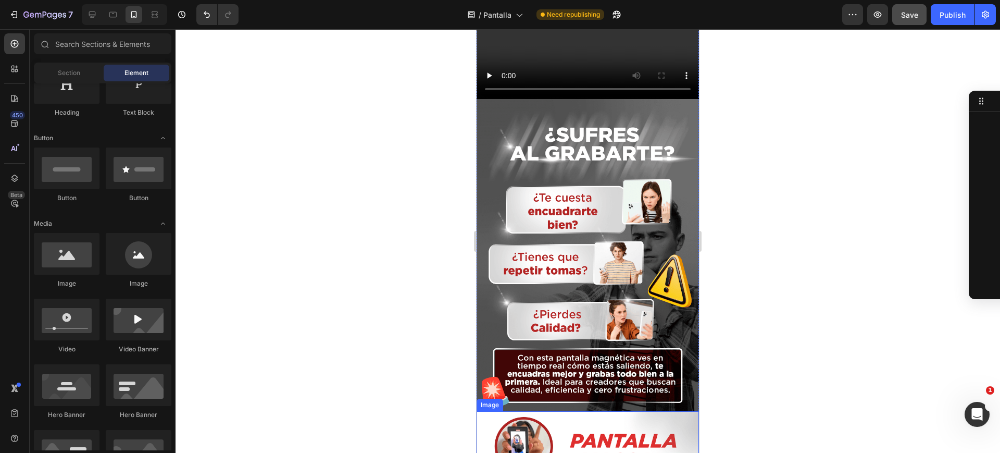
scroll to position [1497, 0]
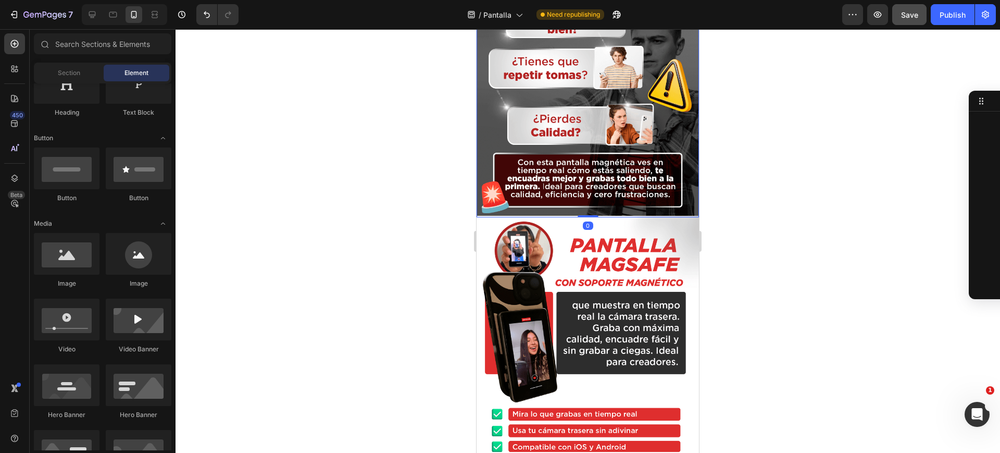
click at [567, 142] on img at bounding box center [588, 61] width 222 height 314
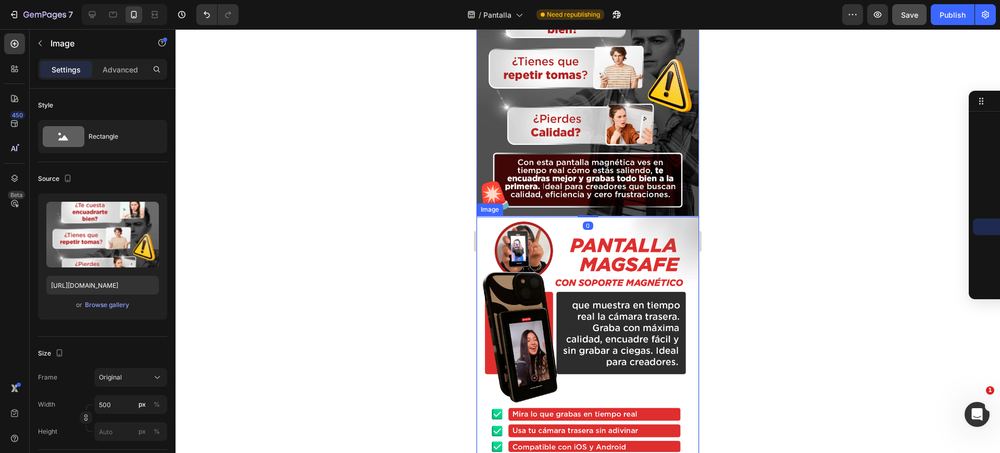
scroll to position [1693, 0]
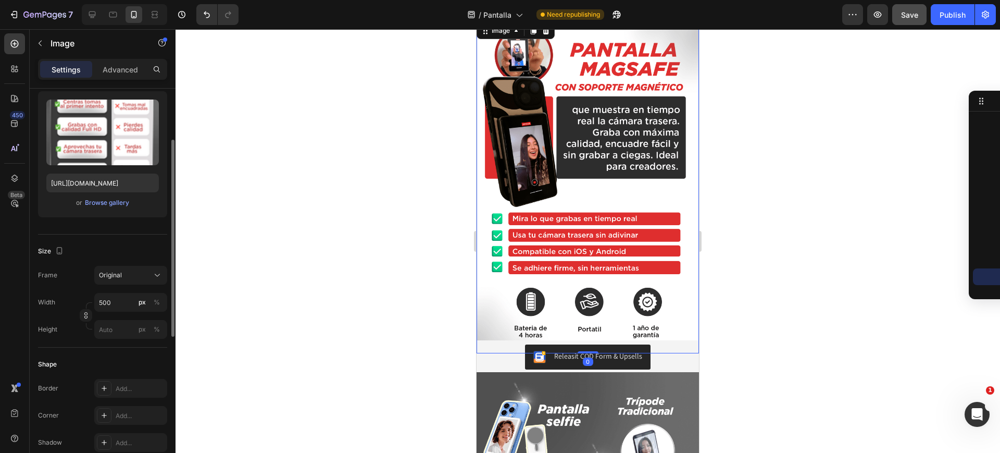
click at [558, 186] on img at bounding box center [588, 186] width 222 height 333
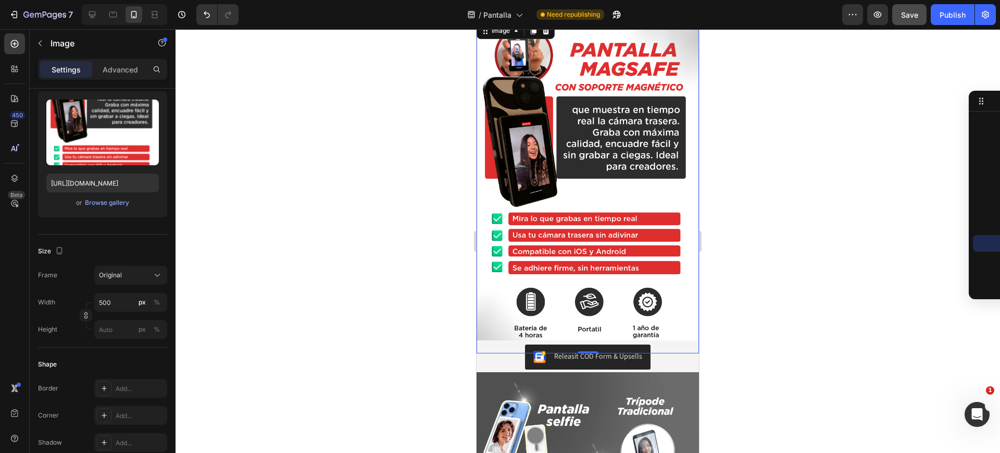
scroll to position [1497, 0]
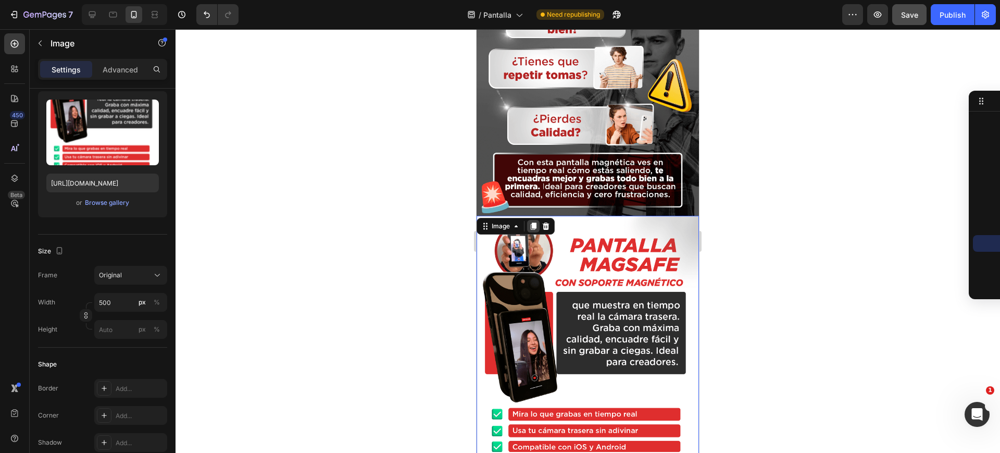
click at [534, 220] on div at bounding box center [533, 226] width 12 height 12
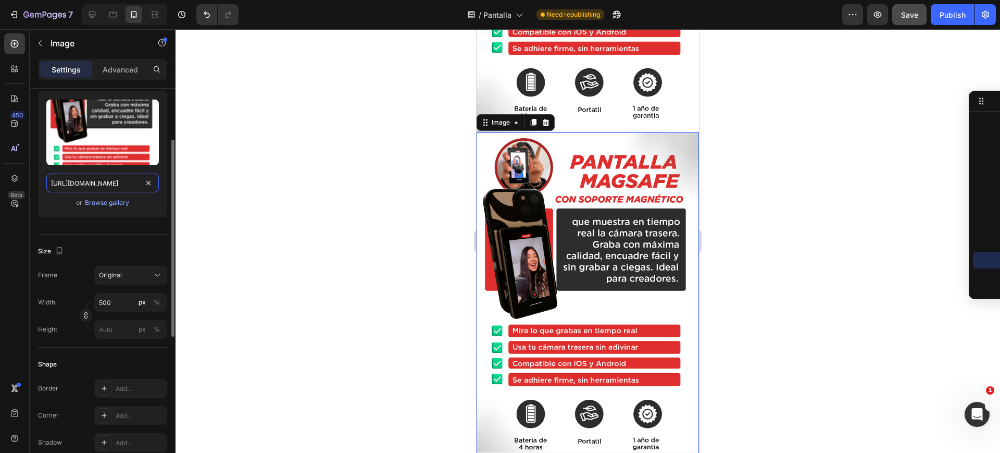
click at [92, 180] on input "[URL][DOMAIN_NAME]" at bounding box center [102, 182] width 112 height 19
paste input "[DOMAIN_NAME][URL]"
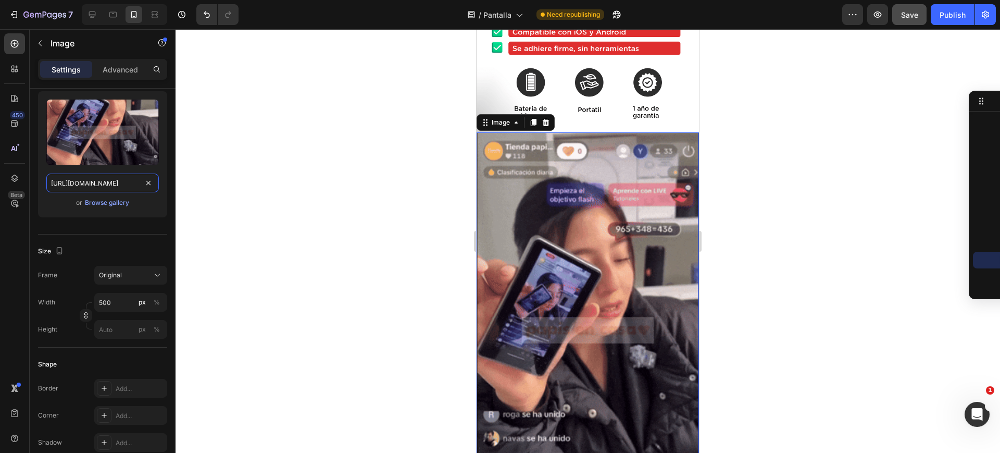
type input "[URL][DOMAIN_NAME]"
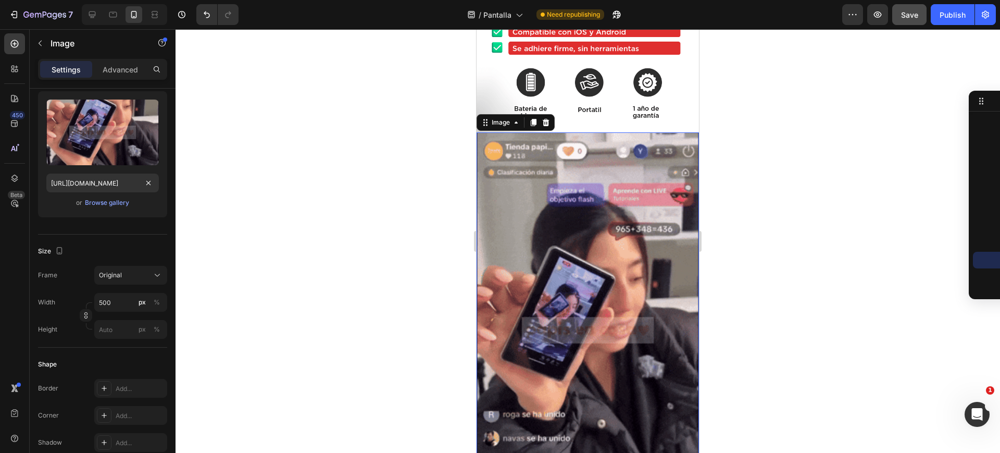
scroll to position [0, 0]
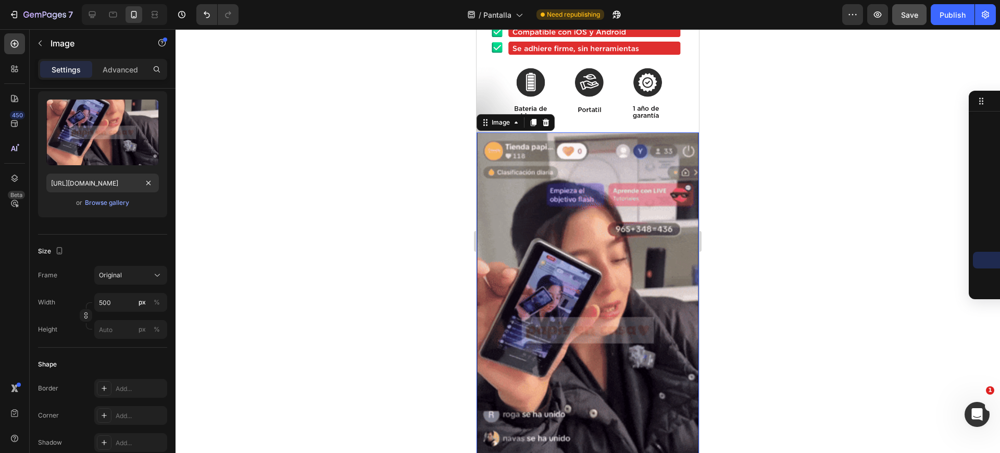
click at [328, 222] on div at bounding box center [588, 240] width 824 height 423
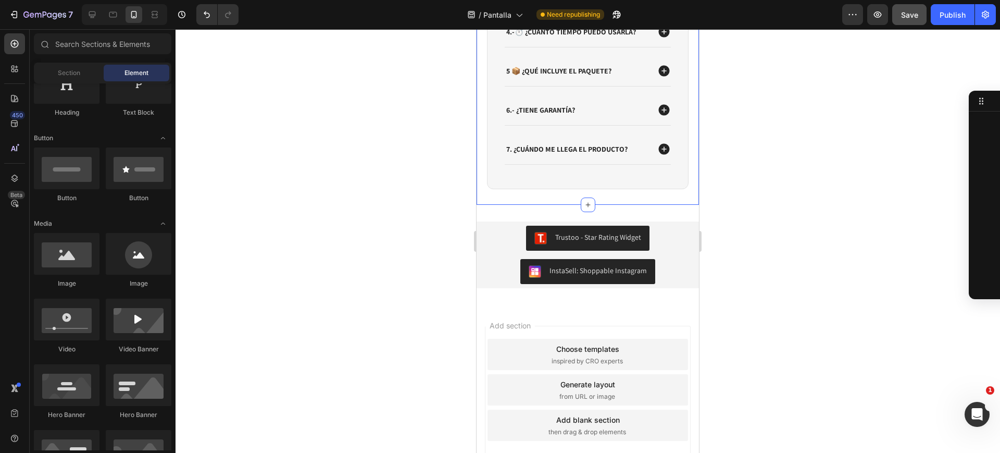
scroll to position [3433, 0]
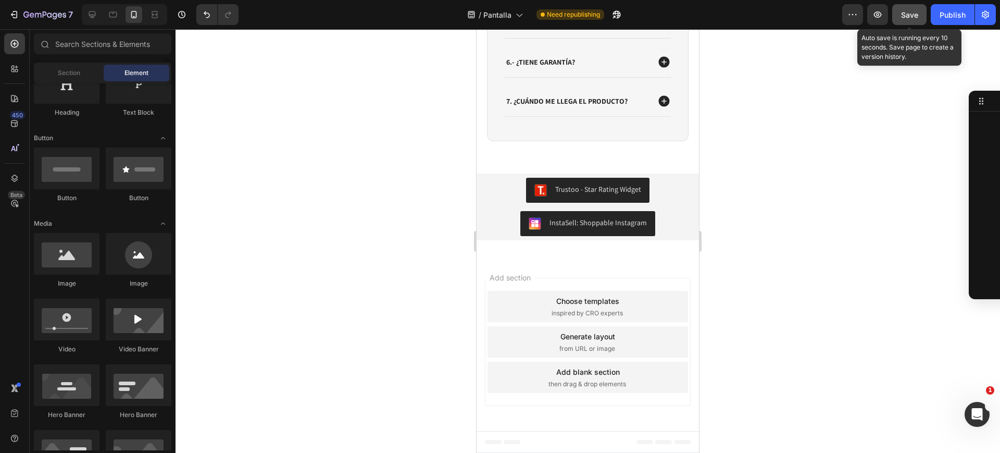
click at [909, 18] on span "Save" at bounding box center [909, 14] width 17 height 9
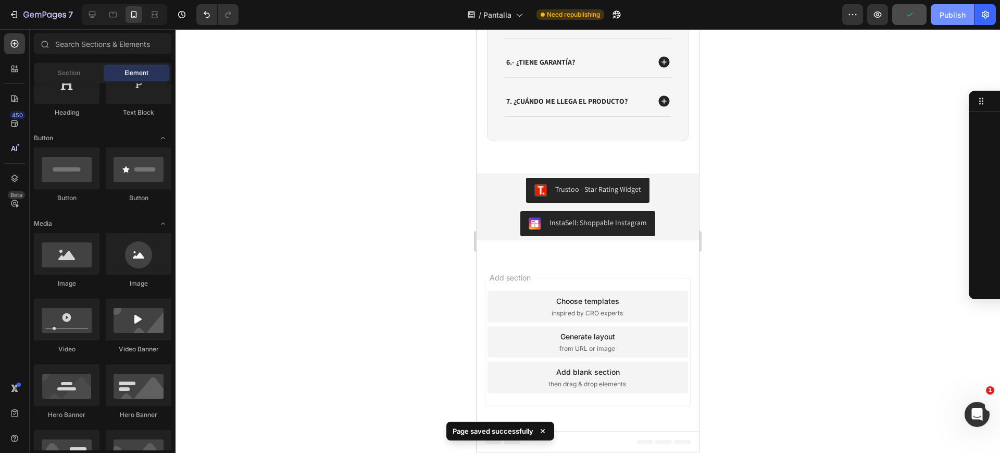
click at [943, 17] on div "Publish" at bounding box center [953, 14] width 26 height 11
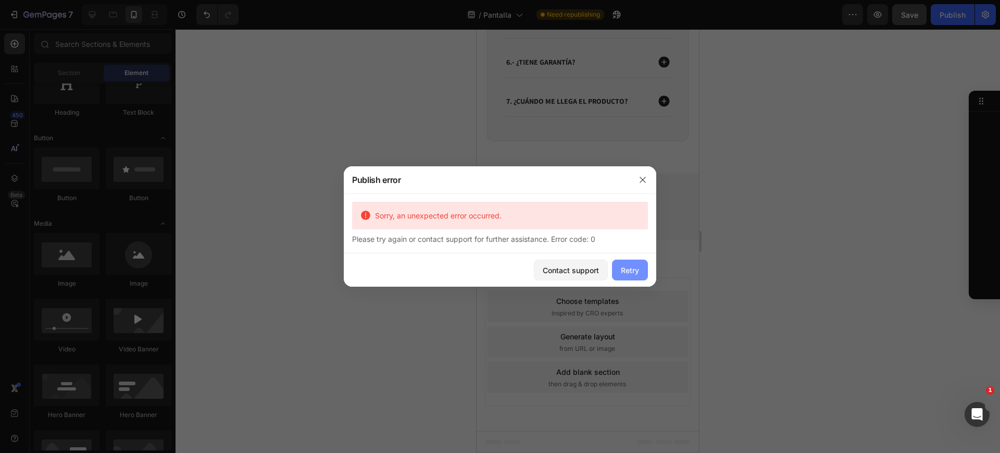
click at [627, 268] on div "Retry" at bounding box center [630, 270] width 18 height 11
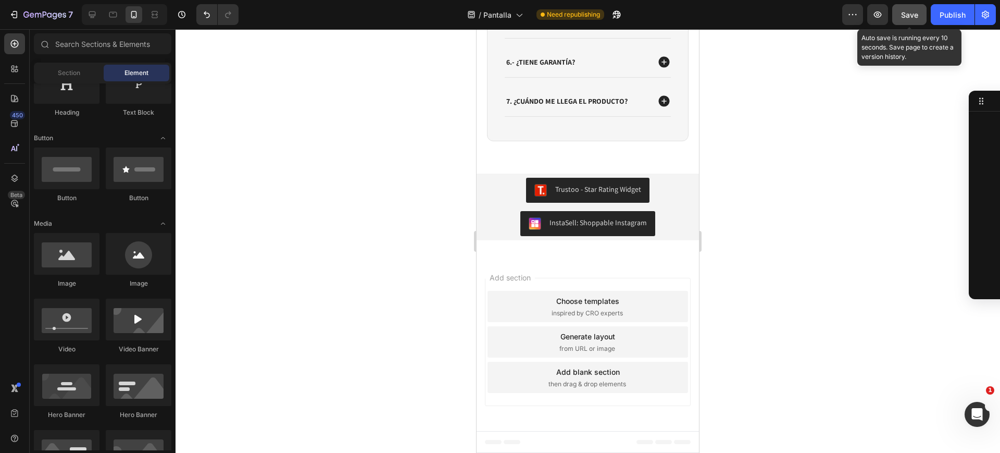
click at [905, 19] on span "Save" at bounding box center [909, 14] width 17 height 9
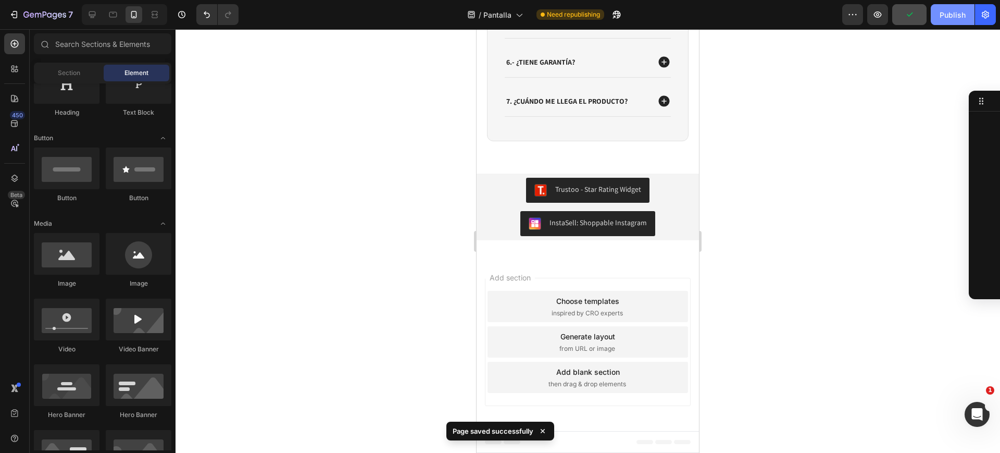
click at [951, 14] on div "Publish" at bounding box center [953, 14] width 26 height 11
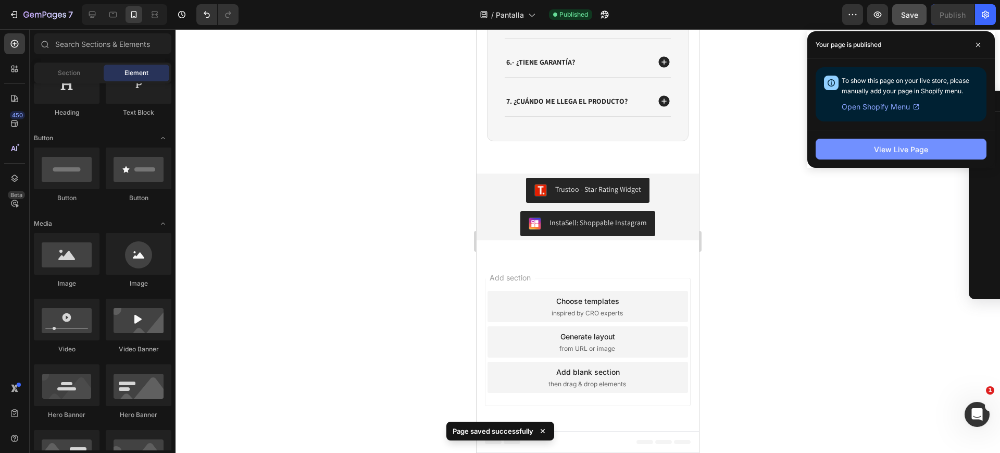
click at [874, 145] on button "View Live Page" at bounding box center [901, 149] width 171 height 21
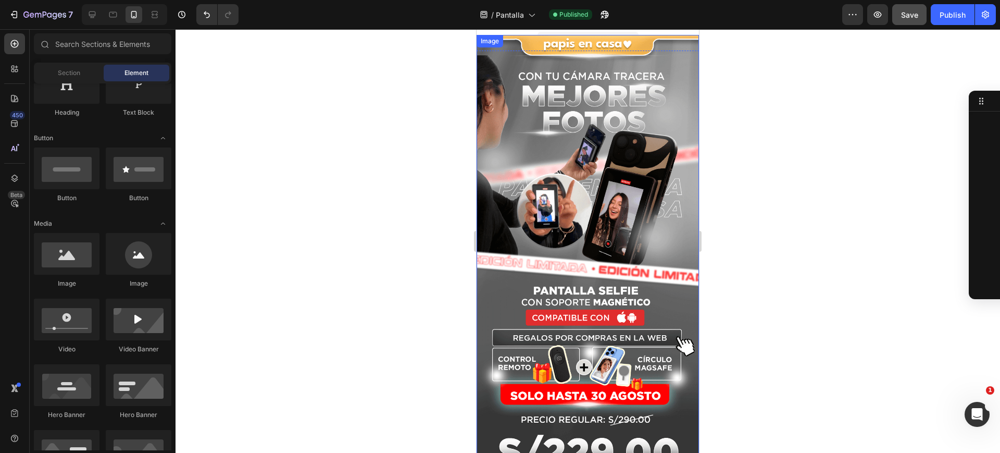
scroll to position [130, 0]
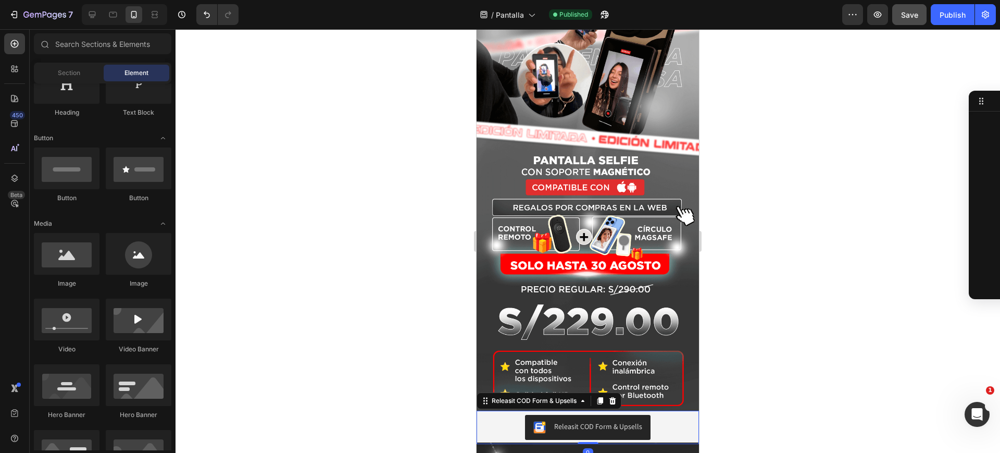
click at [576, 421] on div "Releasit COD Form & Upsells" at bounding box center [598, 426] width 88 height 11
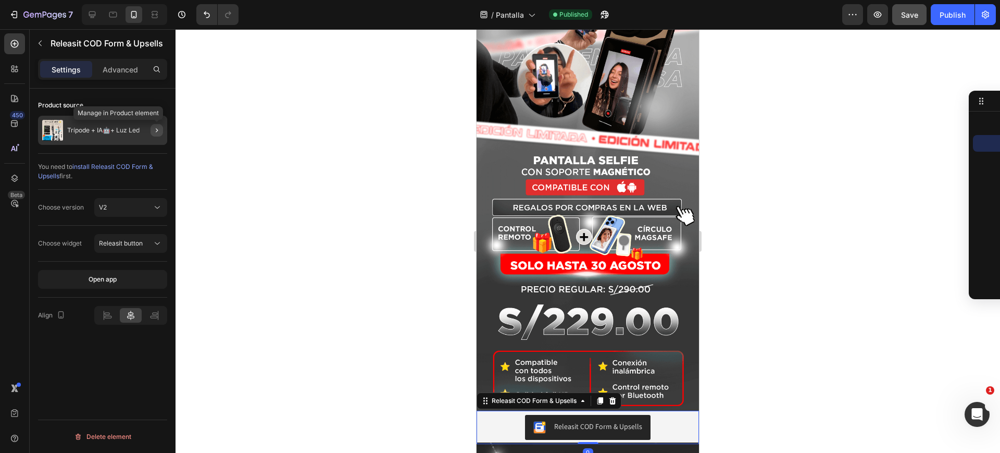
click at [159, 135] on button "button" at bounding box center [157, 130] width 12 height 12
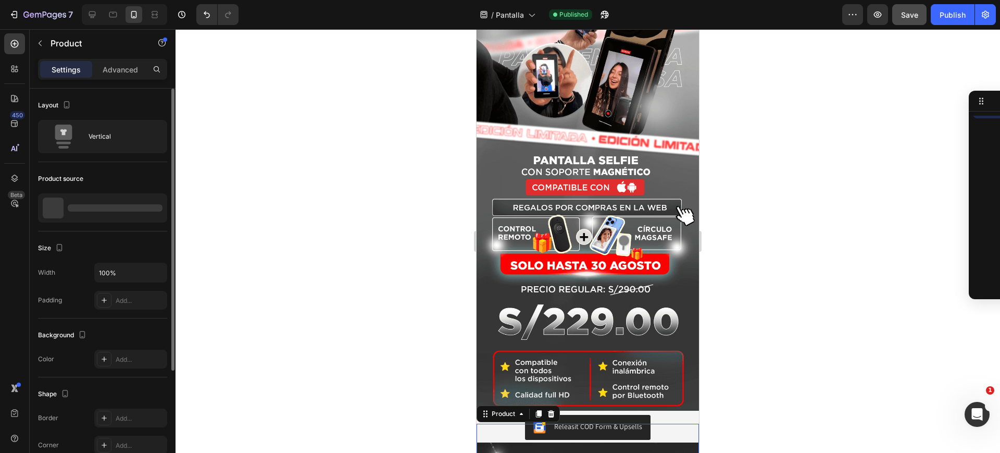
scroll to position [14, 0]
click at [141, 210] on icon "button" at bounding box center [139, 208] width 8 height 8
click at [139, 208] on icon "button" at bounding box center [139, 207] width 11 height 11
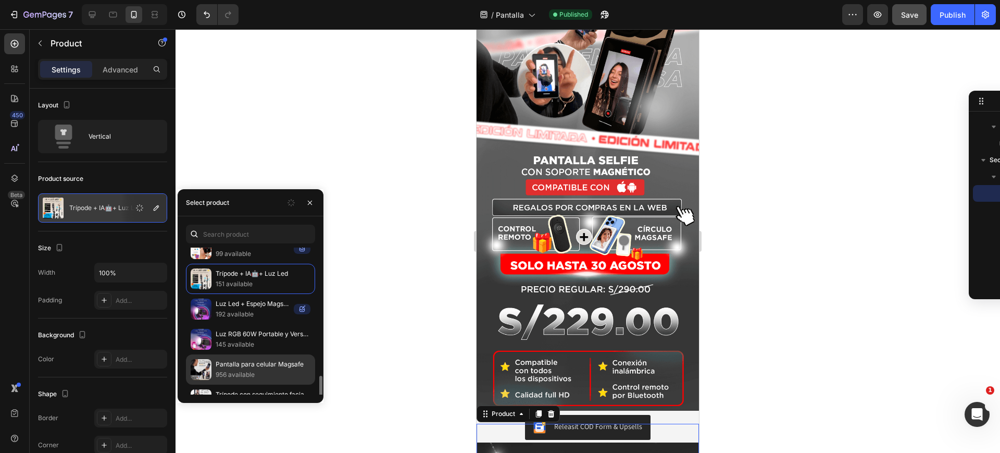
scroll to position [260, 0]
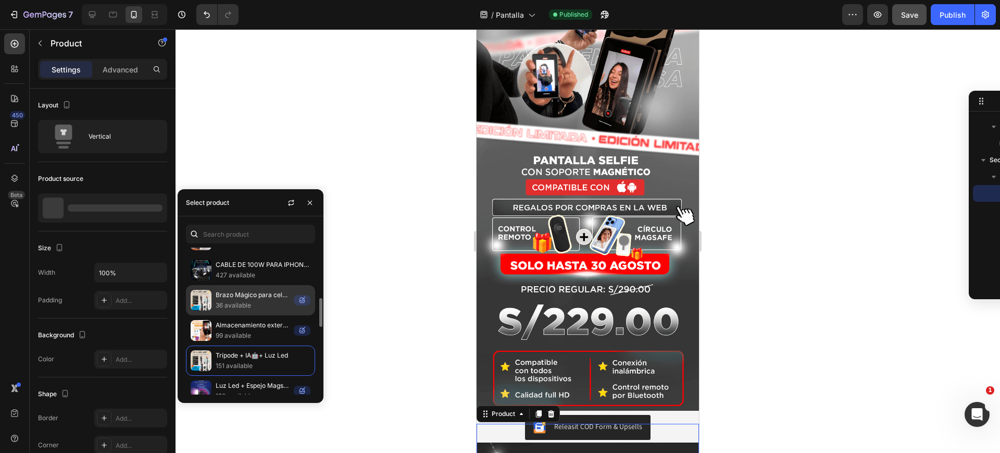
click at [258, 304] on p "36 available" at bounding box center [253, 305] width 74 height 10
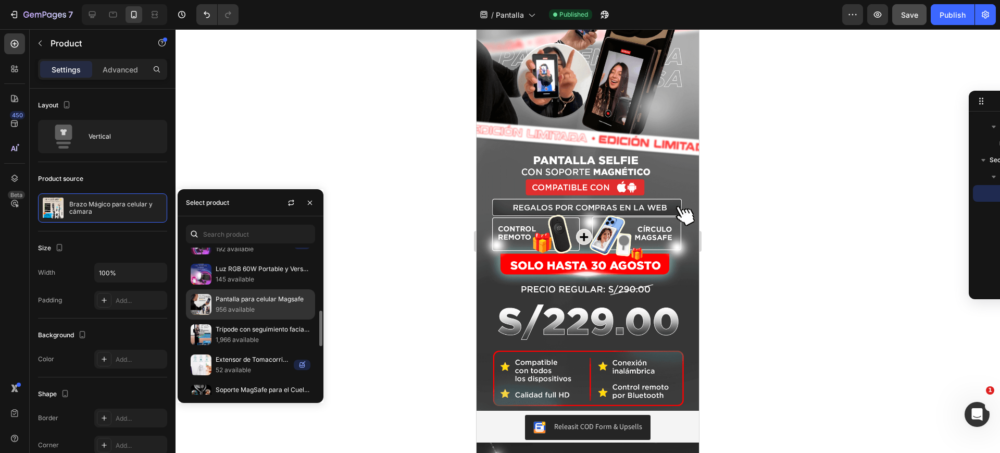
click at [258, 305] on p "956 available" at bounding box center [263, 309] width 95 height 10
click at [912, 16] on span "Save" at bounding box center [909, 14] width 17 height 9
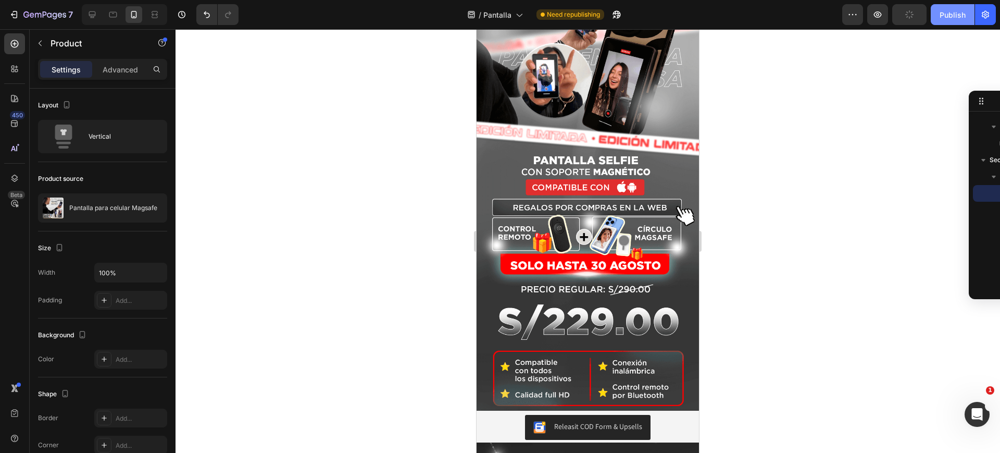
click at [947, 18] on div "Publish" at bounding box center [953, 14] width 26 height 11
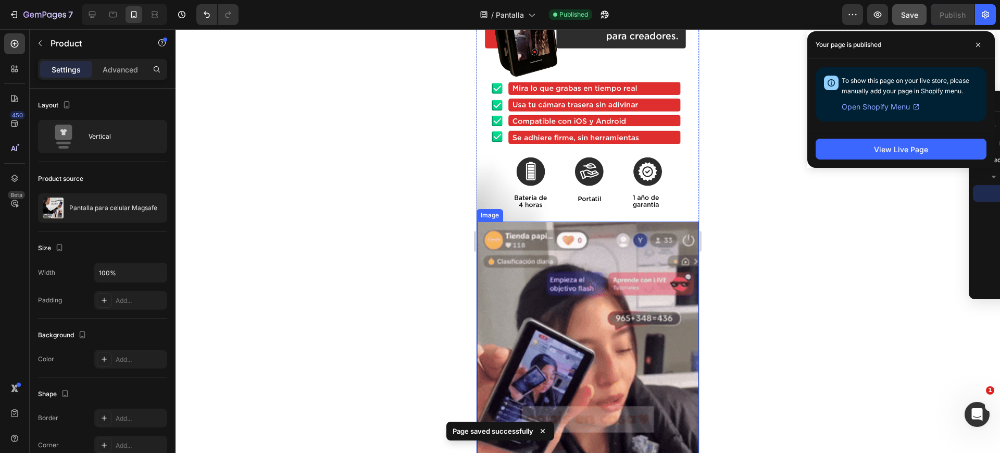
scroll to position [2083, 0]
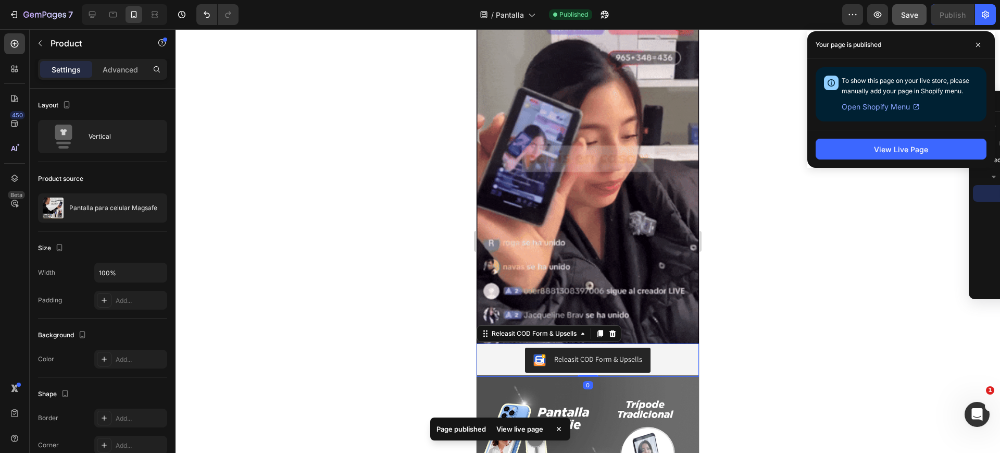
click at [585, 354] on div "Releasit COD Form & Upsells" at bounding box center [598, 359] width 88 height 11
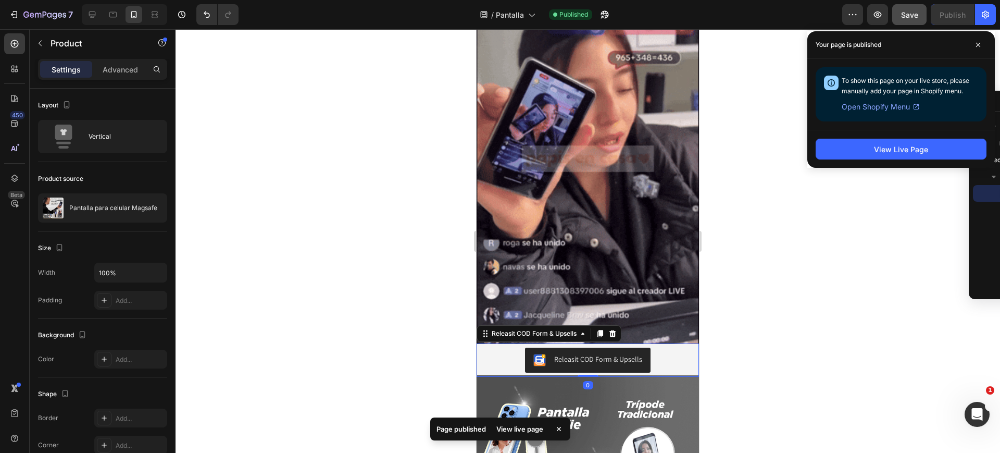
scroll to position [181, 0]
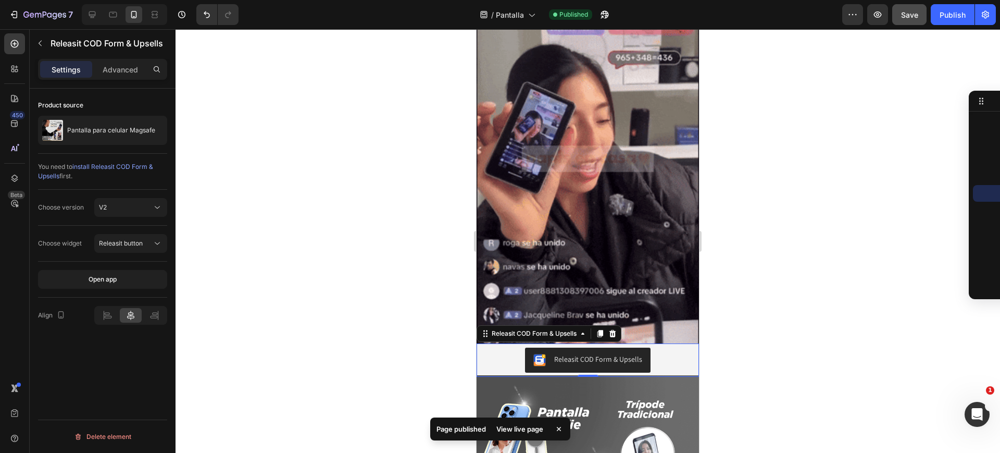
click at [561, 354] on div "Releasit COD Form & Upsells" at bounding box center [598, 359] width 88 height 11
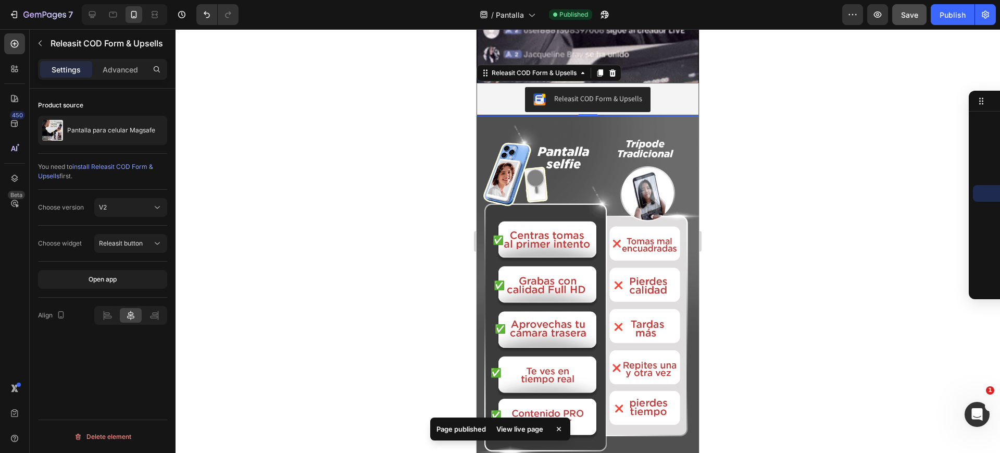
scroll to position [2474, 0]
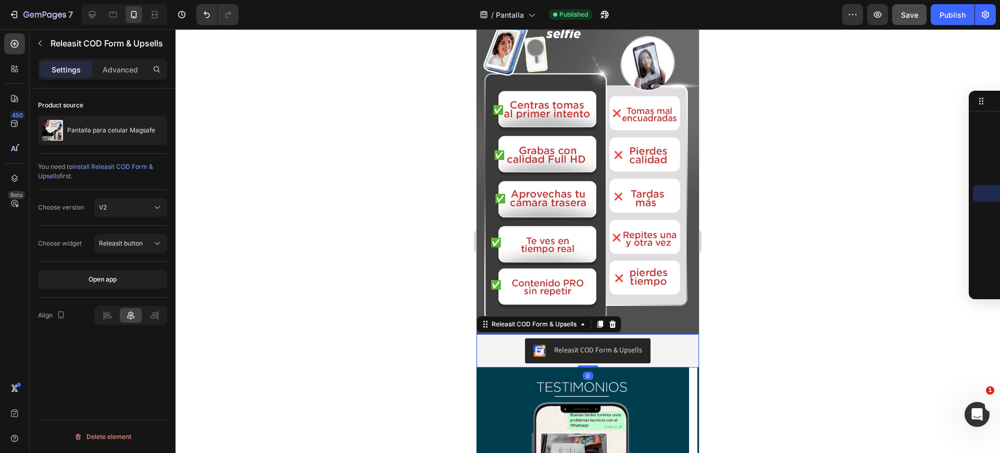
click at [572, 344] on div "Releasit COD Form & Upsells" at bounding box center [598, 349] width 88 height 11
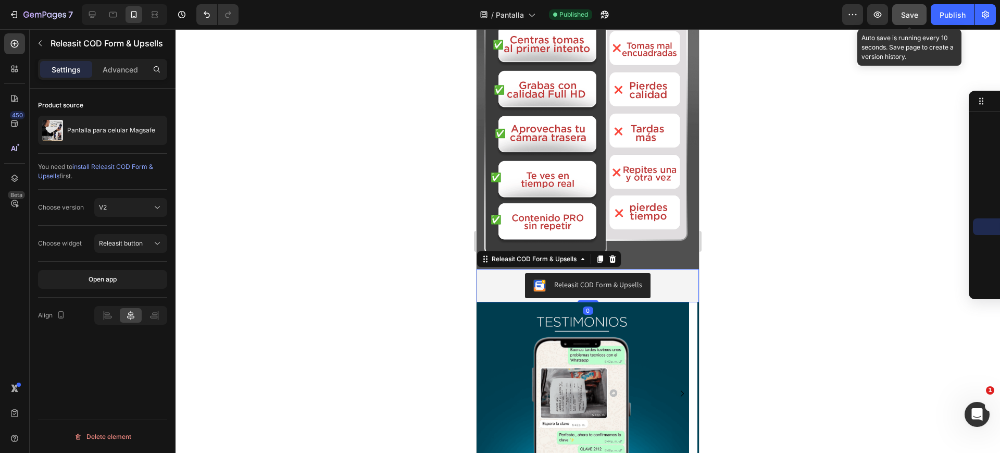
click at [903, 20] on button "Save" at bounding box center [909, 14] width 34 height 21
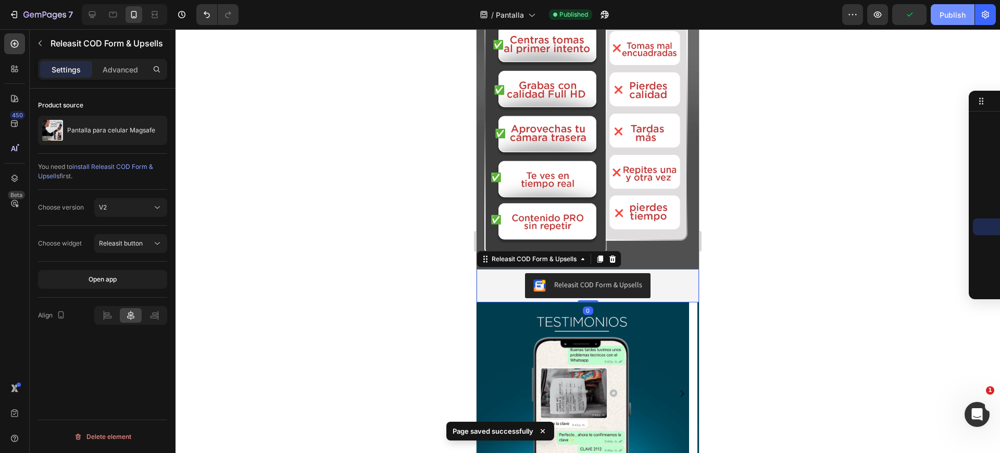
click at [939, 13] on button "Publish" at bounding box center [953, 14] width 44 height 21
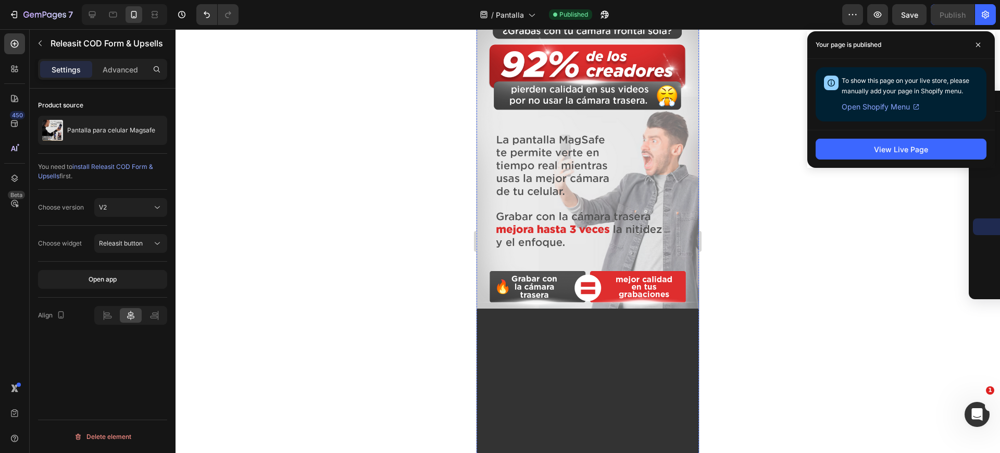
scroll to position [373, 0]
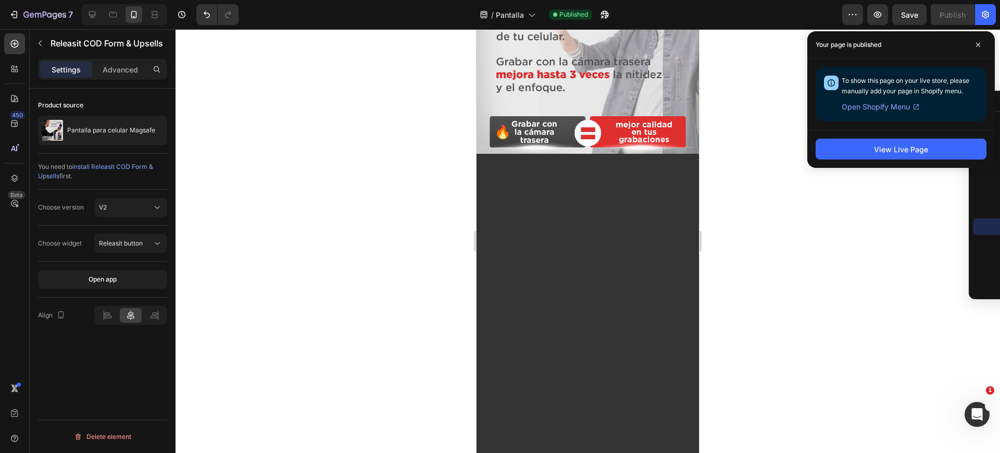
drag, startPoint x: 775, startPoint y: 223, endPoint x: 816, endPoint y: 228, distance: 40.3
click at [777, 224] on div at bounding box center [588, 240] width 824 height 423
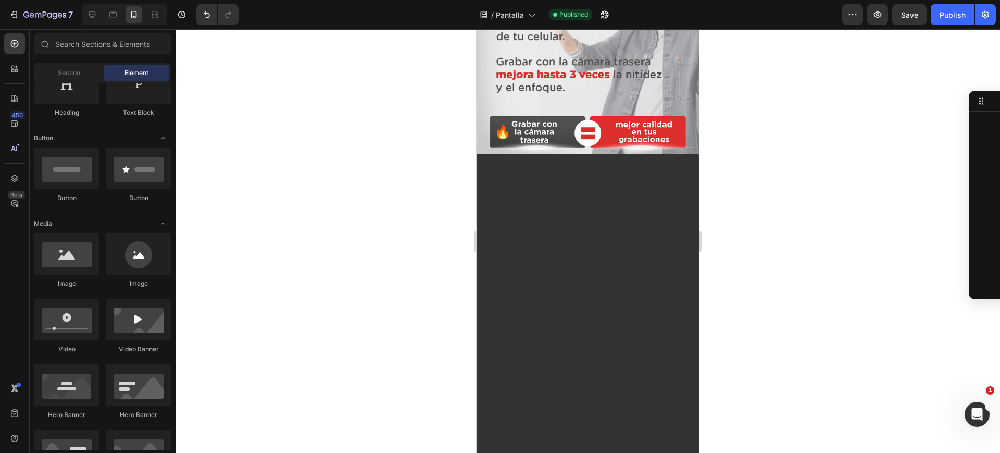
drag, startPoint x: 961, startPoint y: 59, endPoint x: 976, endPoint y: 102, distance: 45.3
click at [966, 79] on div at bounding box center [588, 240] width 824 height 423
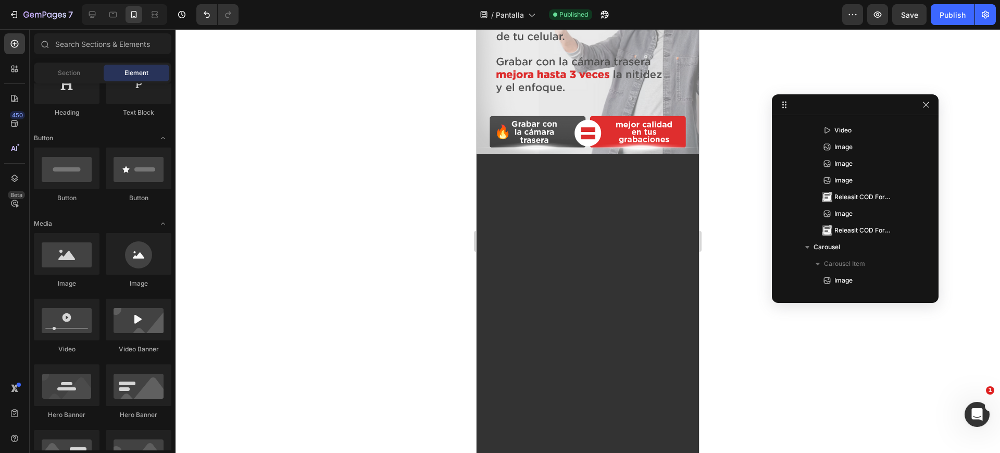
drag, startPoint x: 981, startPoint y: 108, endPoint x: 880, endPoint y: 108, distance: 101.0
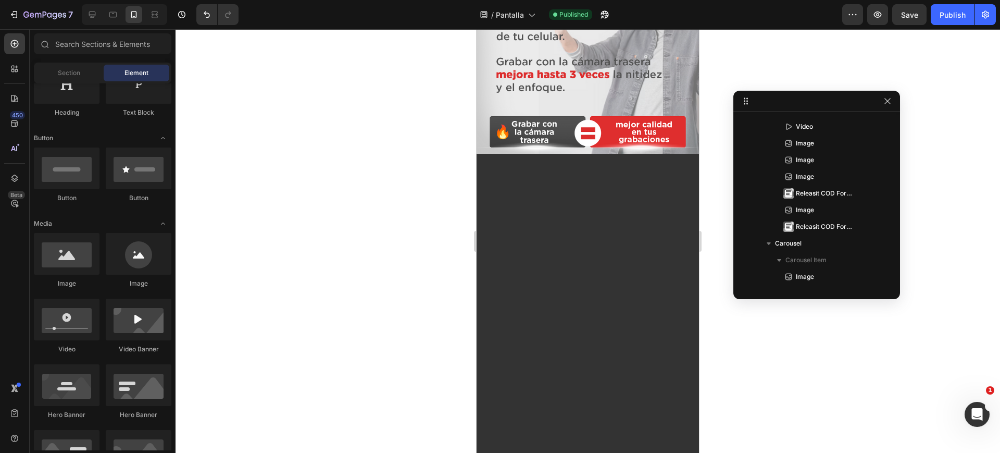
click at [890, 99] on icon "button" at bounding box center [887, 101] width 8 height 8
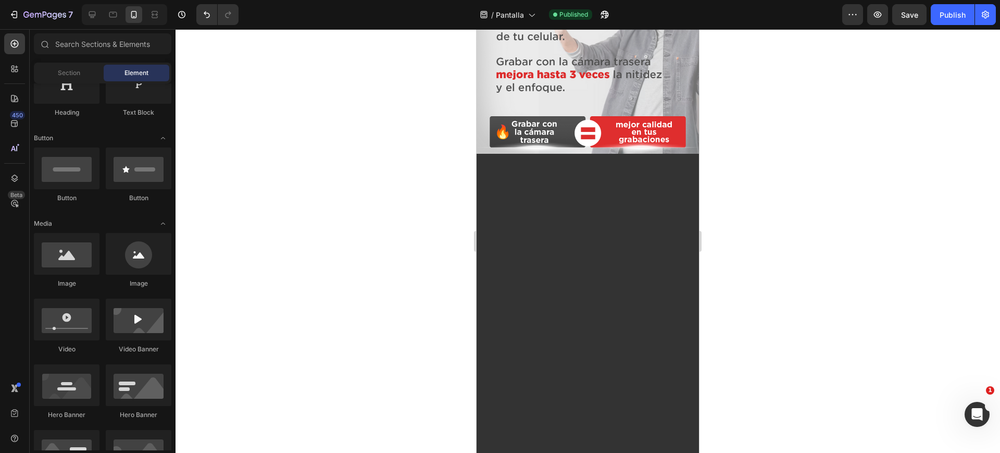
click at [866, 132] on div at bounding box center [588, 240] width 824 height 423
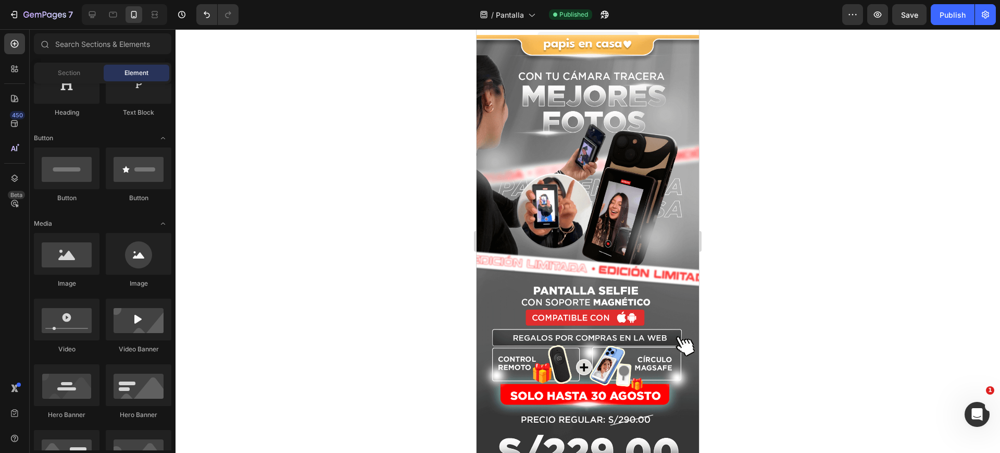
drag, startPoint x: 692, startPoint y: 122, endPoint x: 1248, endPoint y: 145, distance: 556.2
